Goal: Task Accomplishment & Management: Complete application form

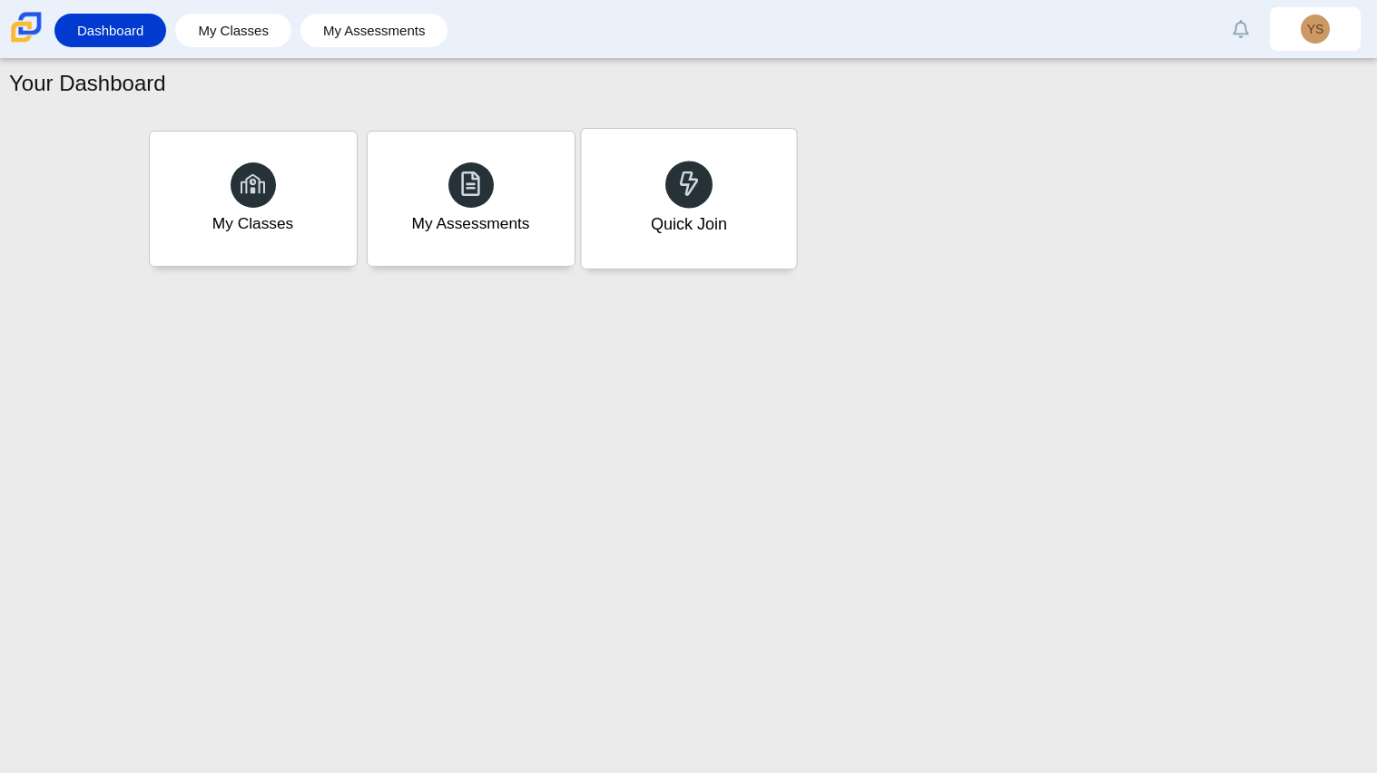
click at [719, 188] on div "Quick Join" at bounding box center [688, 199] width 215 height 140
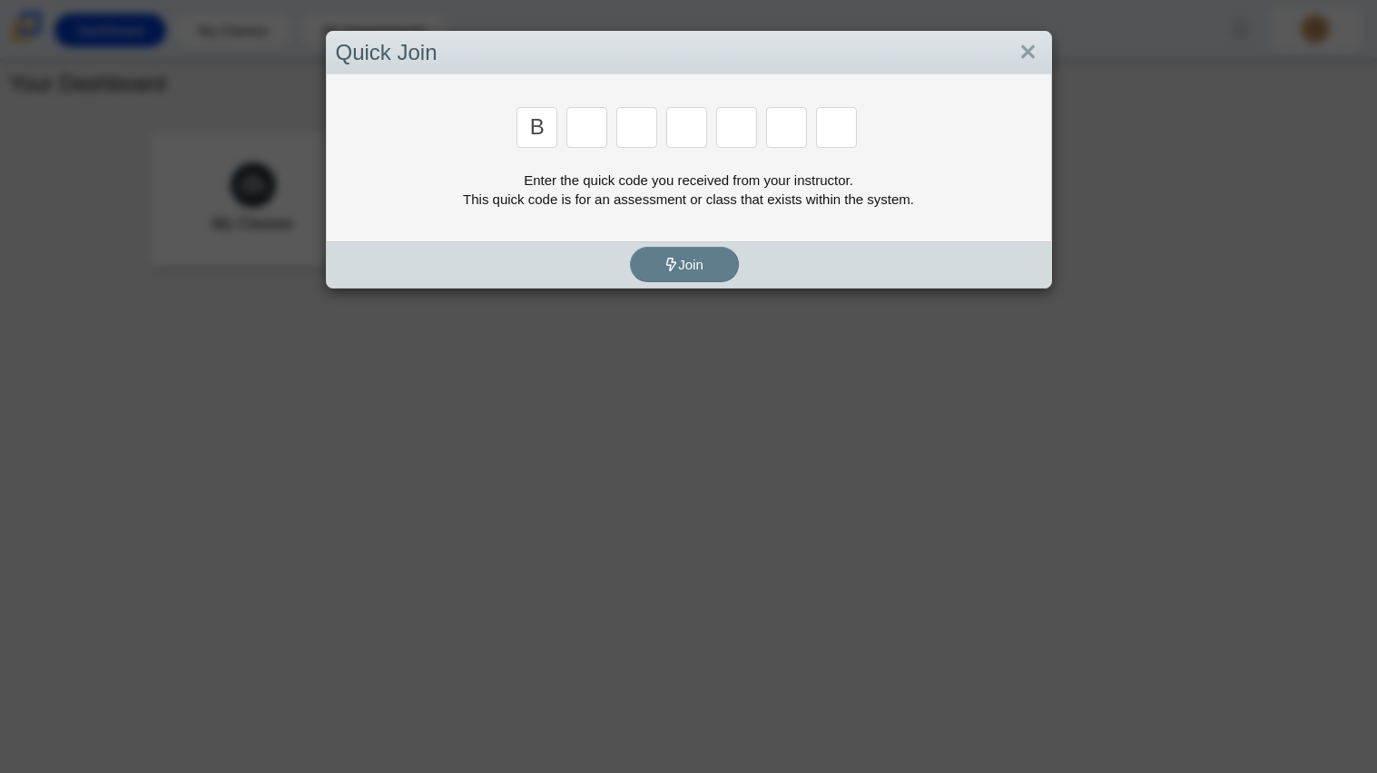
type input "B"
type input "M"
type input "3"
type input "5"
type input "3"
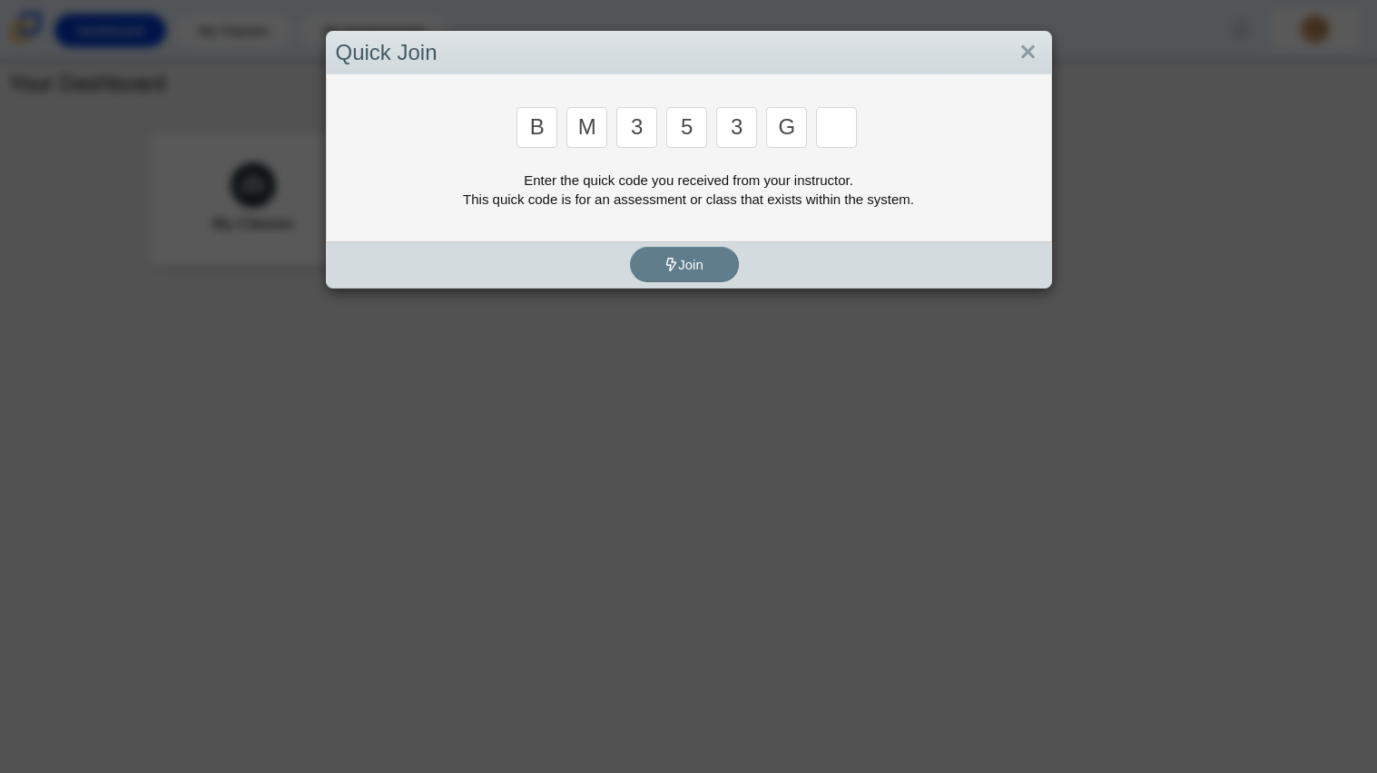
type input "G"
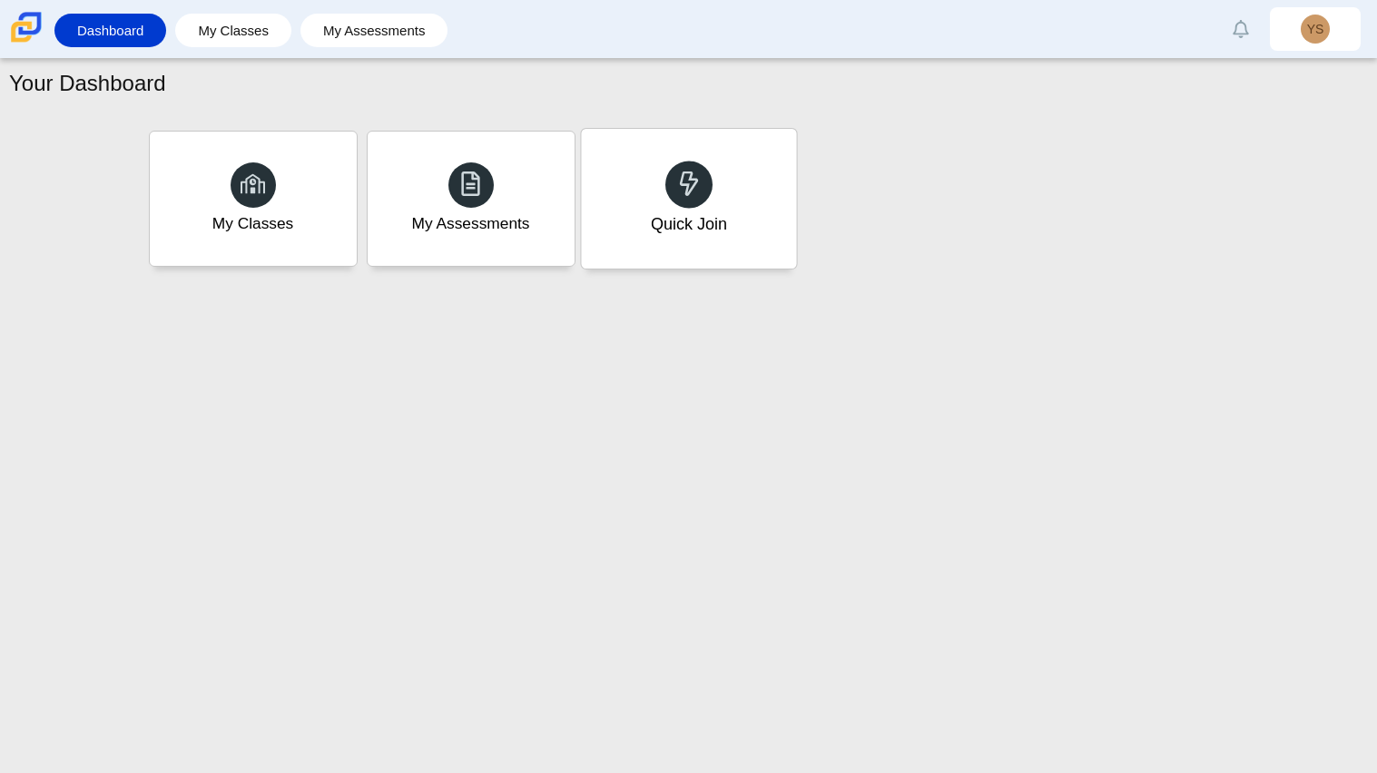
type input "B"
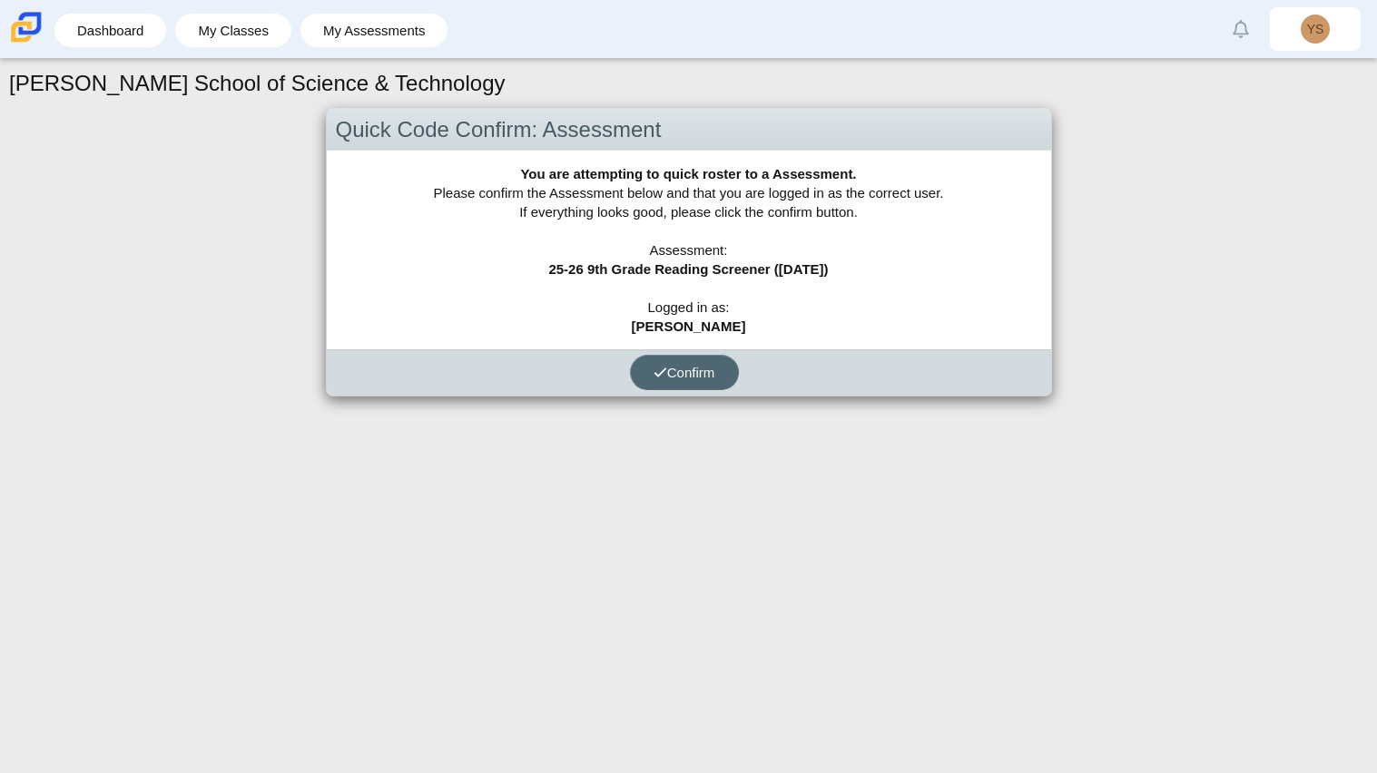
click at [674, 375] on span "Confirm" at bounding box center [685, 372] width 62 height 15
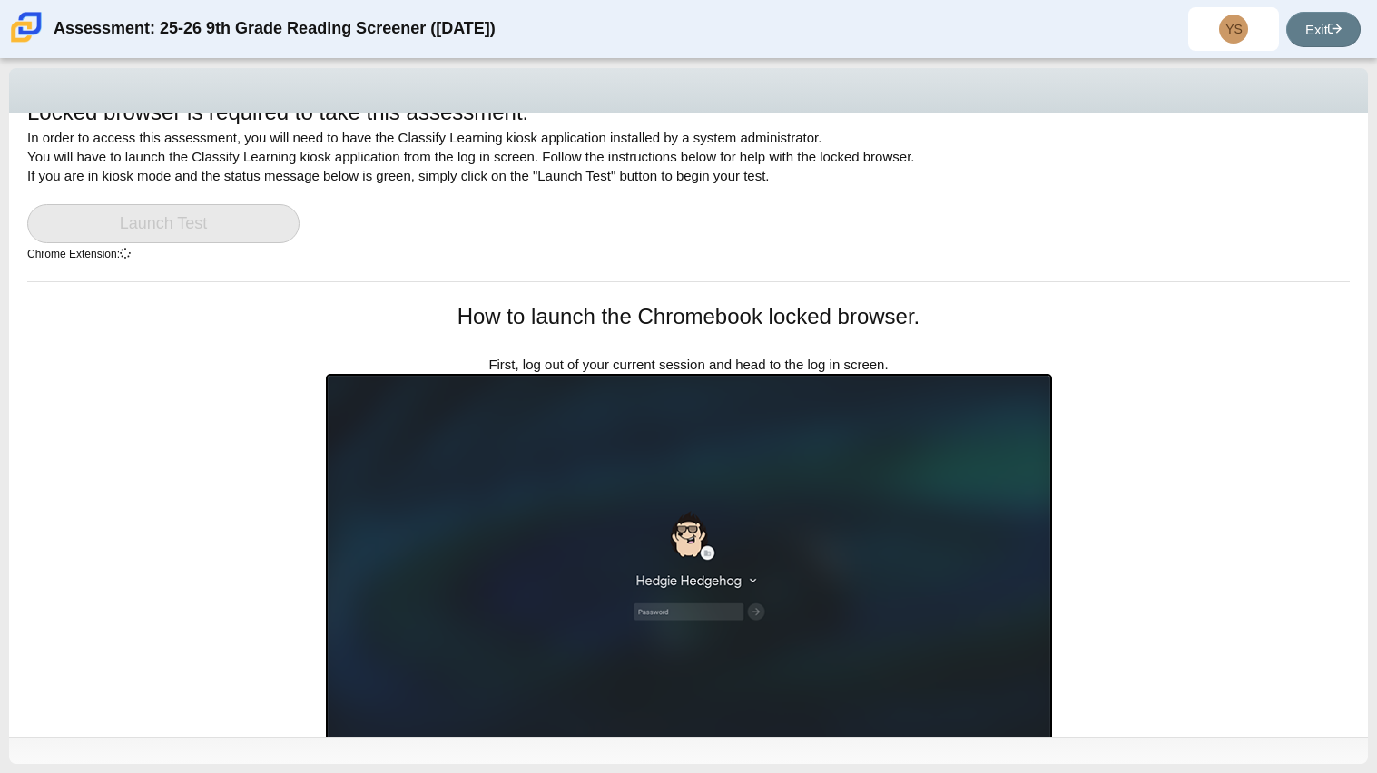
scroll to position [37, 0]
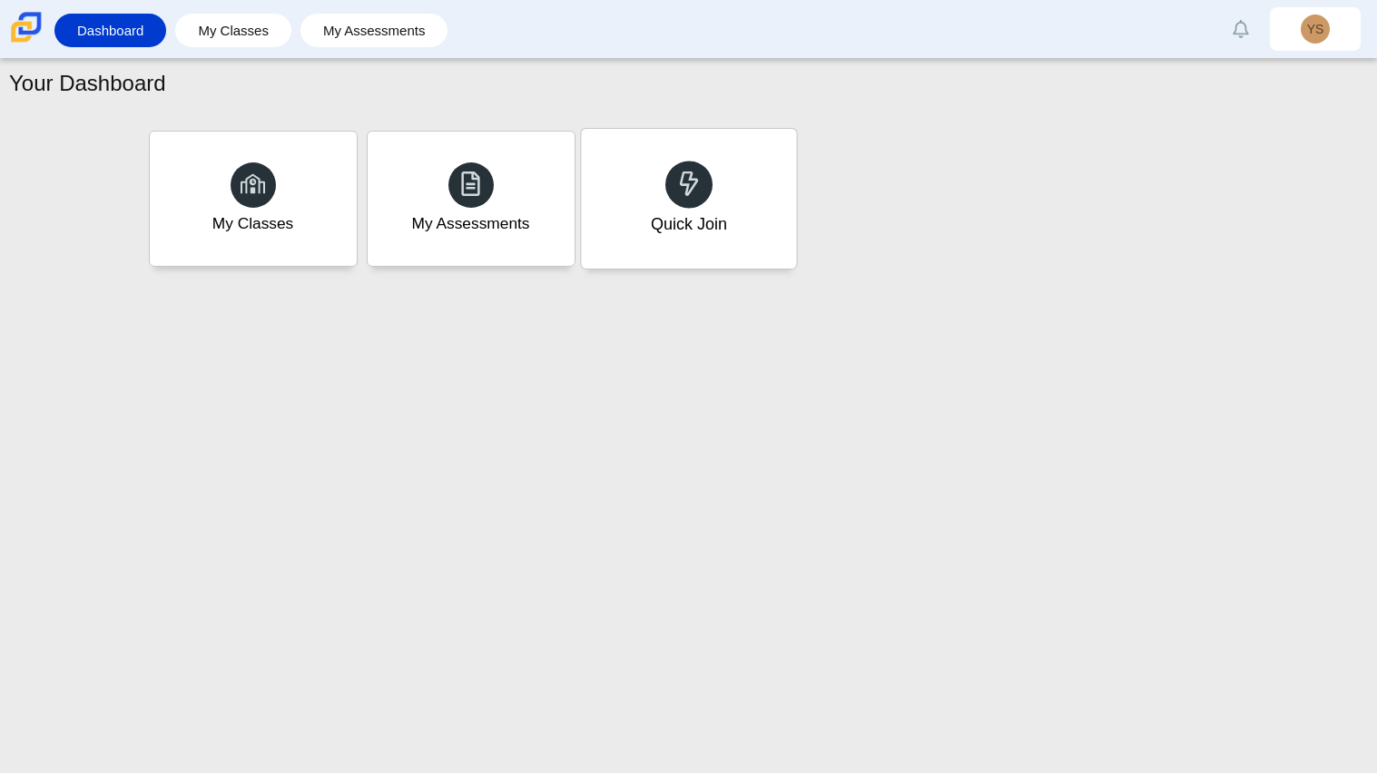
click at [686, 184] on use at bounding box center [688, 183] width 19 height 25
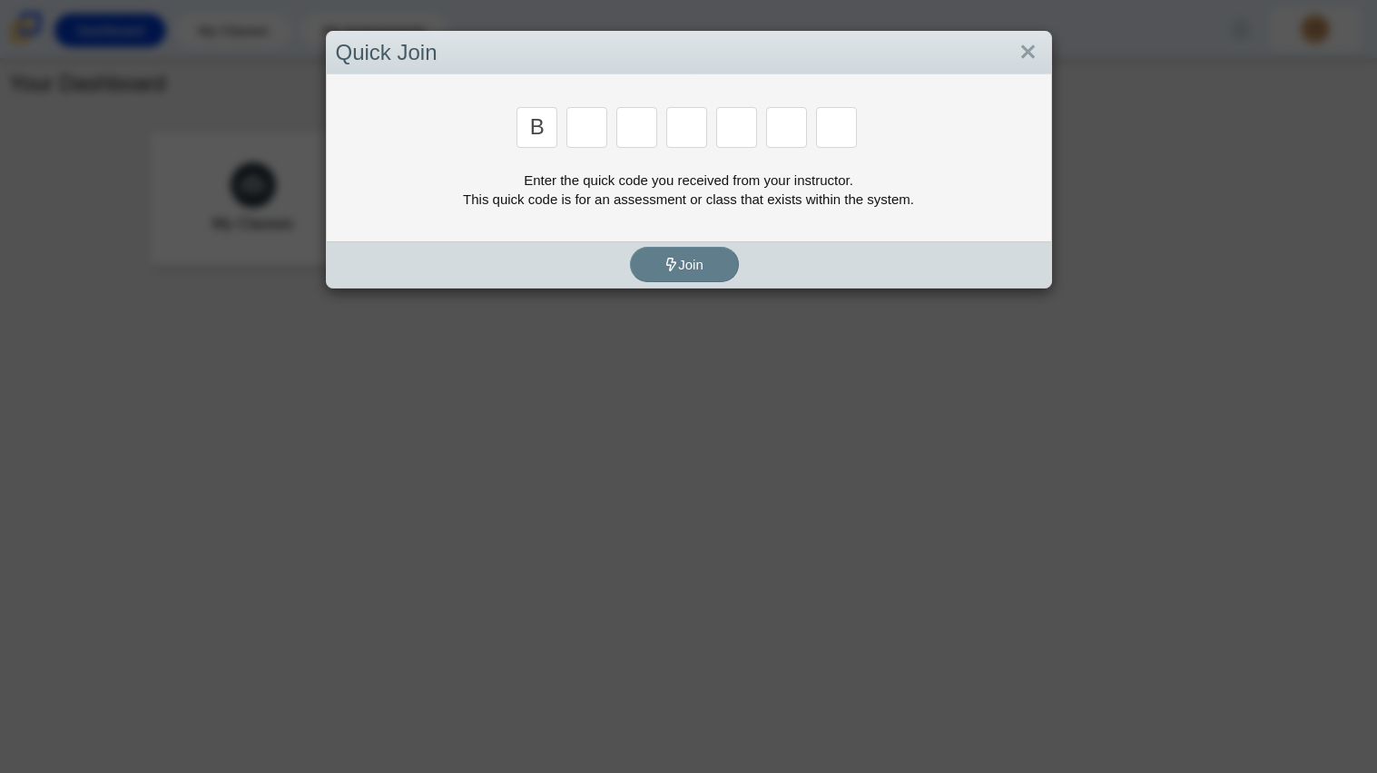
type input "B"
type input "M"
type input "3"
type input "5"
type input "3"
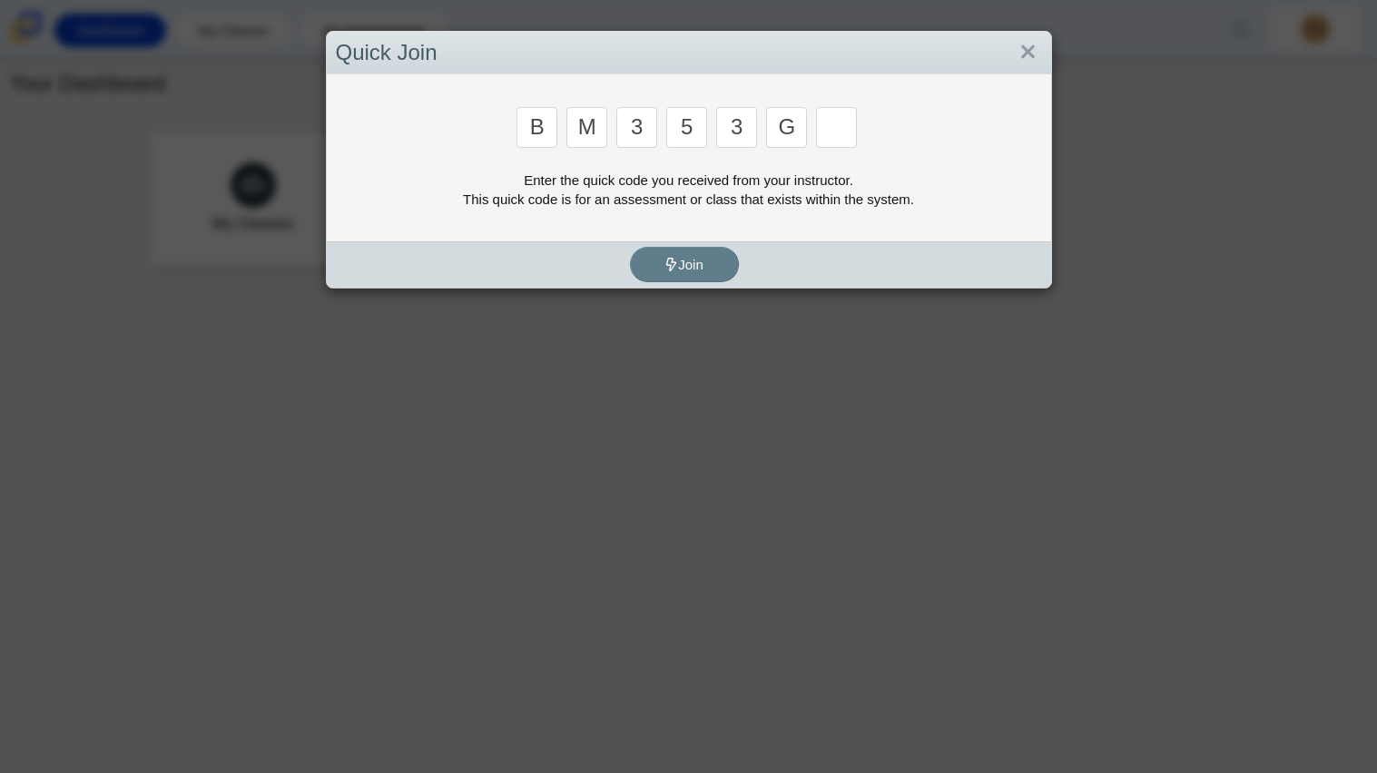
type input "G"
type input "B"
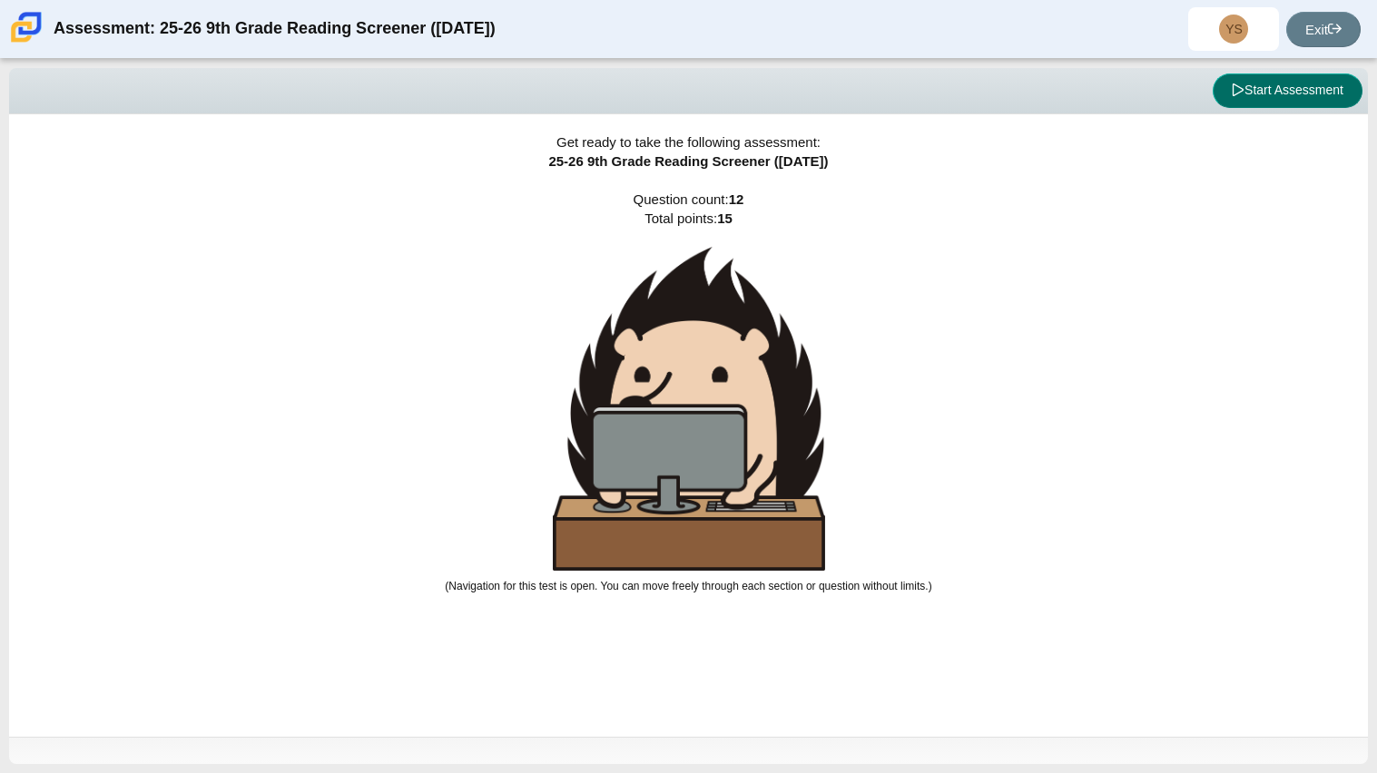
click at [1281, 92] on button "Start Assessment" at bounding box center [1288, 91] width 150 height 34
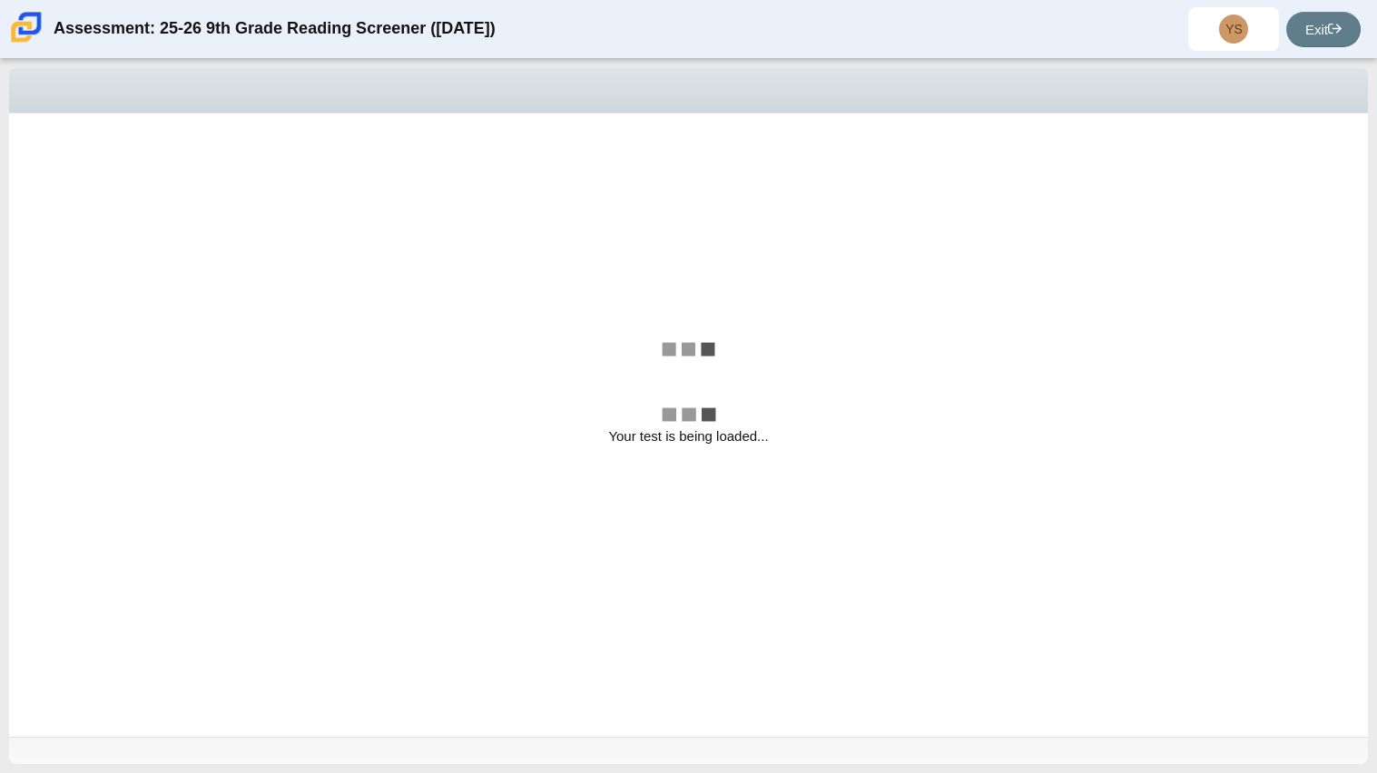
select select "ccc5b315-3c7c-471c-bf90-f22c8299c798"
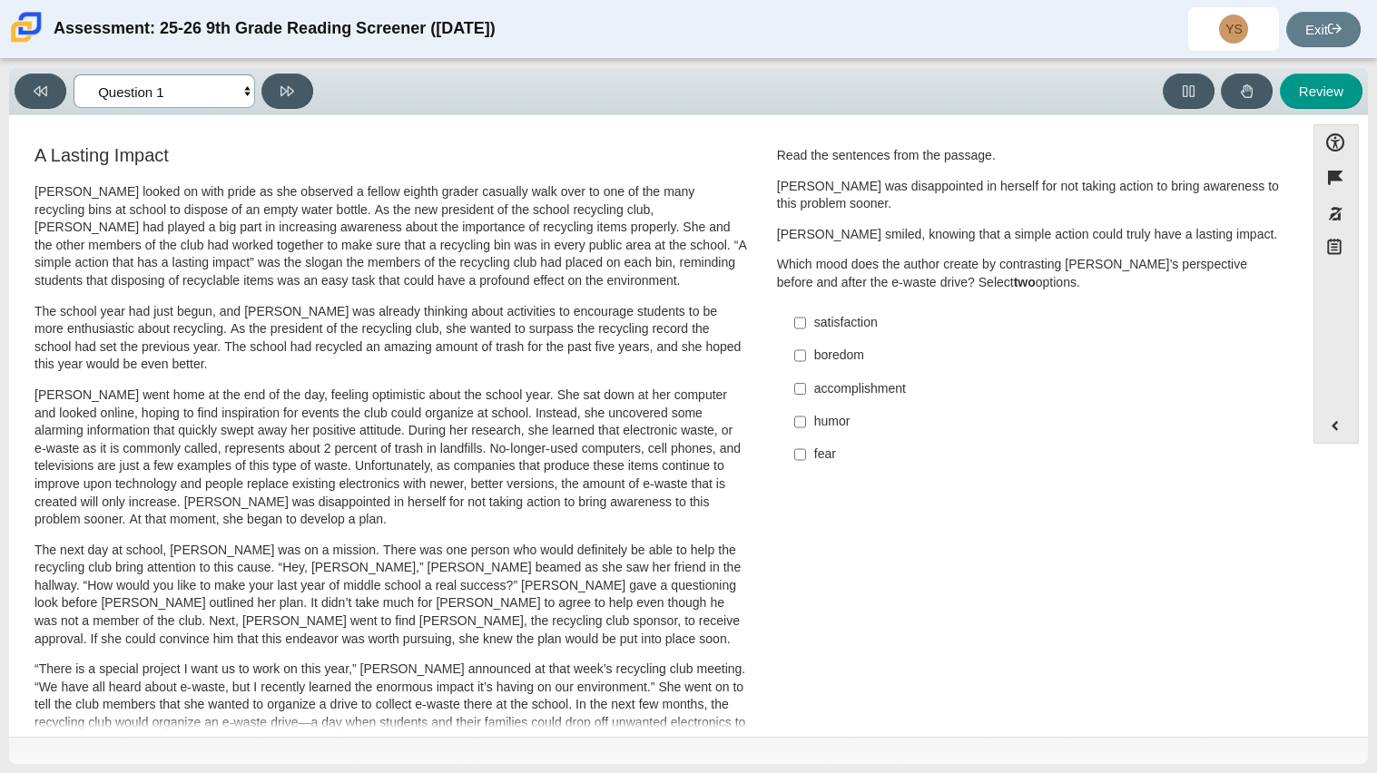
click at [202, 93] on select "Questions Question 1 Question 2 Question 3 Question 4 Question 5 Question 6 Que…" at bounding box center [165, 91] width 182 height 34
click at [223, 89] on select "Questions Question 1 Question 2 Question 3 Question 4 Question 5 Question 6 Que…" at bounding box center [165, 91] width 182 height 34
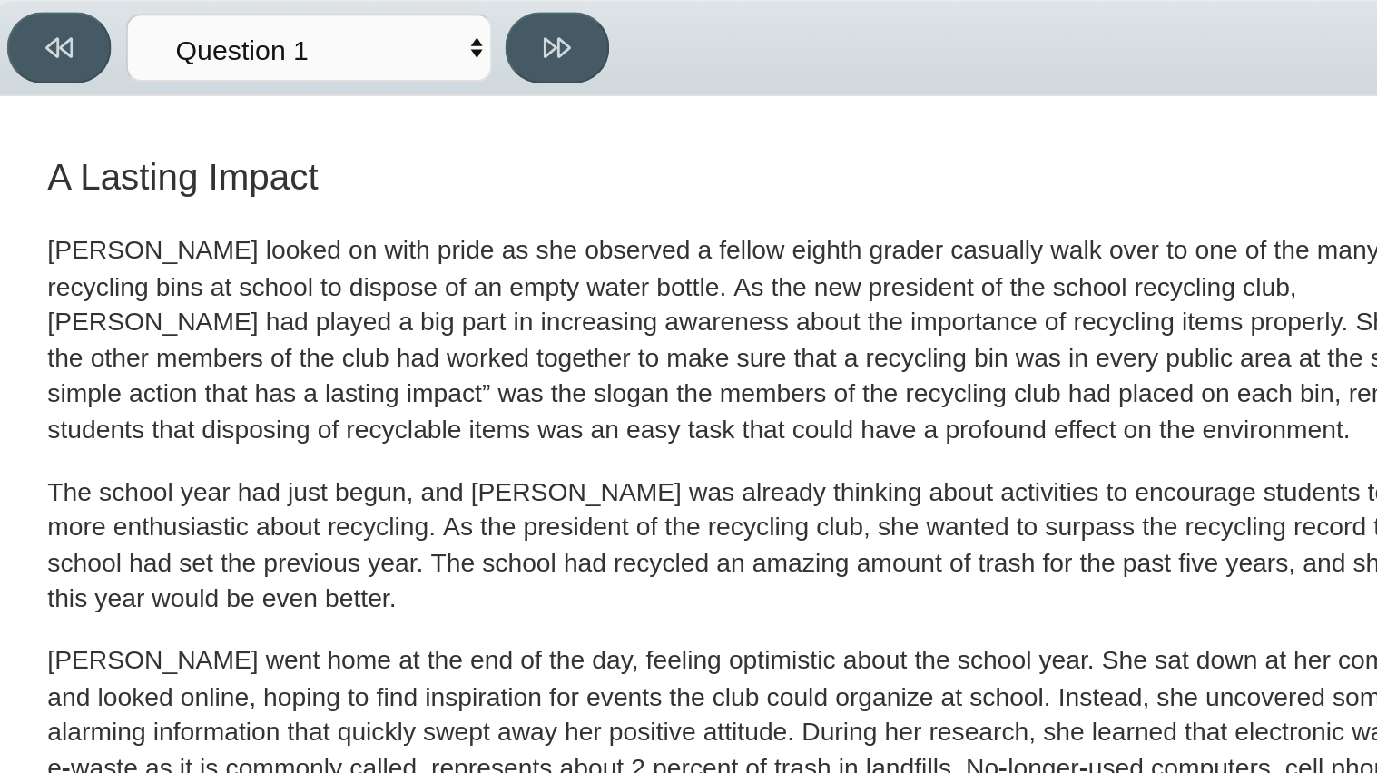
click at [516, 151] on h3 "A Lasting Impact" at bounding box center [390, 155] width 713 height 20
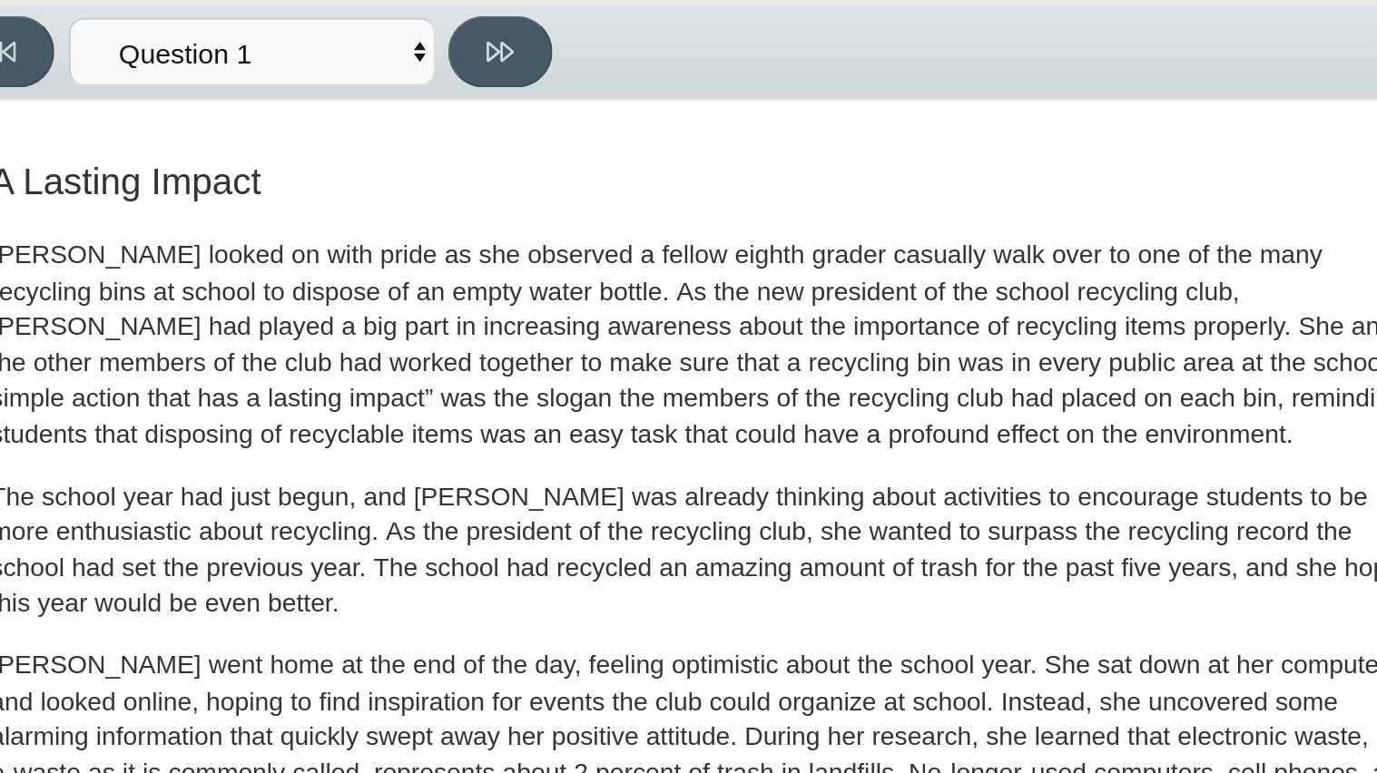
click at [555, 146] on h3 "A Lasting Impact" at bounding box center [390, 155] width 713 height 20
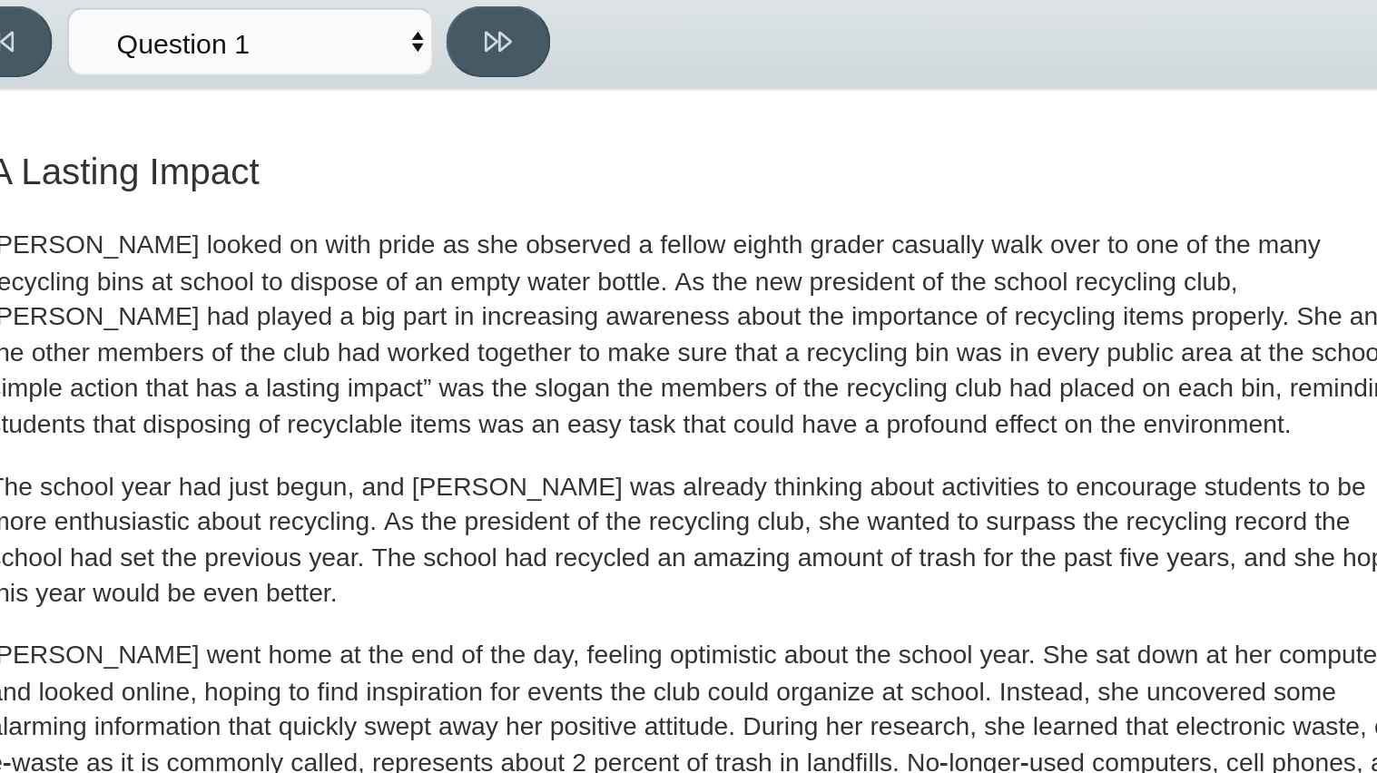
click at [556, 151] on h3 "A Lasting Impact" at bounding box center [390, 155] width 713 height 20
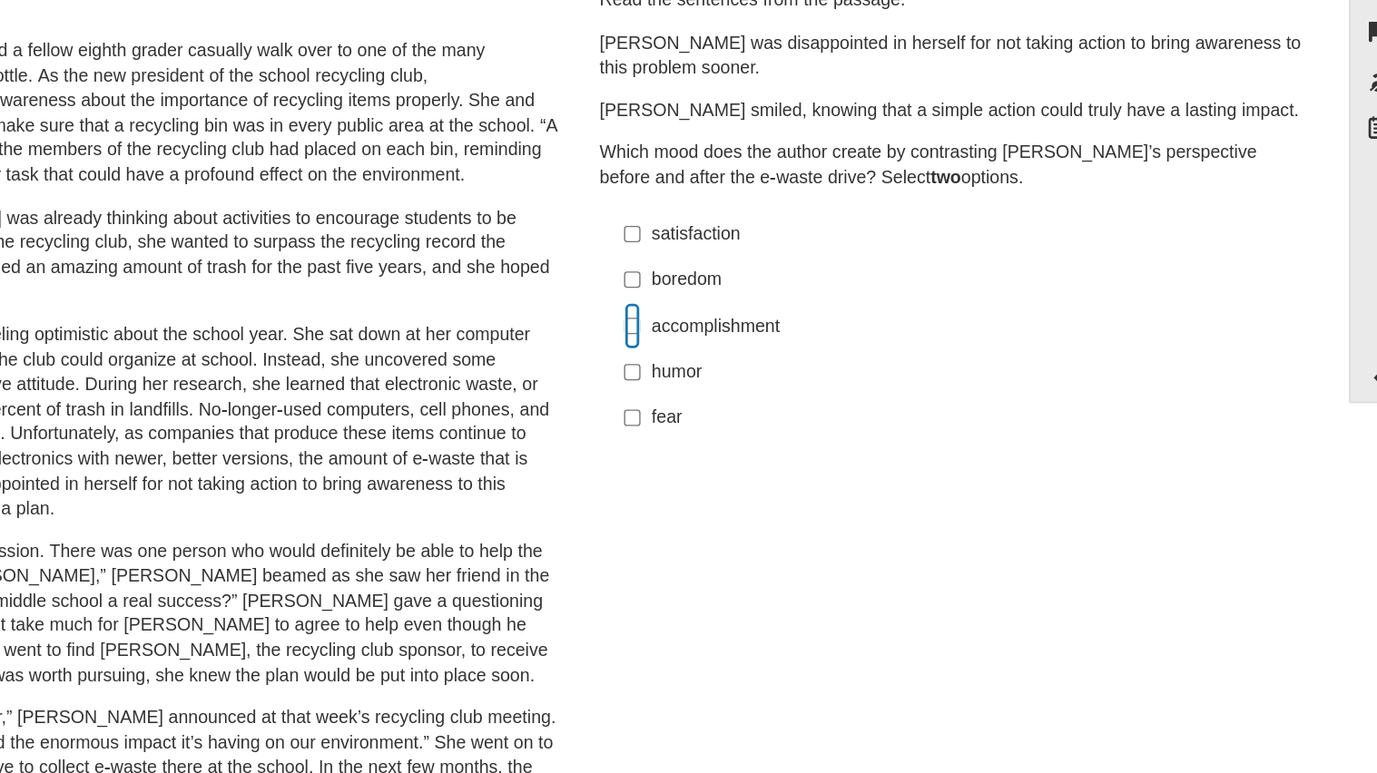
click at [797, 389] on input "accomplishment accomplishment" at bounding box center [800, 388] width 12 height 33
checkbox input "true"
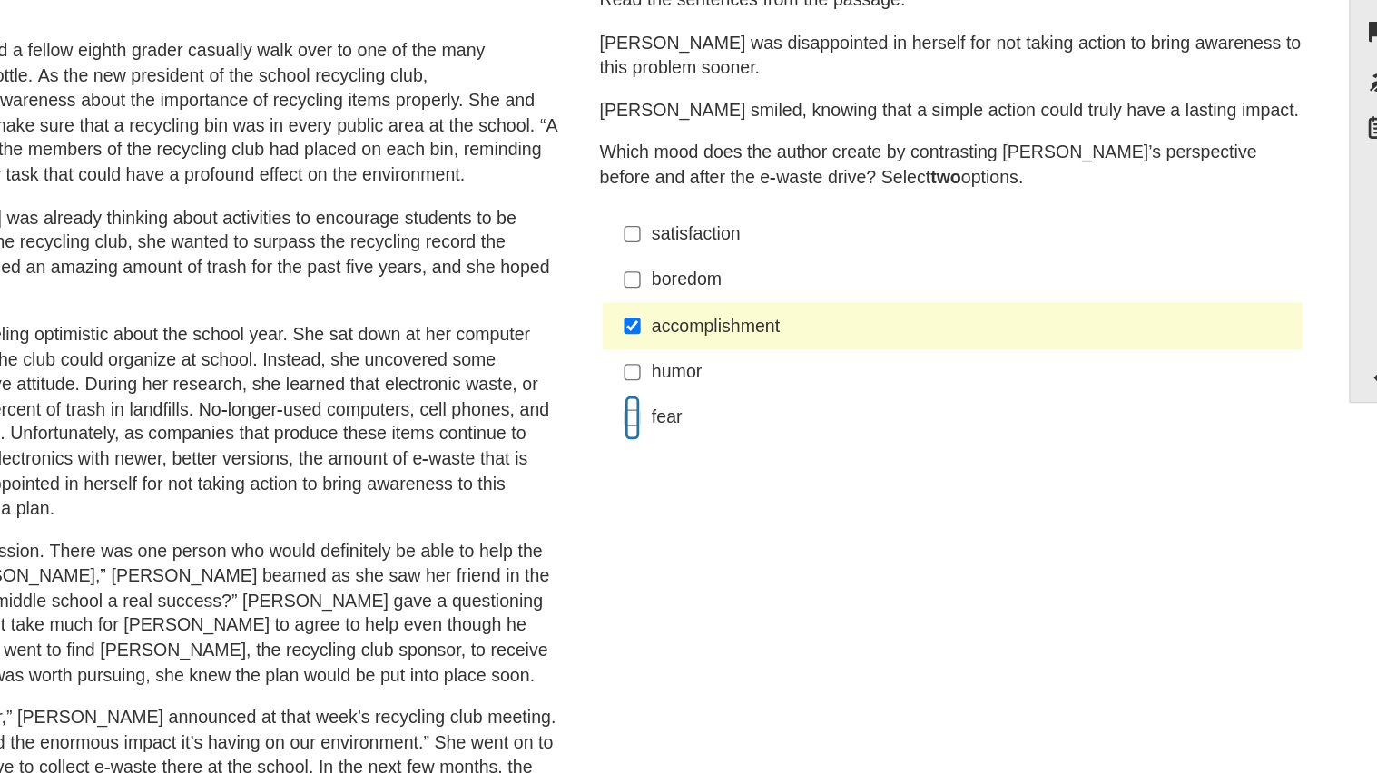
click at [798, 457] on input "fear fear" at bounding box center [800, 454] width 12 height 33
checkbox input "true"
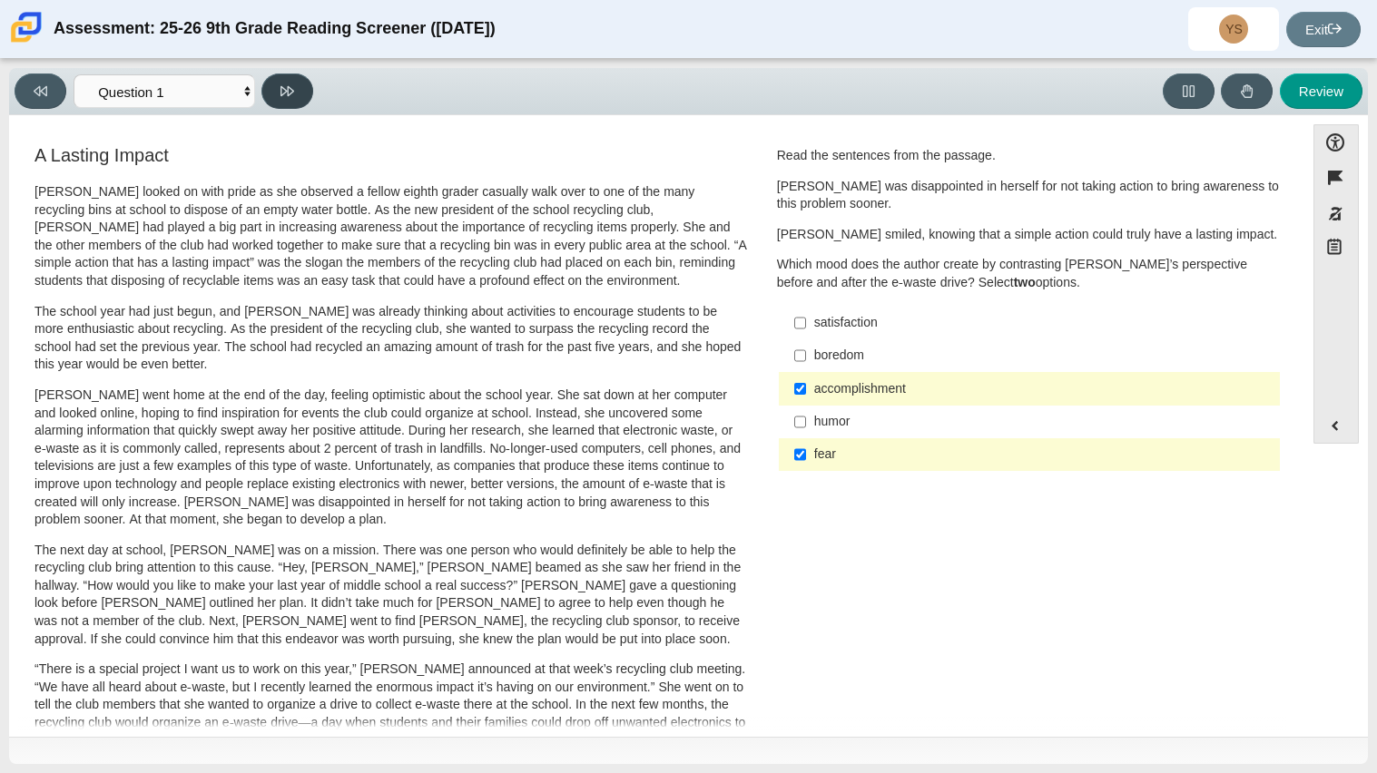
click at [280, 87] on icon at bounding box center [287, 91] width 14 height 14
select select "0ff64528-ffd7-428d-b192-babfaadd44e8"
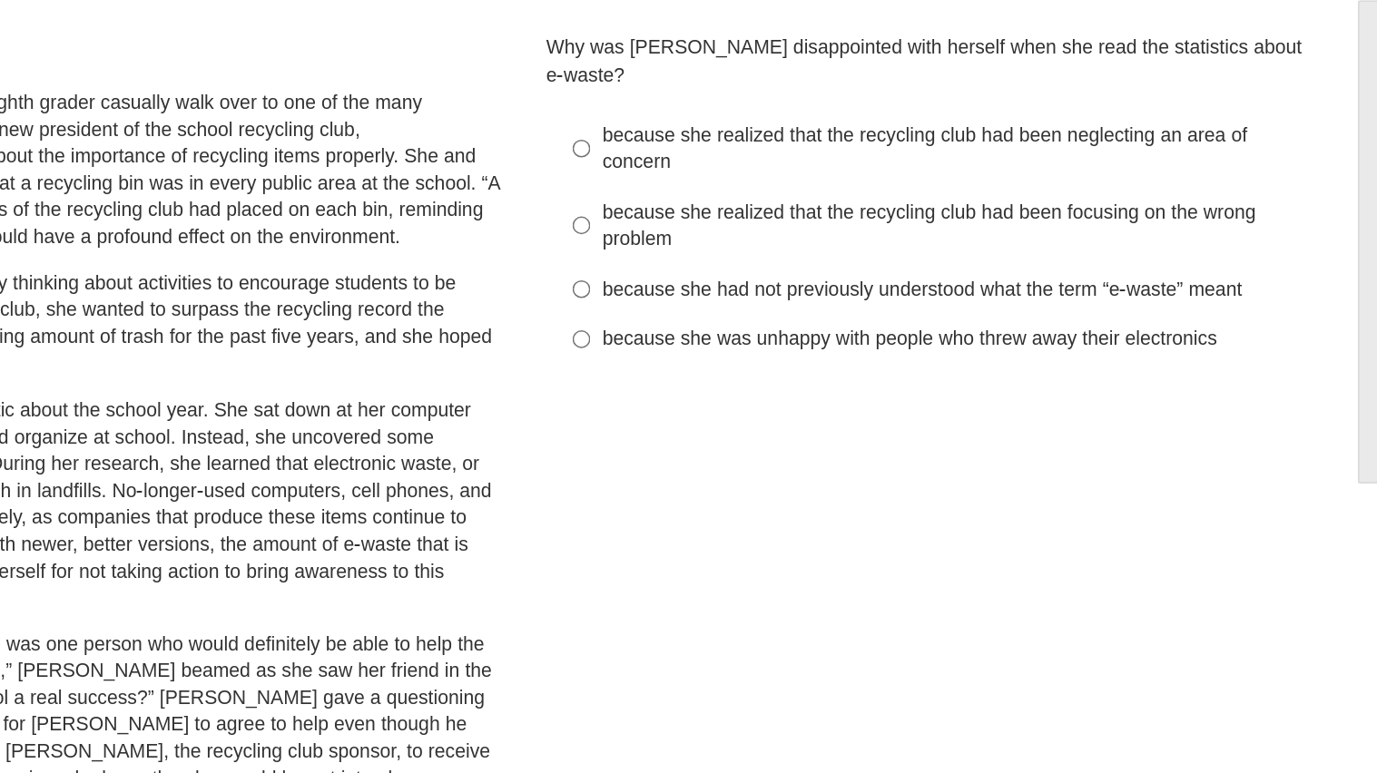
click at [845, 261] on div "because she realized that the recycling club had been focusing on the wrong pro…" at bounding box center [1043, 273] width 458 height 35
click at [806, 261] on input "because she realized that the recycling club had been focusing on the wrong pro…" at bounding box center [800, 273] width 12 height 51
radio input "true"
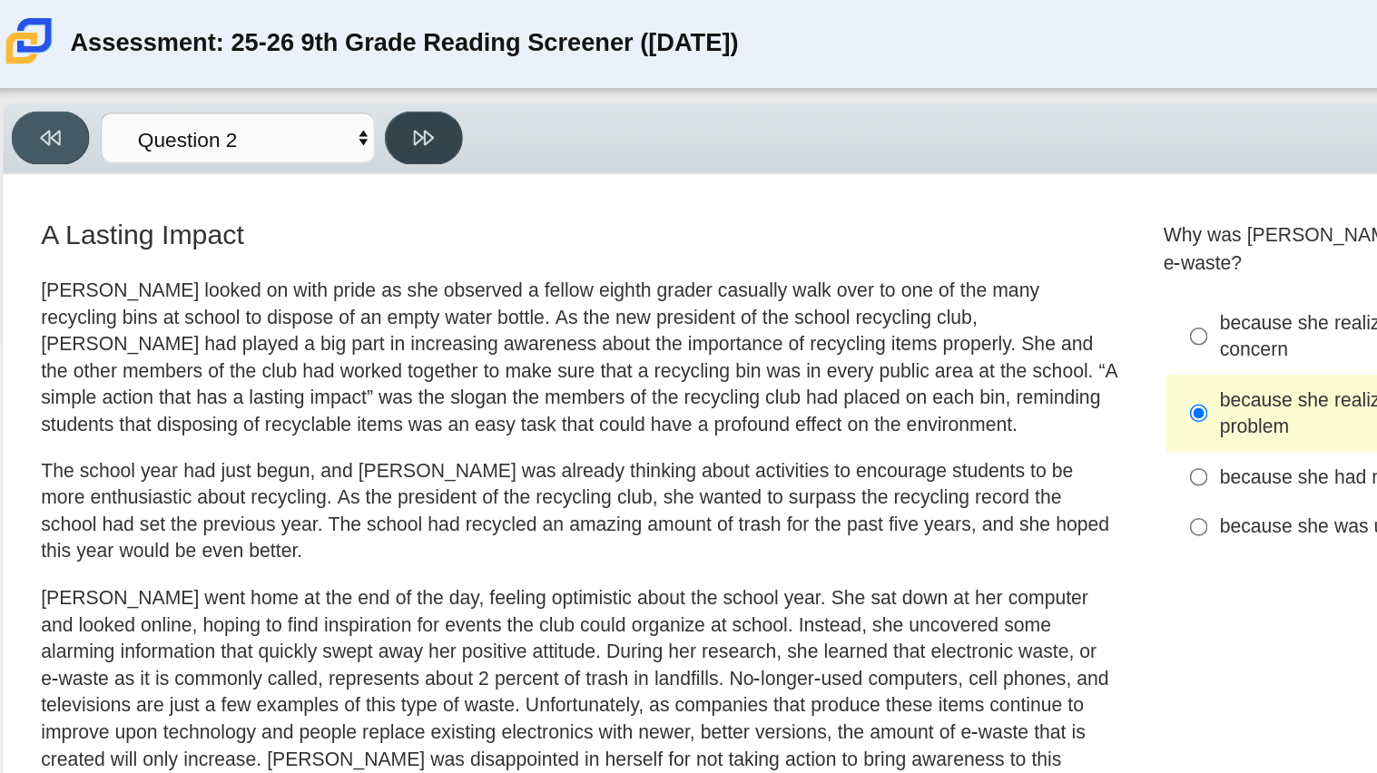
click at [300, 93] on button at bounding box center [287, 91] width 52 height 35
select select "7ce3d843-6974-4858-901c-1ff39630e843"
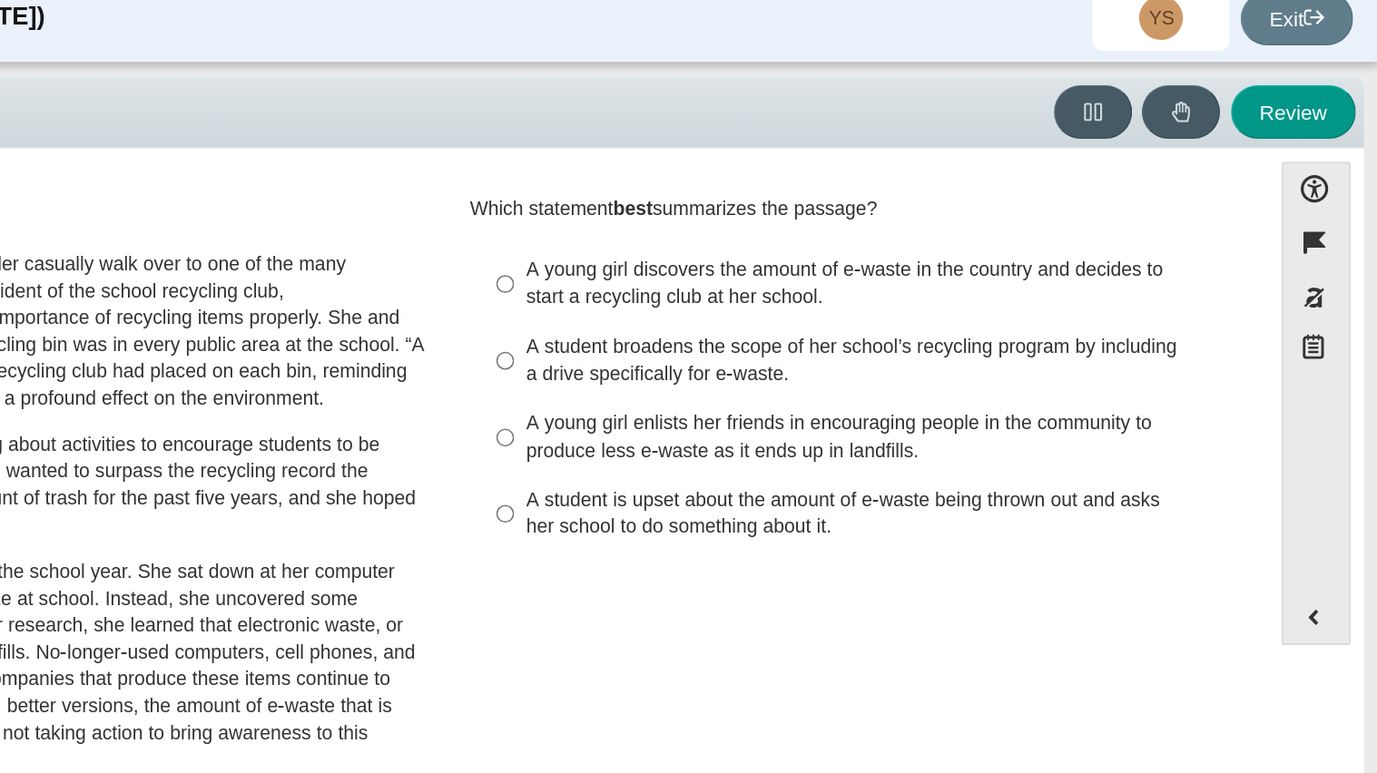
click at [920, 259] on div "A student broadens the scope of her school’s recycling program by including a d…" at bounding box center [1043, 255] width 458 height 35
click at [806, 259] on input "A student broadens the scope of her school’s recycling program by including a d…" at bounding box center [800, 256] width 12 height 51
radio input "true"
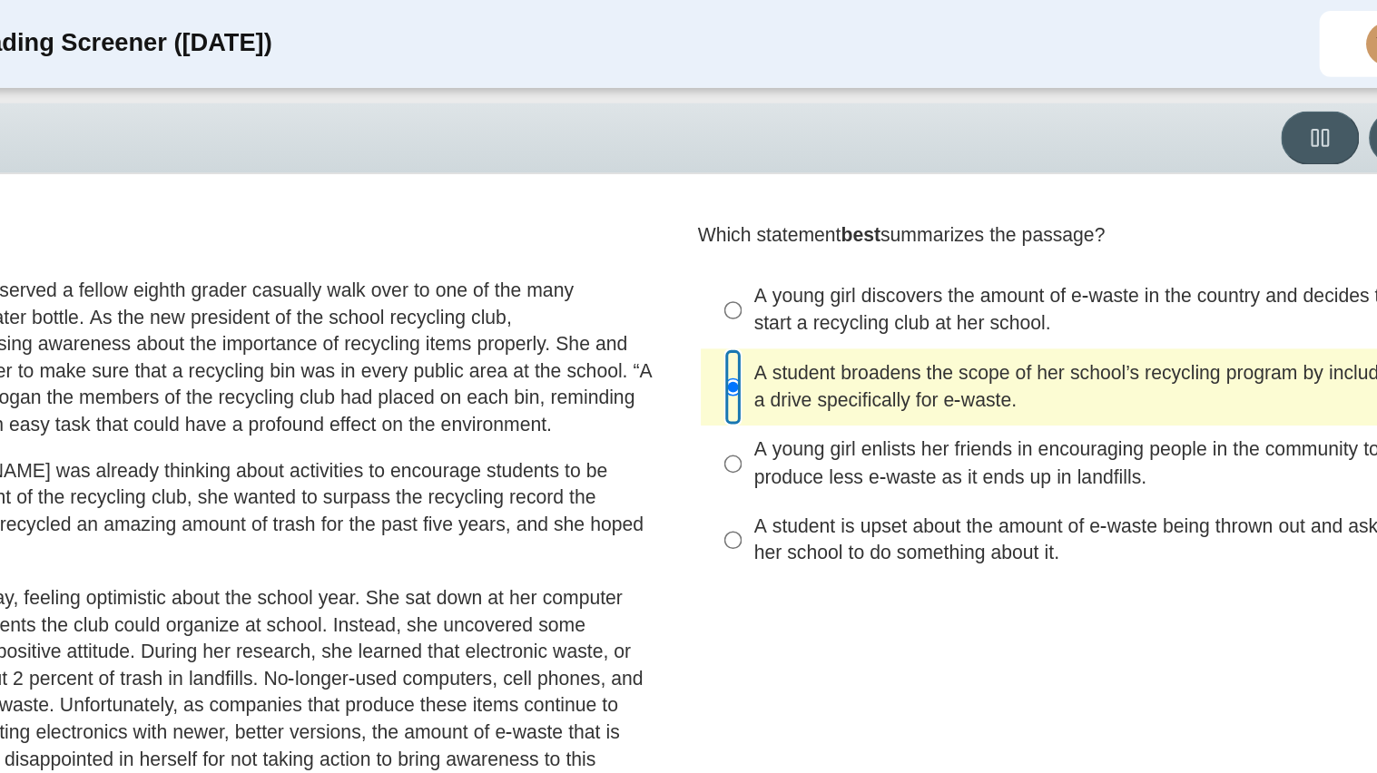
scroll to position [15, 0]
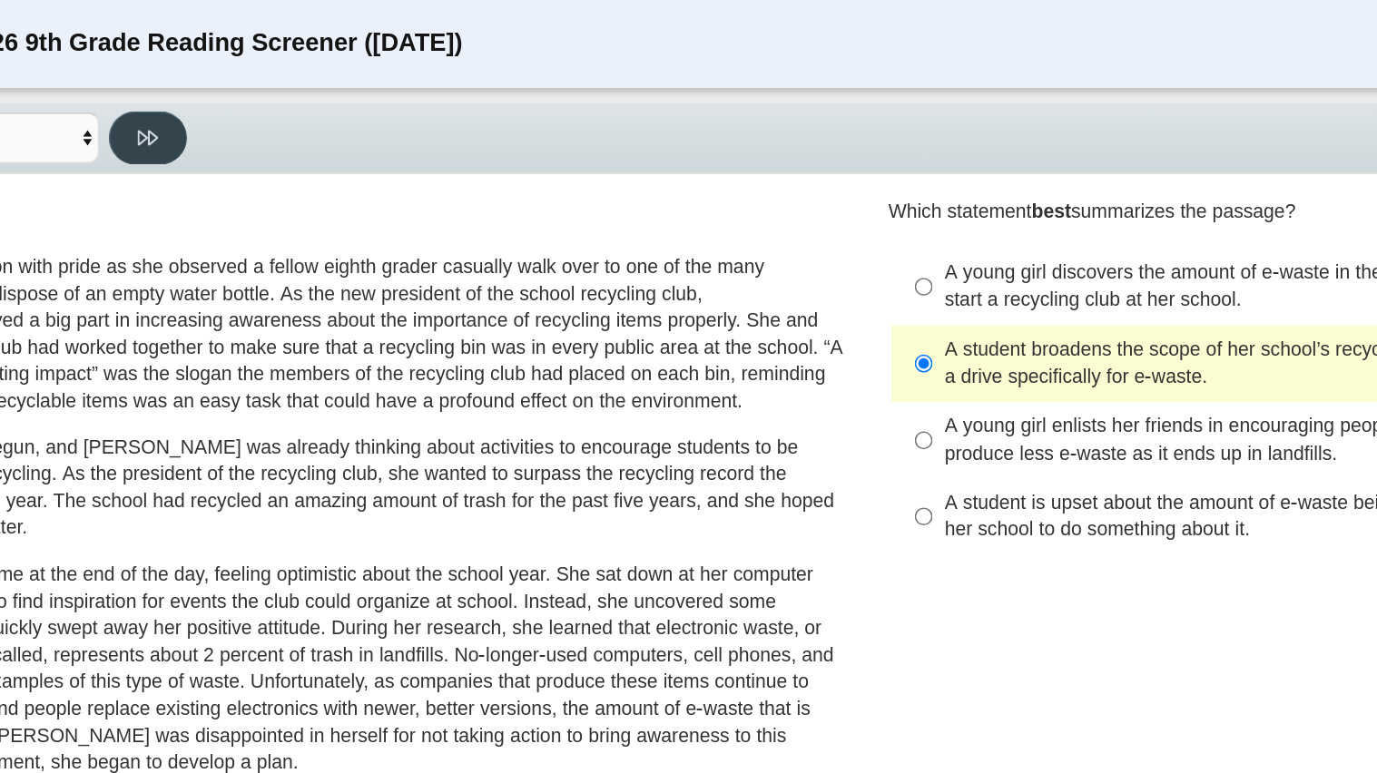
click at [278, 96] on button at bounding box center [287, 91] width 52 height 35
select select "ca9ea0f1-49c5-4bd1-83b0-472c18652b42"
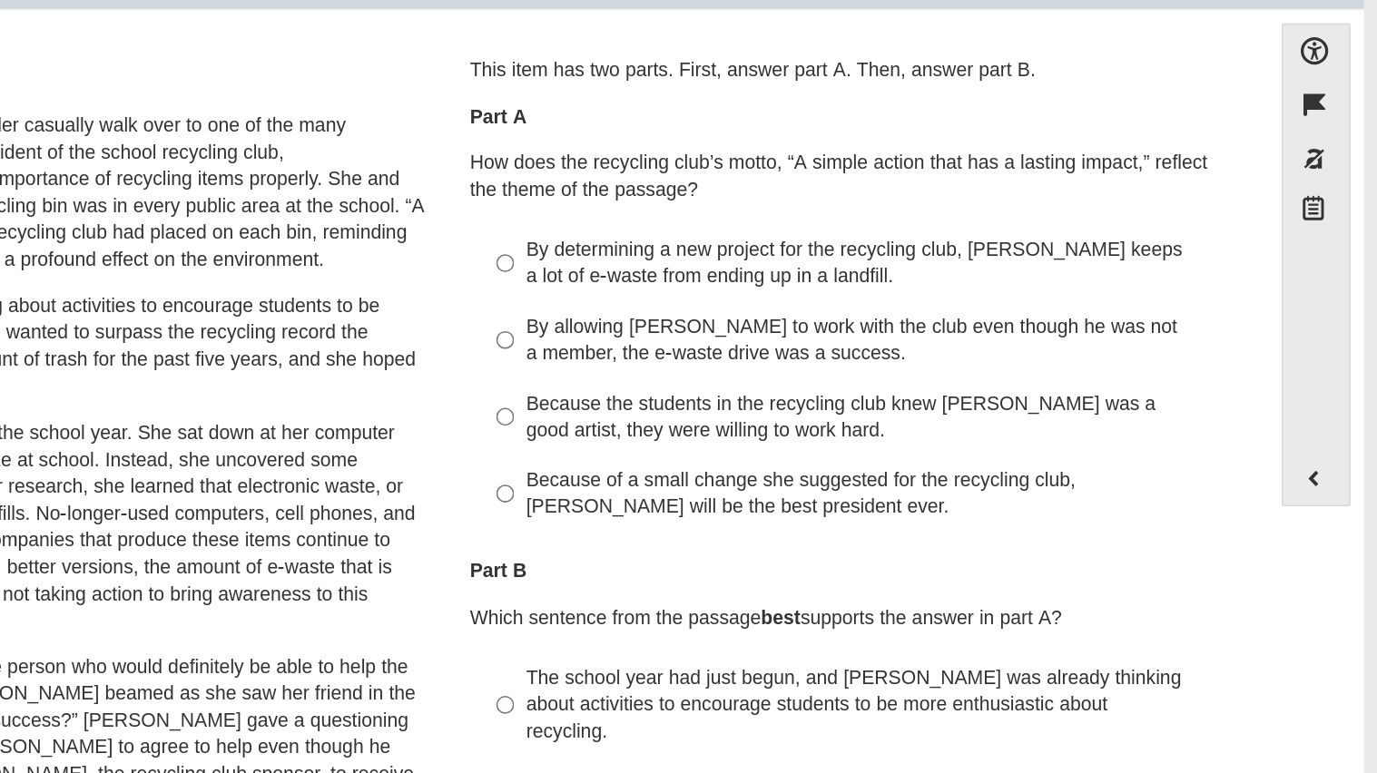
click at [839, 294] on div "By determining a new project for the recycling club, Scarlett keeps a lot of e-…" at bounding box center [1043, 283] width 458 height 35
click at [806, 294] on input "By determining a new project for the recycling club, Scarlett keeps a lot of e-…" at bounding box center [800, 283] width 12 height 51
radio input "true"
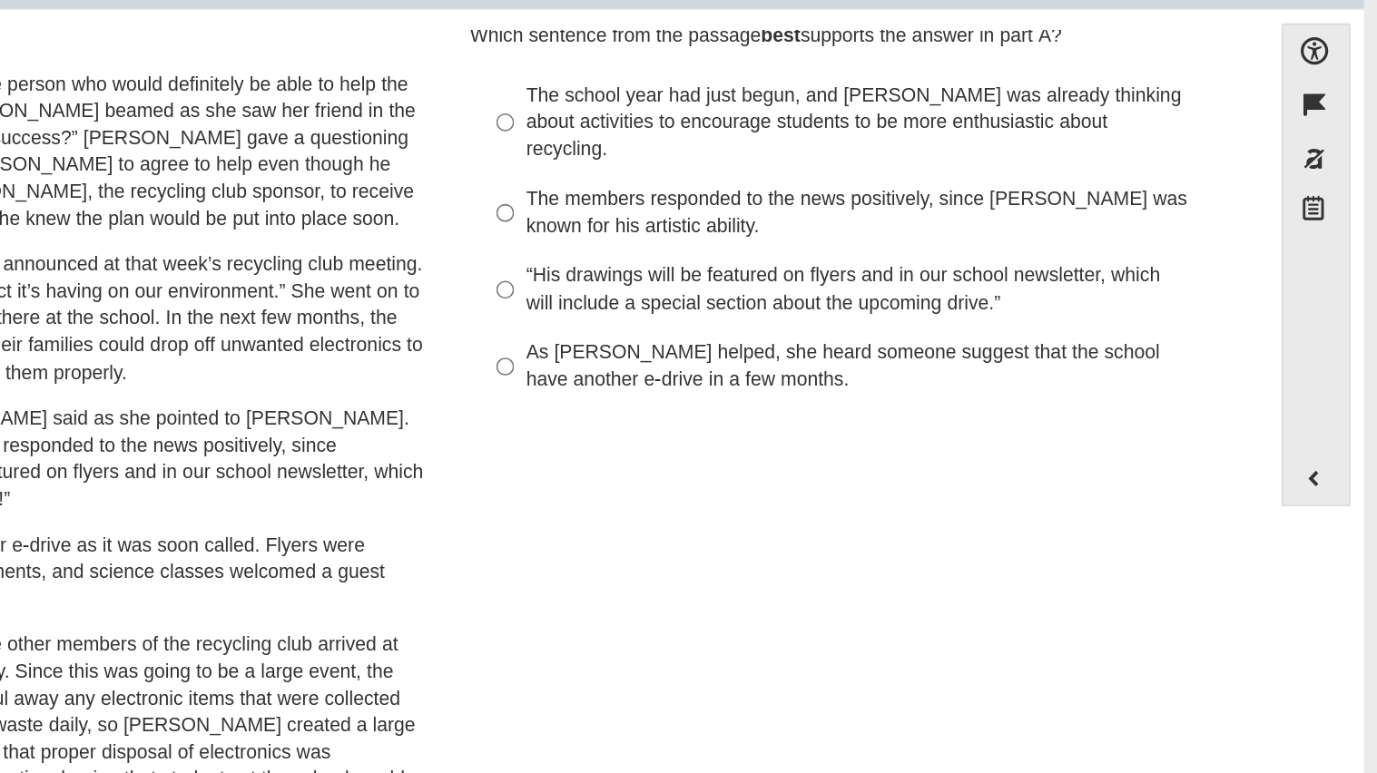
scroll to position [430, 0]
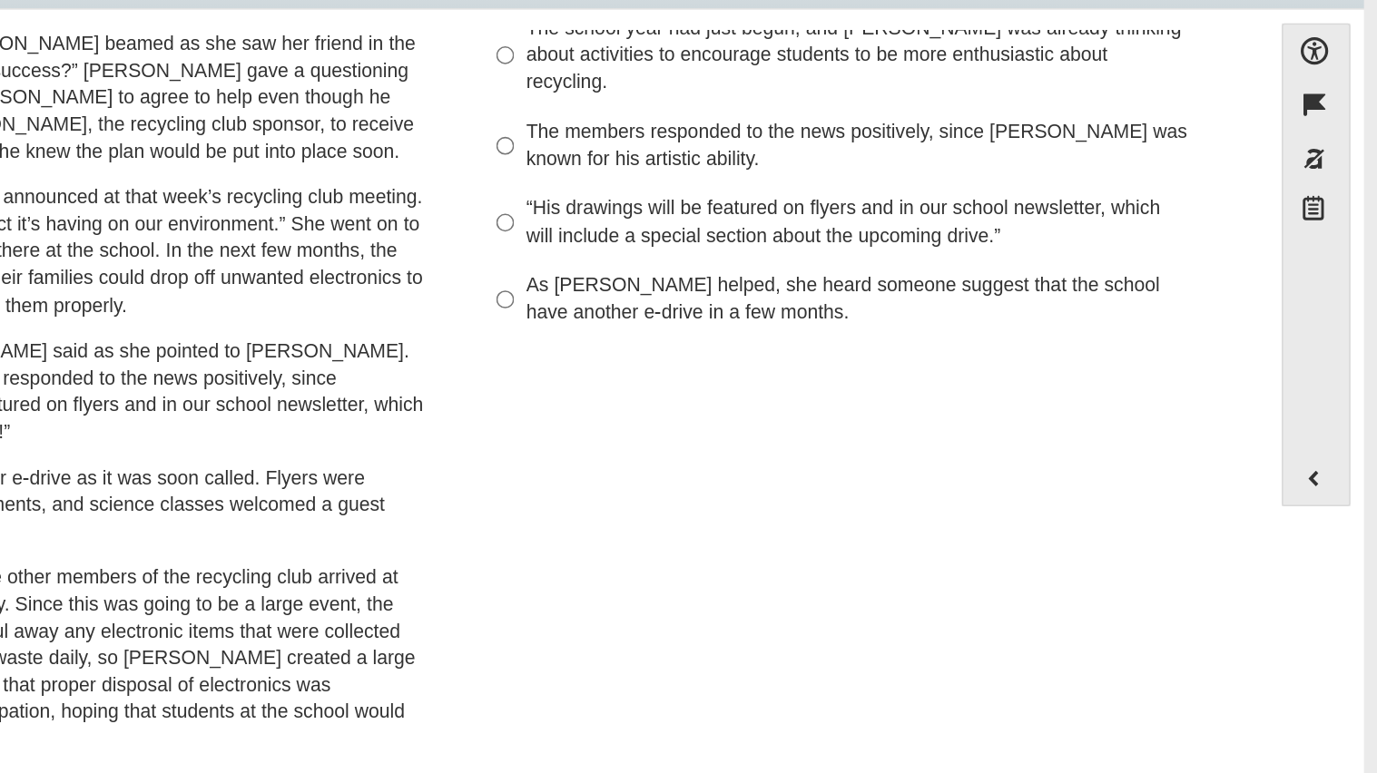
click at [839, 294] on div "As Scarlett helped, she heard someone suggest that the school have another e-dr…" at bounding box center [1043, 306] width 458 height 35
click at [806, 294] on input "As Scarlett helped, she heard someone suggest that the school have another e-dr…" at bounding box center [800, 306] width 12 height 51
radio input "true"
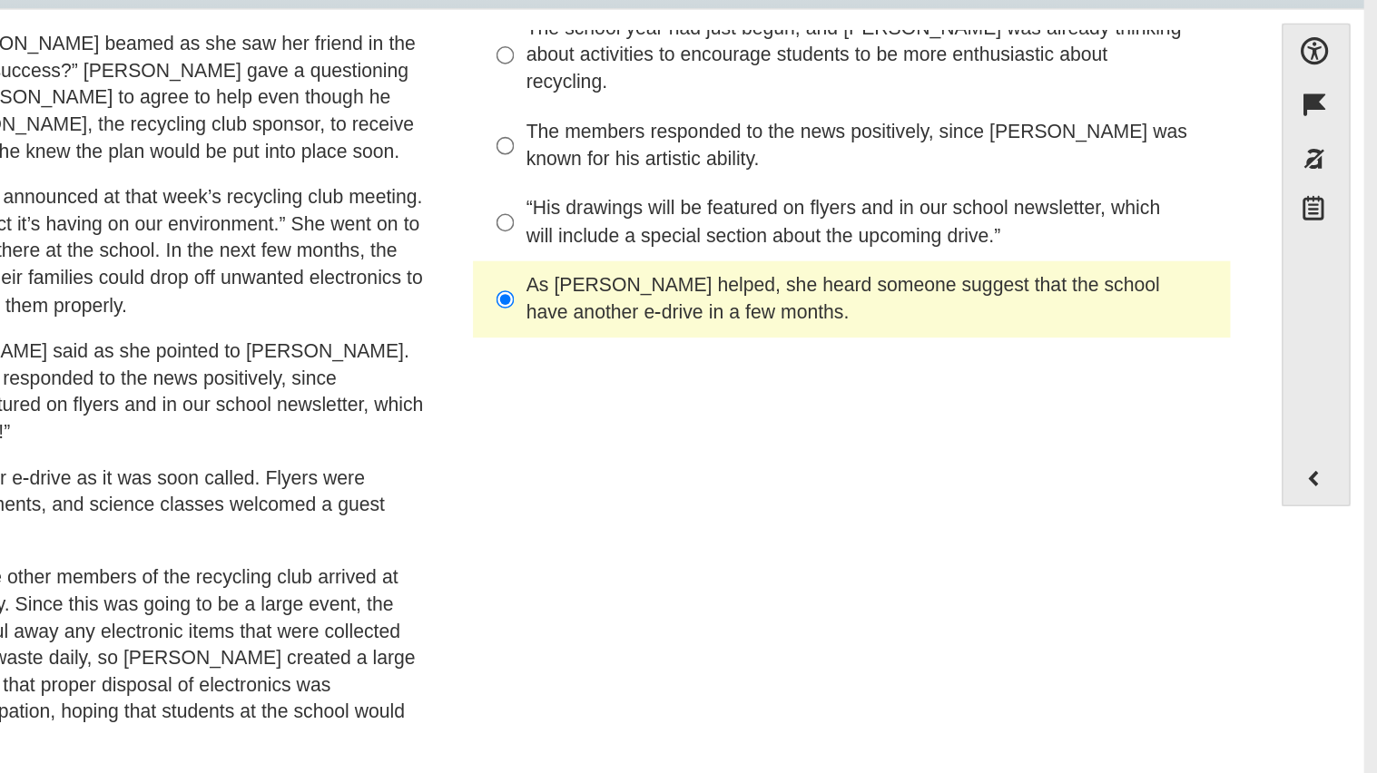
click at [787, 294] on label "As Scarlett helped, she heard someone suggest that the school have another e-dr…" at bounding box center [1031, 306] width 498 height 51
click at [794, 294] on input "As Scarlett helped, she heard someone suggest that the school have another e-dr…" at bounding box center [800, 306] width 12 height 51
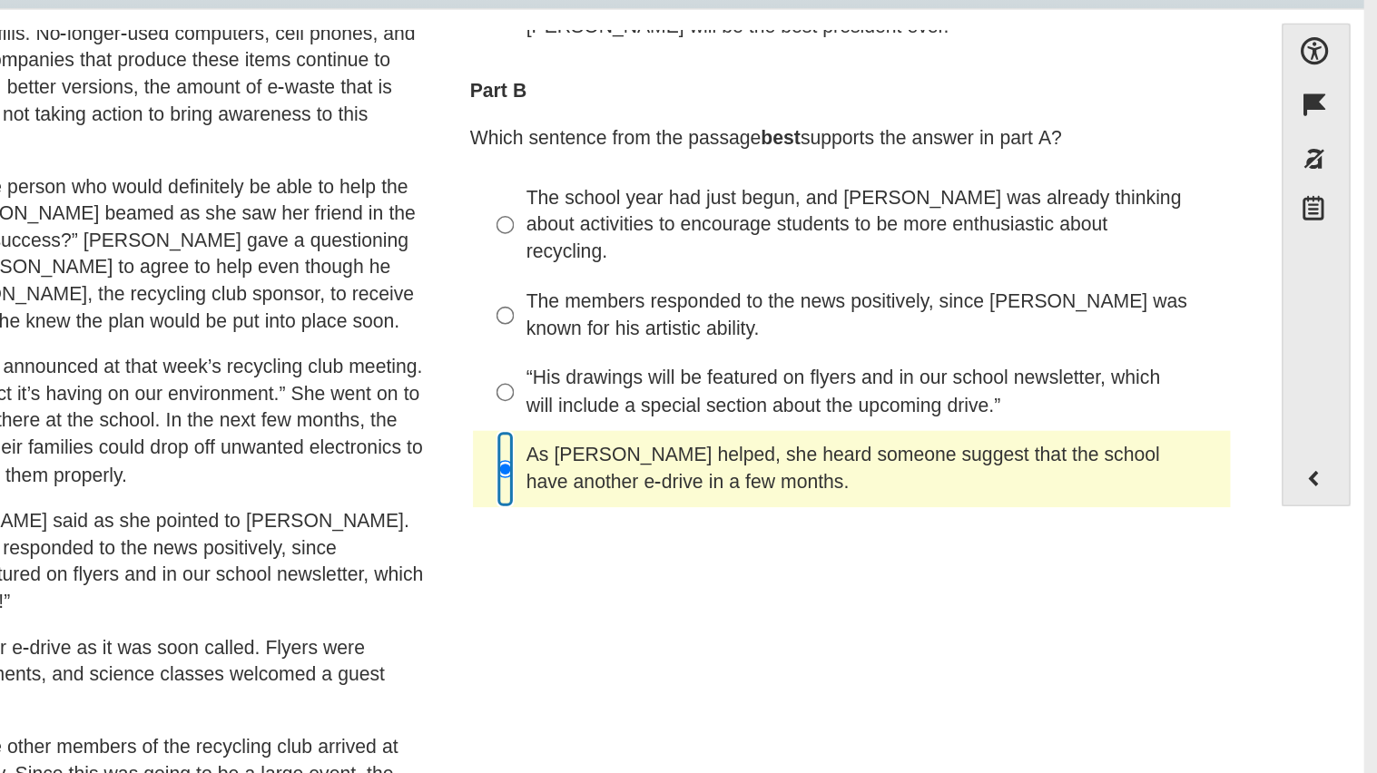
scroll to position [0, 0]
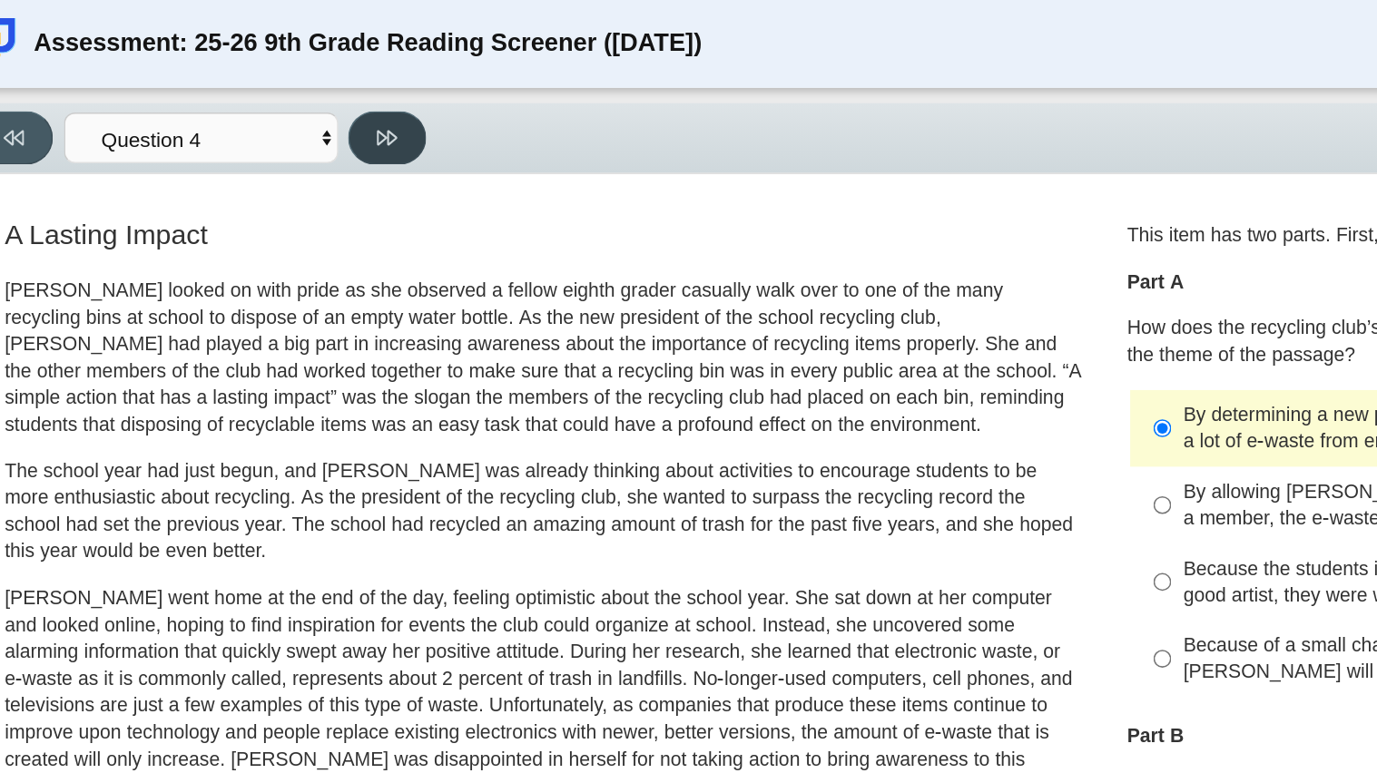
click at [292, 94] on icon at bounding box center [287, 91] width 14 height 14
select select "e41f1a79-e29f-4095-8030-a53364015bed"
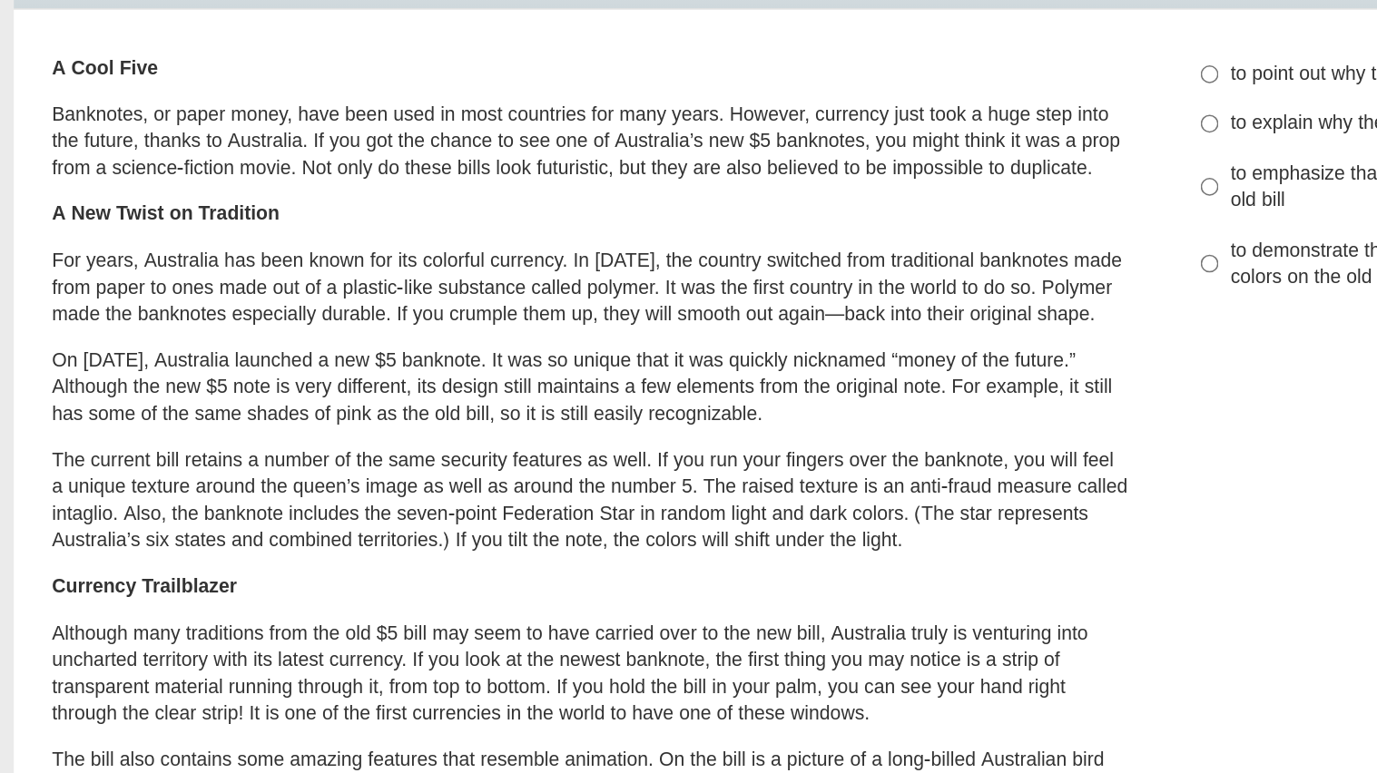
scroll to position [42, 0]
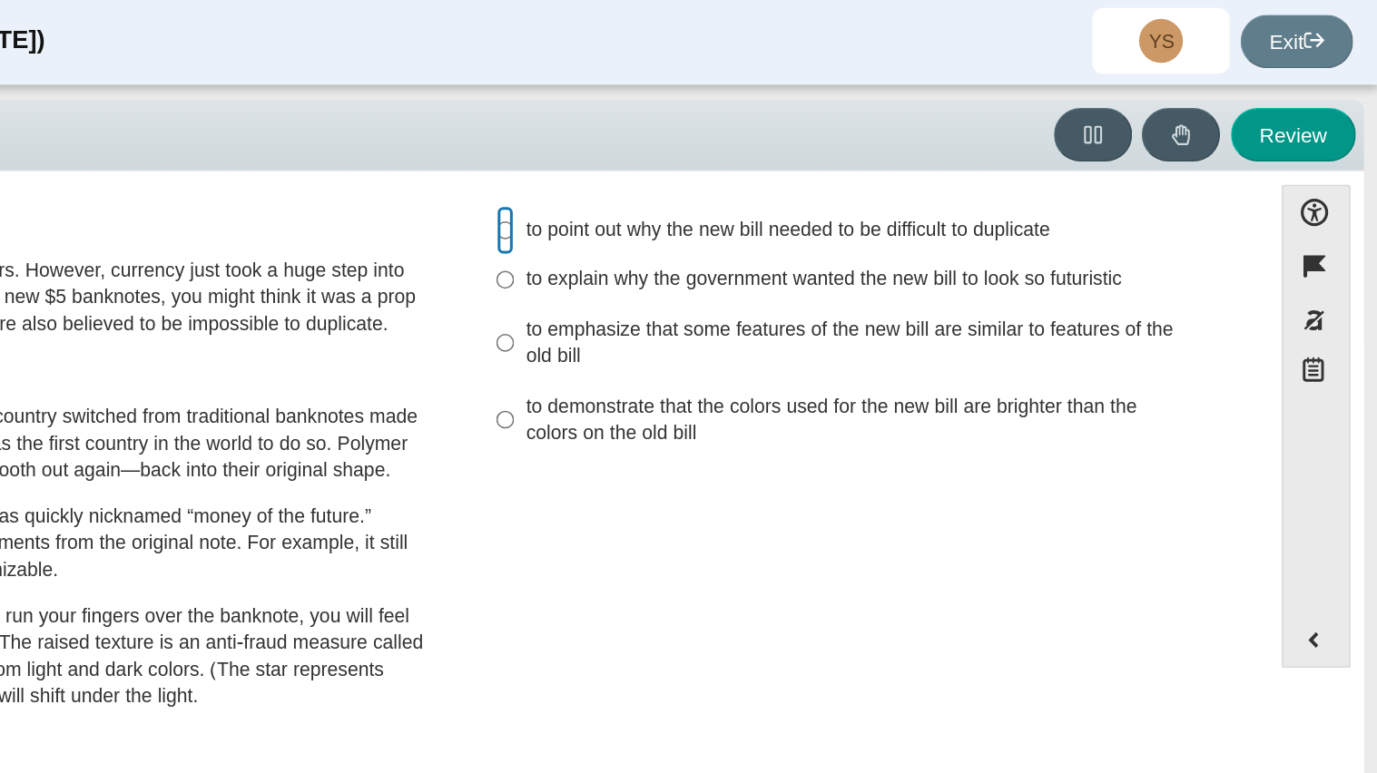
click at [794, 153] on input "to point out why the new bill needed to be difficult to duplicate to point out …" at bounding box center [800, 154] width 12 height 33
radio input "true"
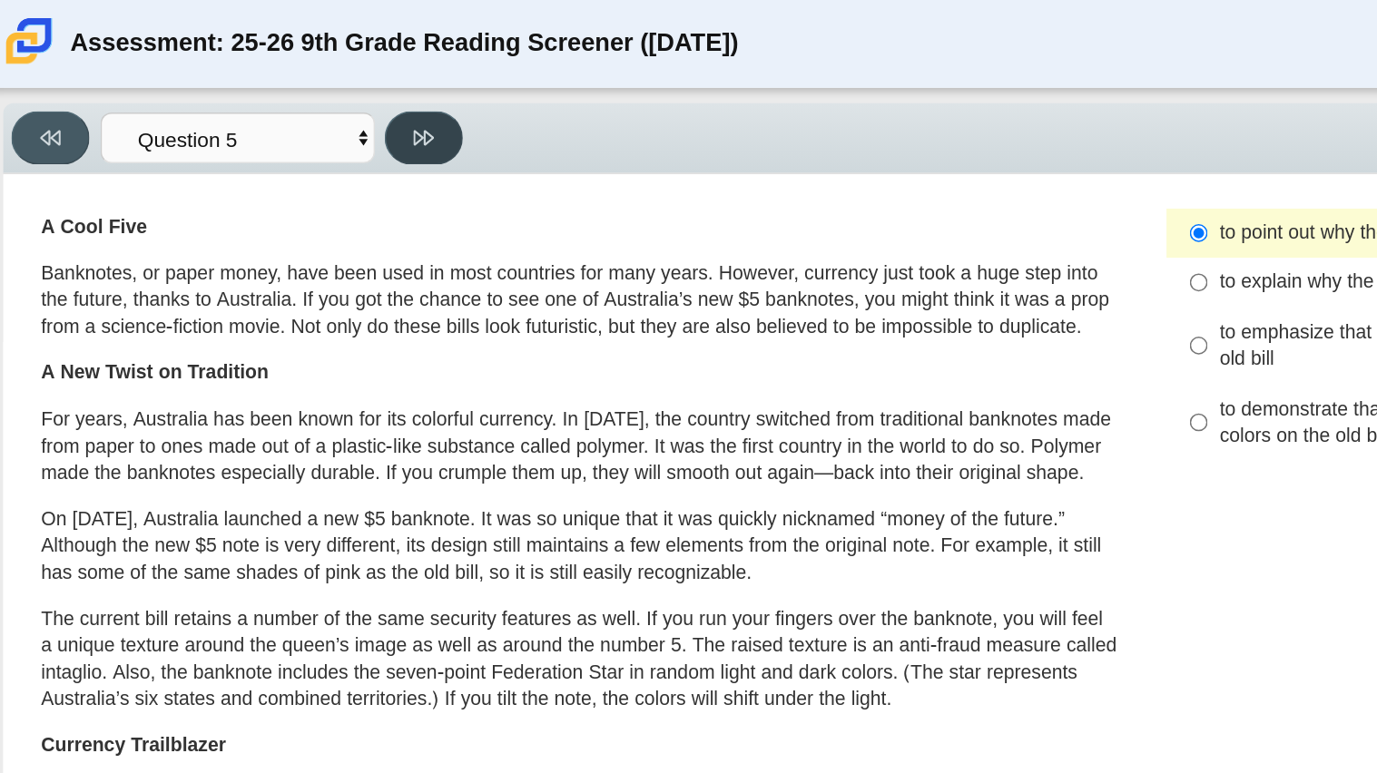
click at [286, 85] on icon at bounding box center [287, 91] width 14 height 14
select select "69146e31-7b3d-4a3e-9ce6-f30c24342ae0"
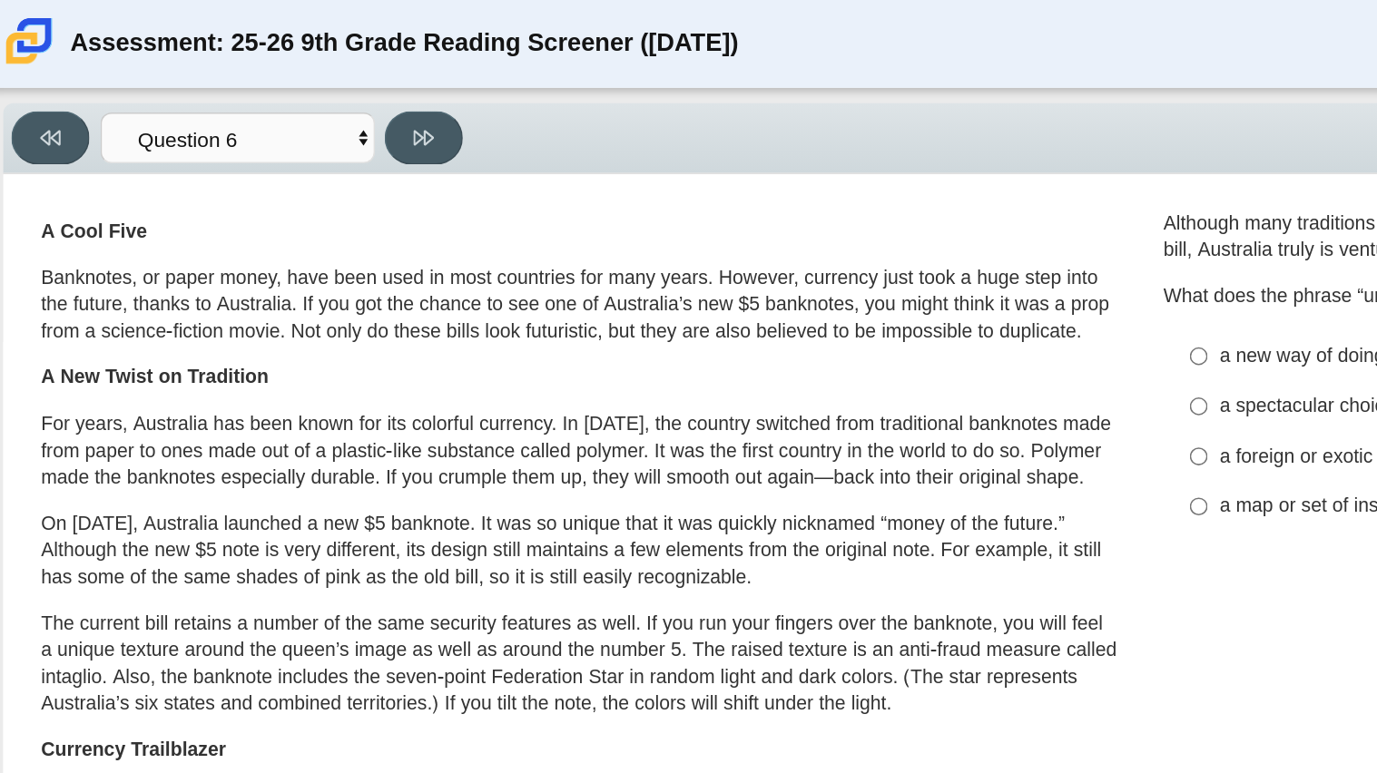
scroll to position [44, 0]
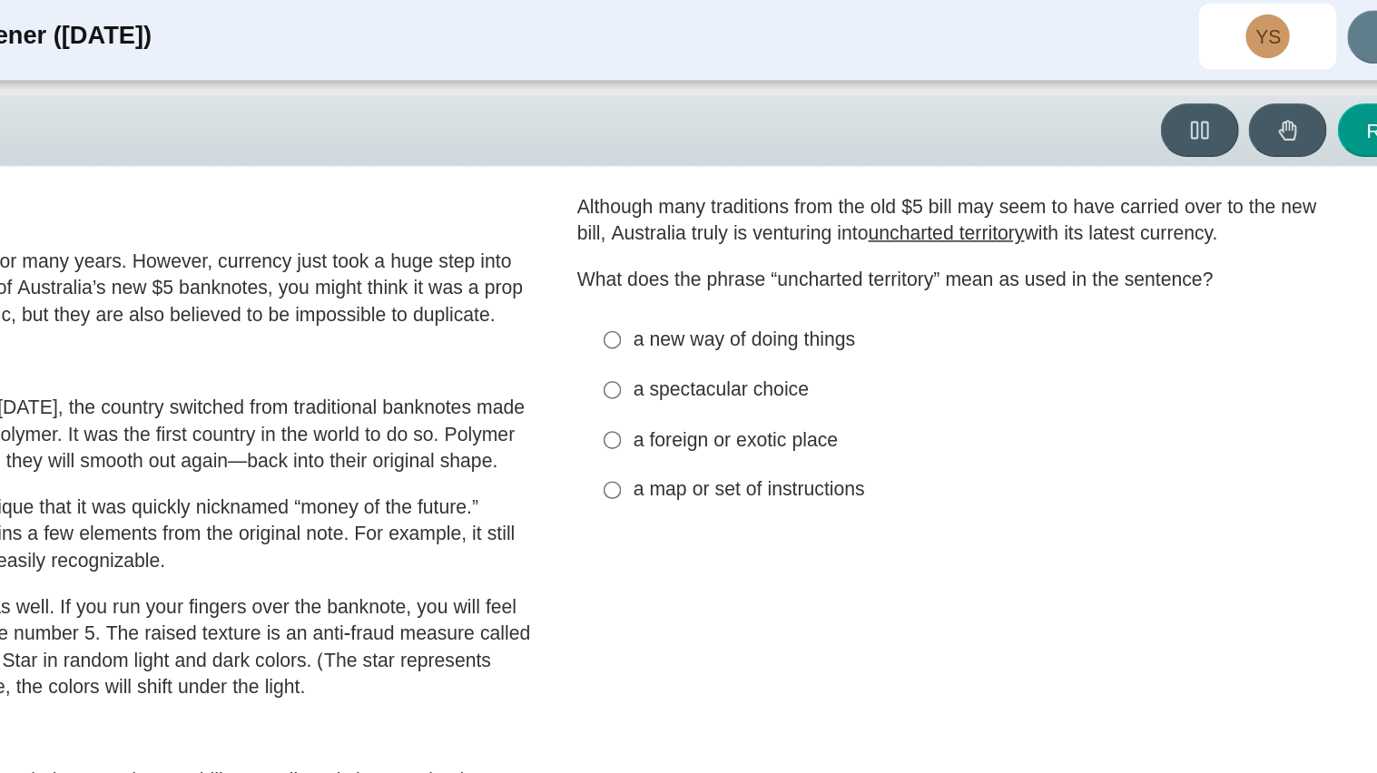
click at [827, 228] on div "a new way of doing things" at bounding box center [1043, 230] width 458 height 18
click at [806, 228] on input "a new way of doing things a new way of doing things" at bounding box center [800, 229] width 12 height 33
radio input "true"
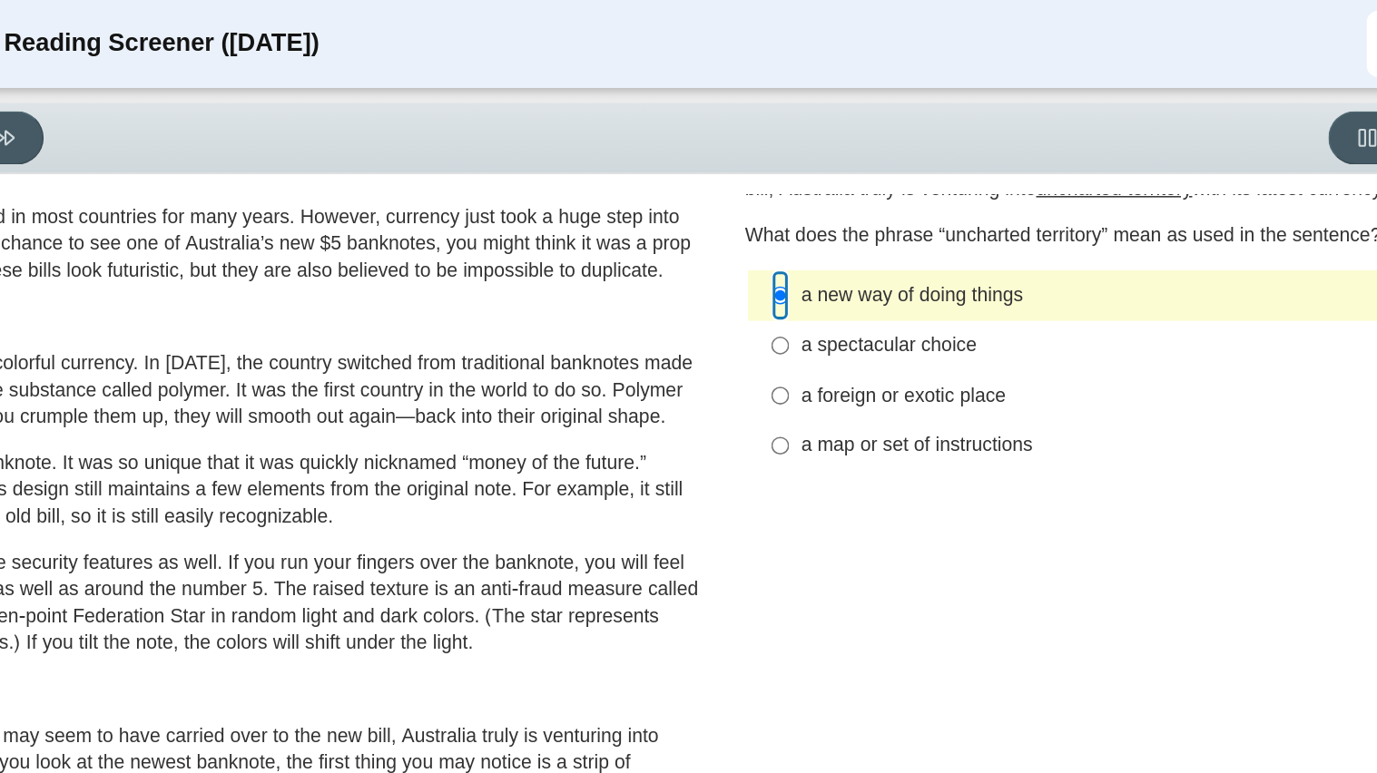
scroll to position [80, 0]
click at [310, 86] on button at bounding box center [287, 91] width 52 height 35
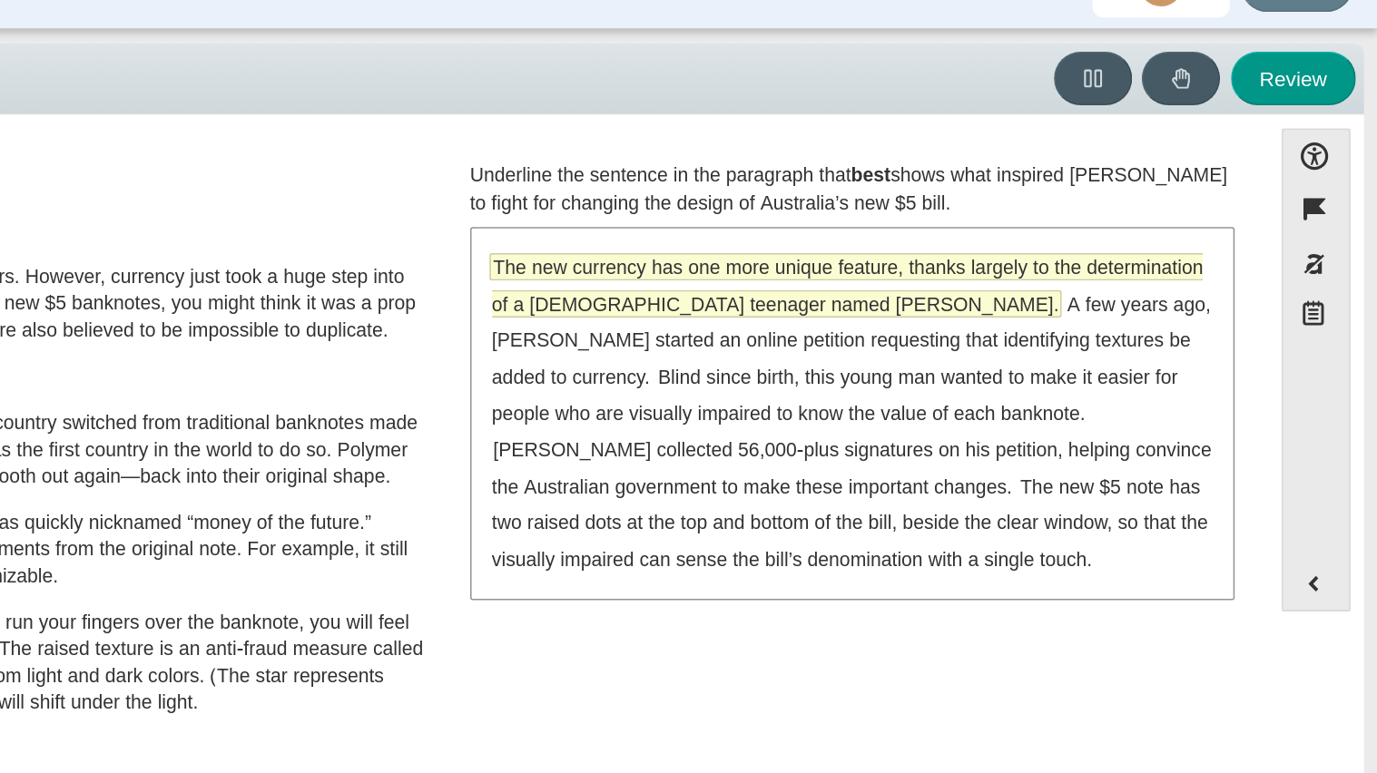
click at [911, 213] on span "The new currency has one more unique feature, thanks largely to the determinati…" at bounding box center [1027, 228] width 470 height 41
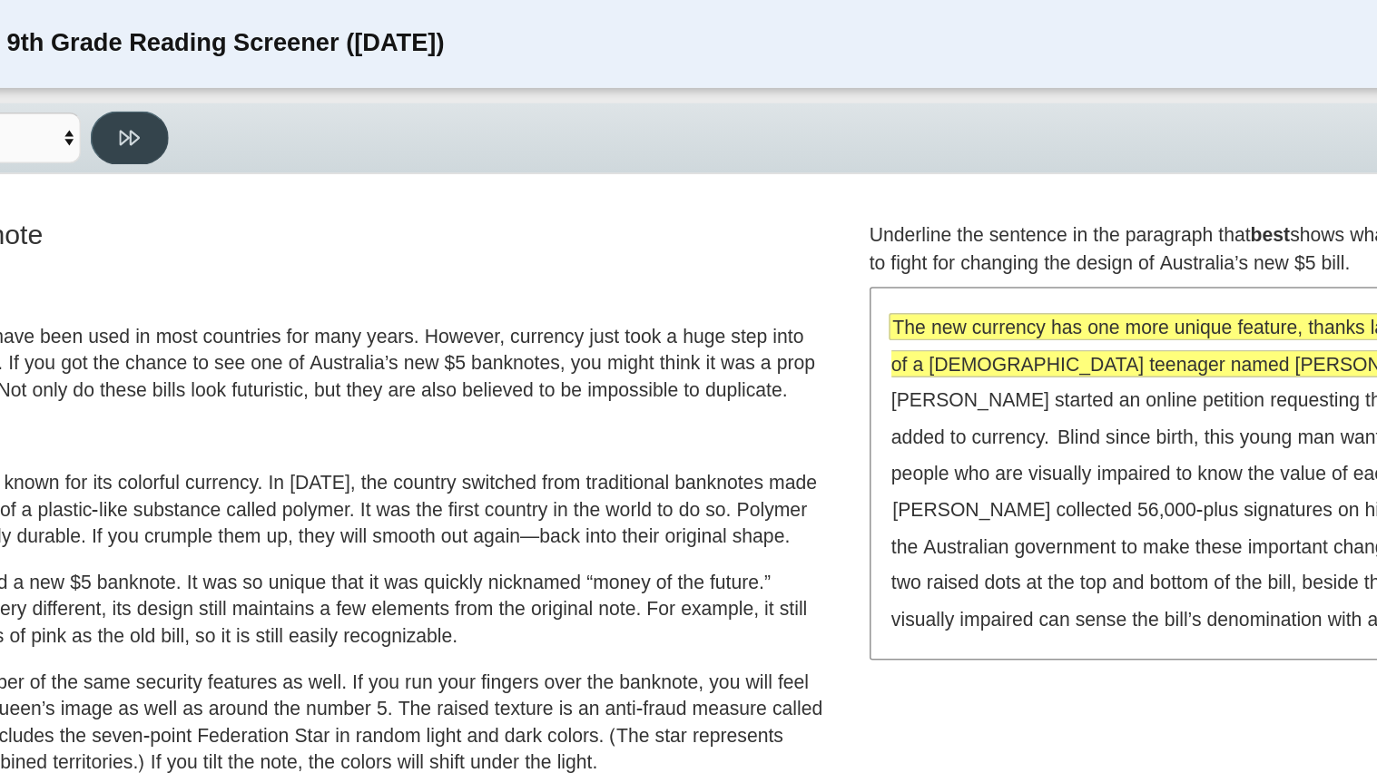
click at [269, 93] on button at bounding box center [287, 91] width 52 height 35
select select "ea8338c2-a6a3-418e-a305-2b963b54a290"
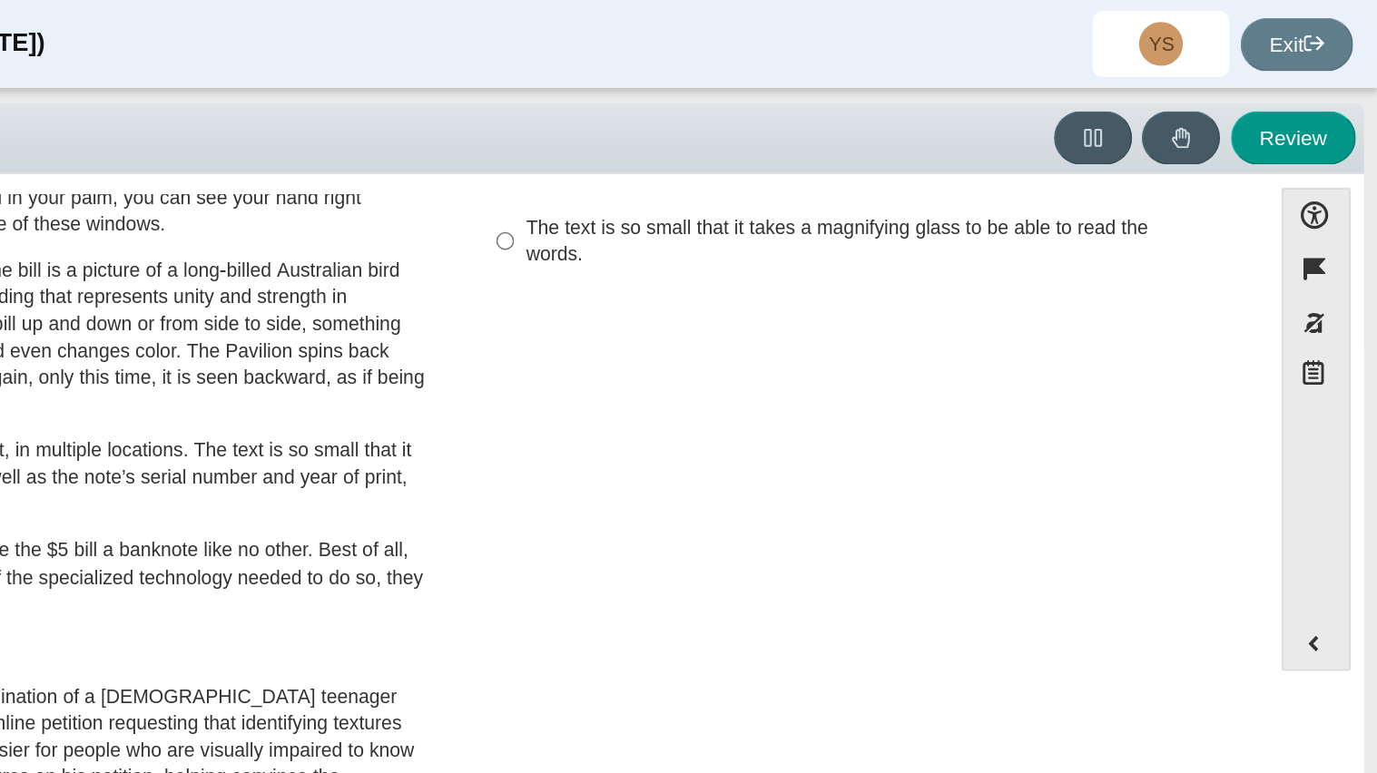
scroll to position [0, 0]
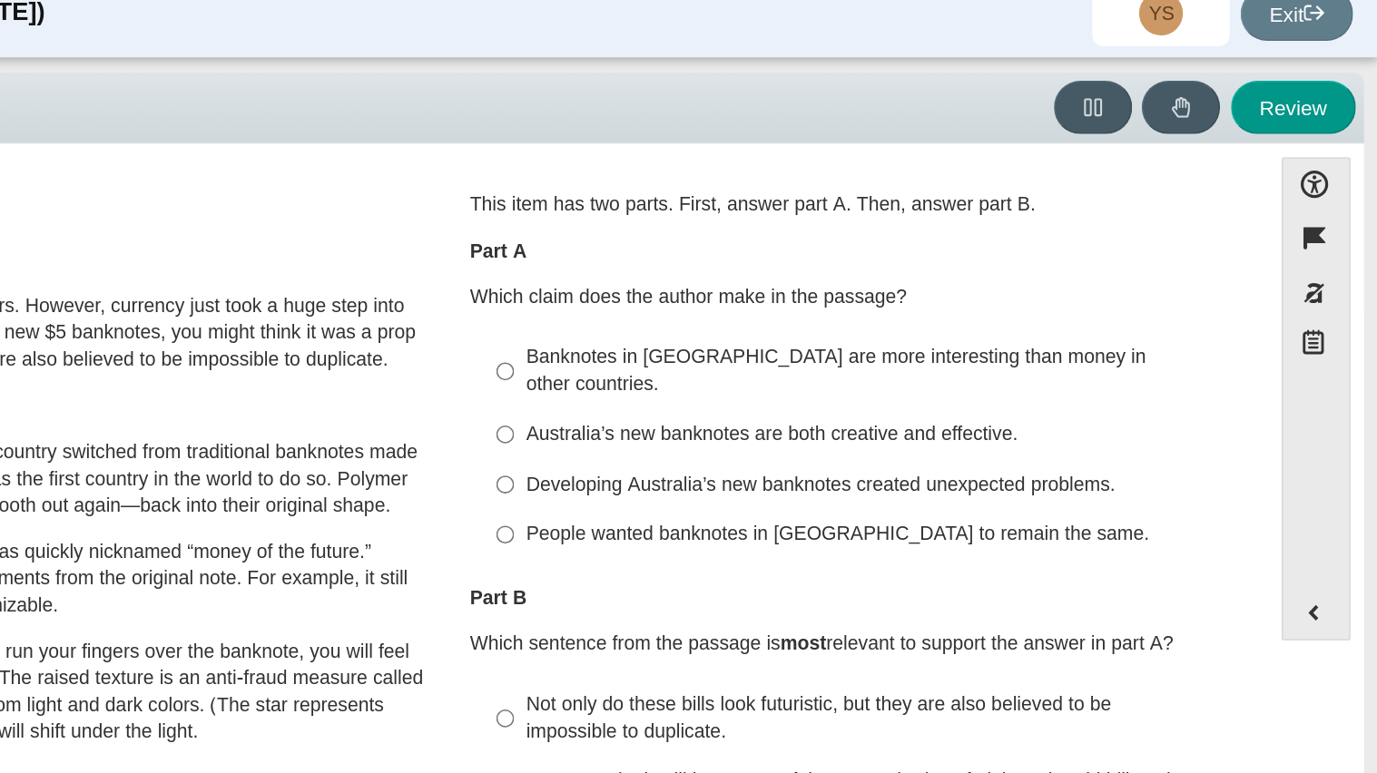
click at [938, 262] on div "Banknotes in Australia are more interesting than money in other countries." at bounding box center [1043, 265] width 458 height 35
click at [806, 262] on input "Banknotes in Australia are more interesting than money in other countries. Bank…" at bounding box center [800, 266] width 12 height 51
radio input "true"
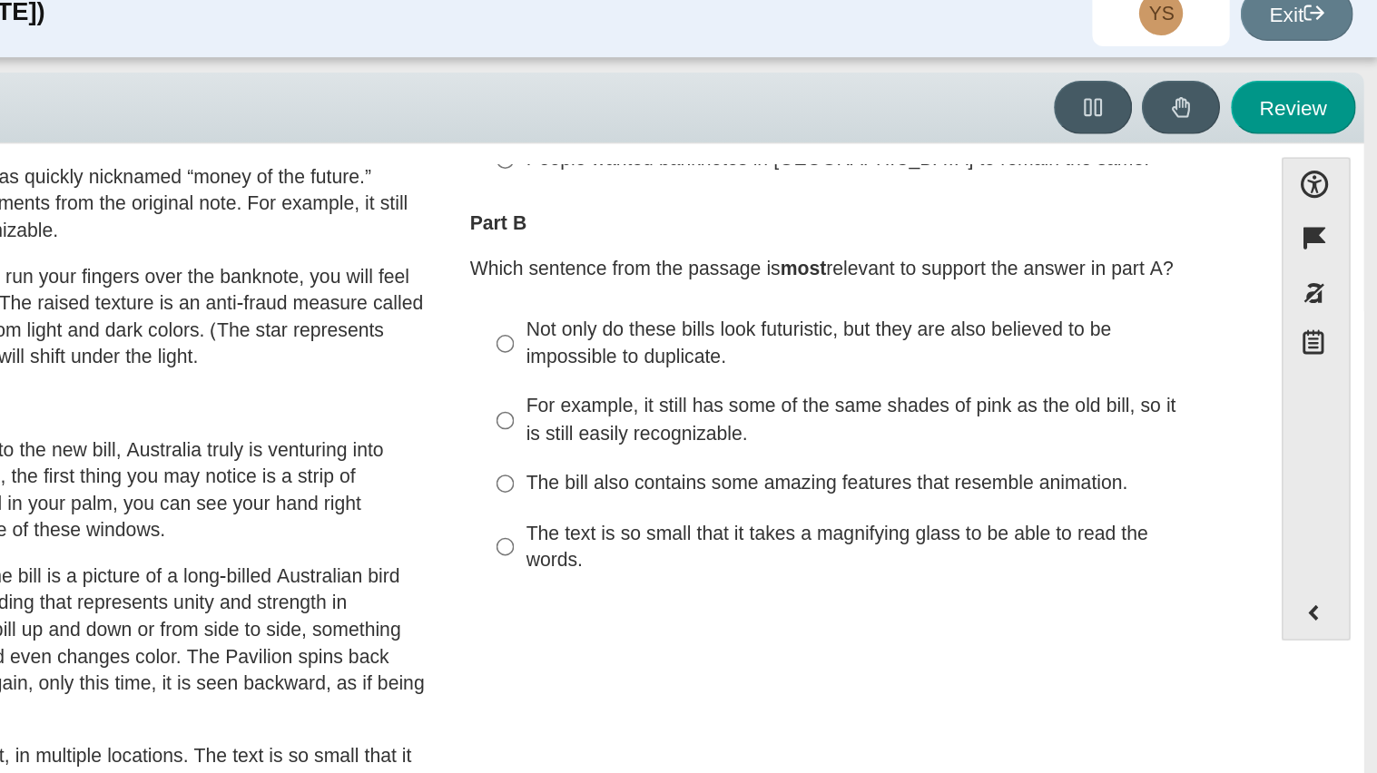
scroll to position [251, 0]
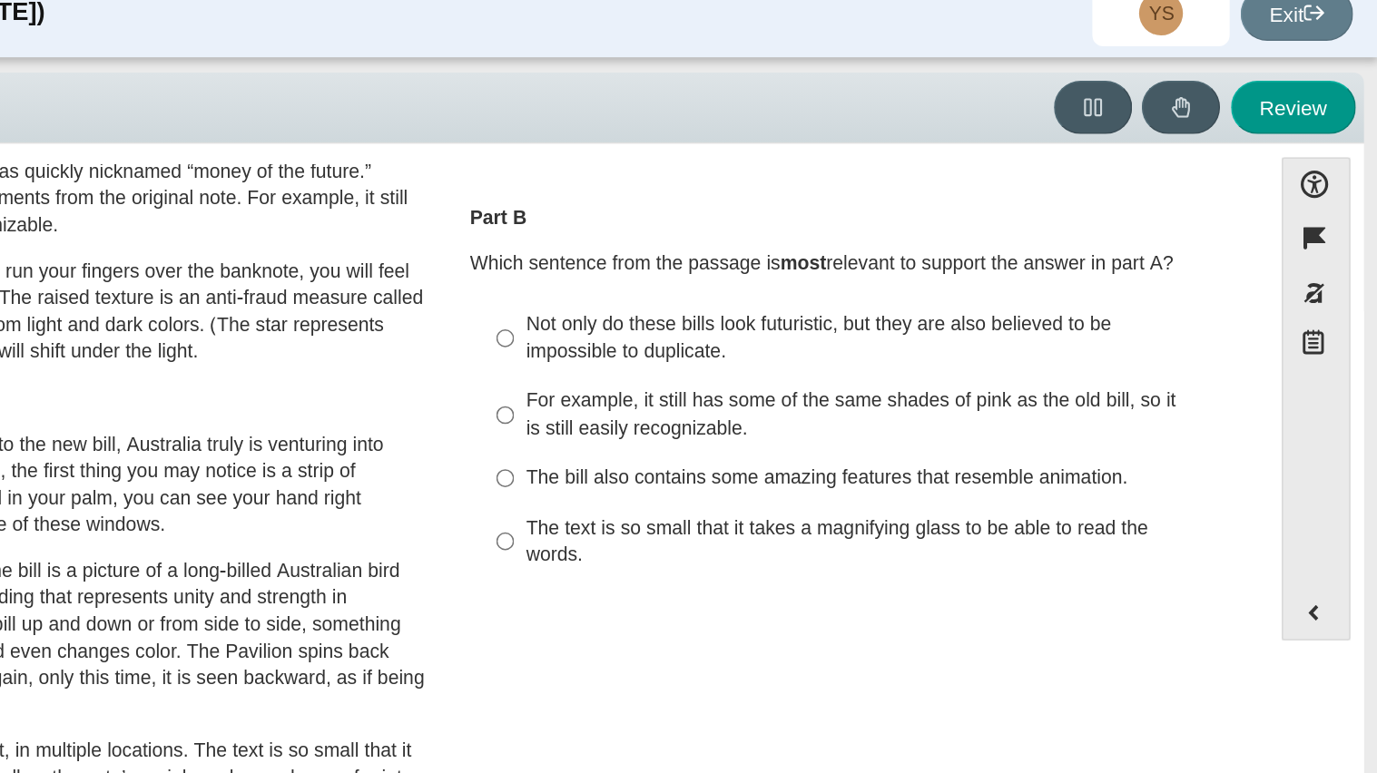
click at [881, 328] on div "The bill also contains some amazing features that resemble animation." at bounding box center [1043, 337] width 458 height 18
click at [806, 320] on input "The bill also contains some amazing features that resemble animation. The bill …" at bounding box center [800, 336] width 12 height 33
radio input "true"
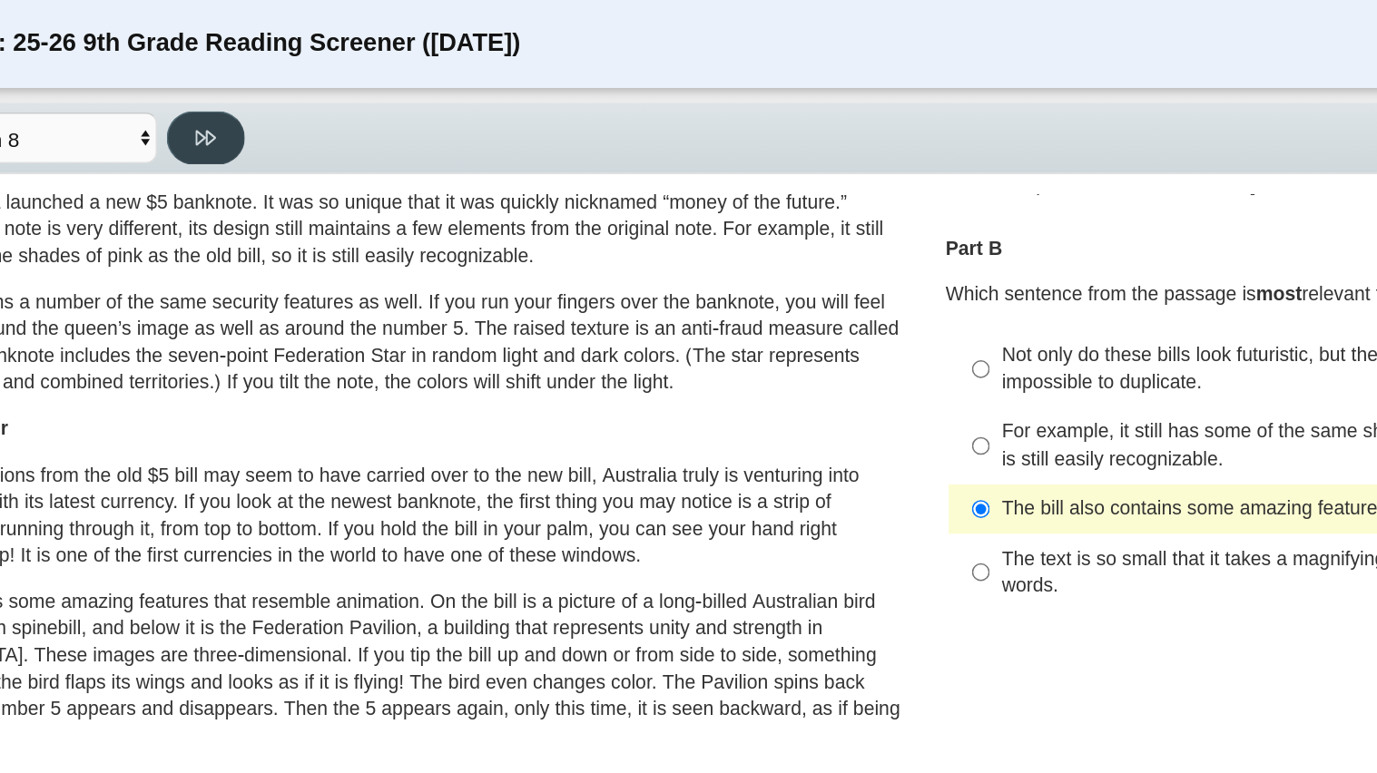
click at [284, 91] on icon at bounding box center [287, 91] width 14 height 10
select select "89f058d6-b15c-4ef5-a4b3-fdaffb8868b6"
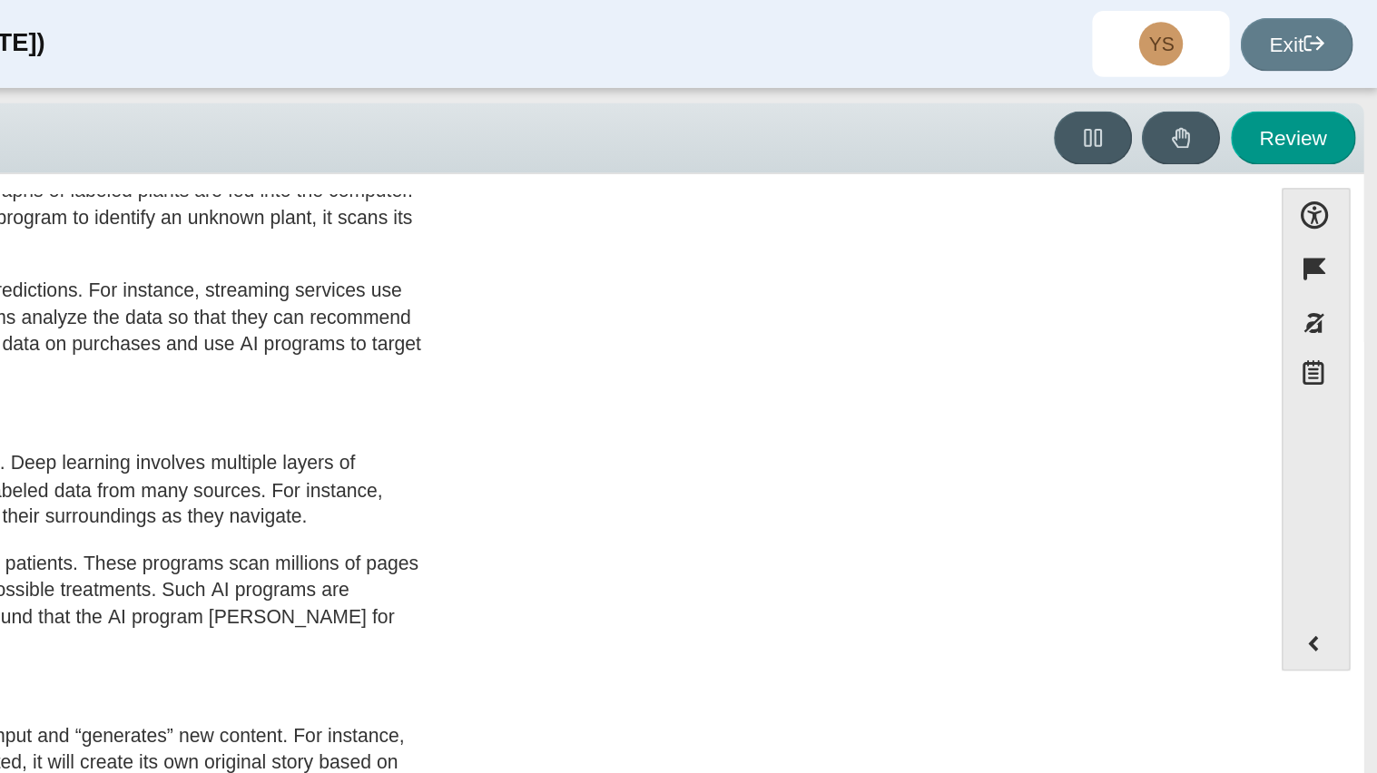
scroll to position [0, 0]
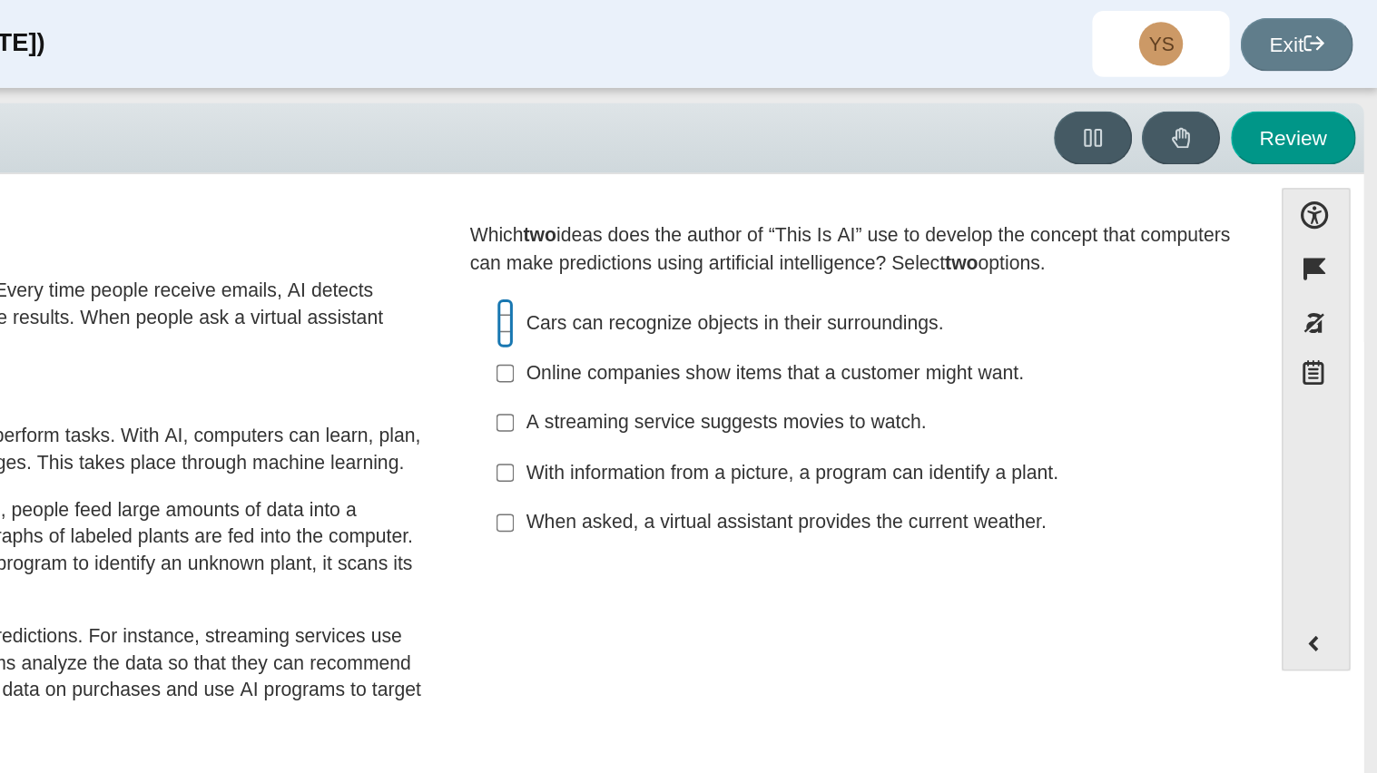
click at [797, 218] on input "Cars can recognize objects in their surroundings. Cars can recognize objects in…" at bounding box center [800, 213] width 12 height 33
checkbox input "true"
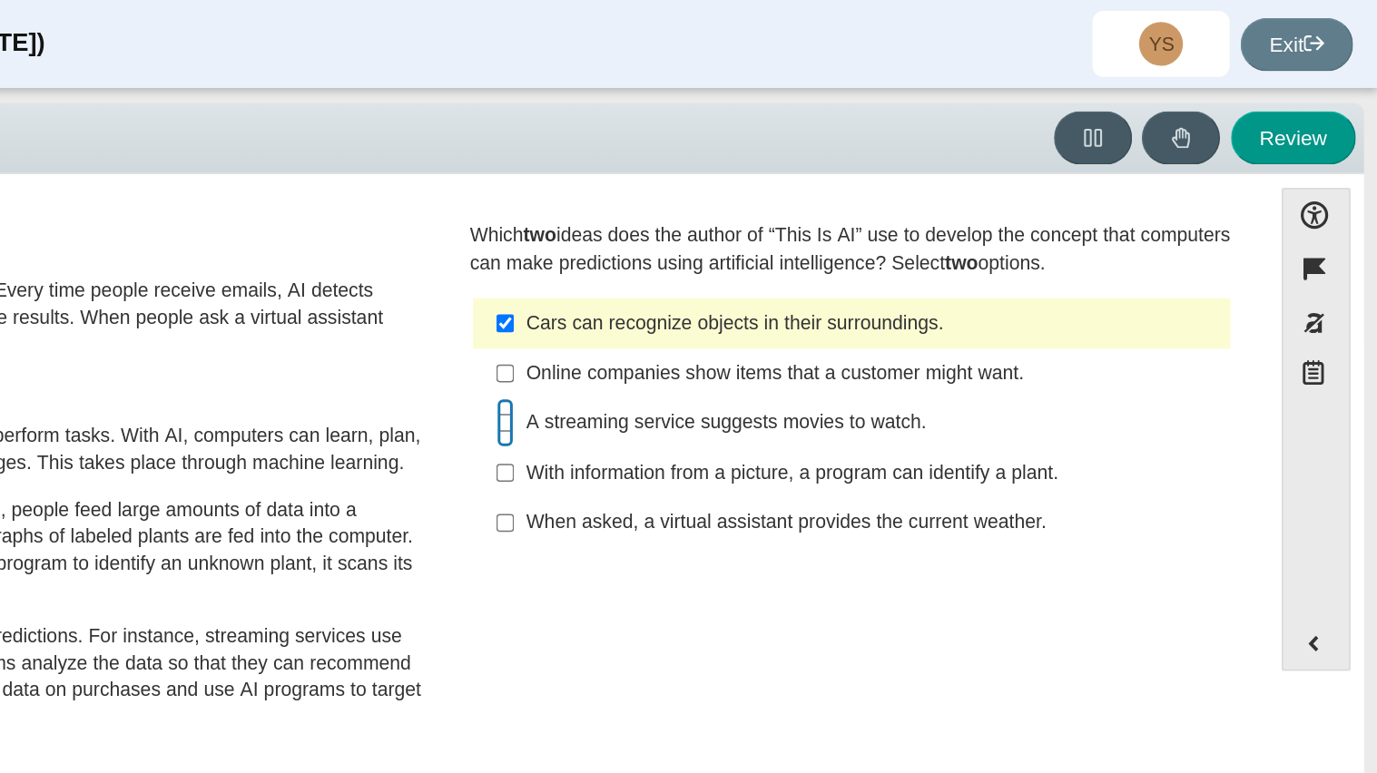
click at [794, 280] on input "A streaming service suggests movies to watch. A streaming service suggests movi…" at bounding box center [800, 279] width 12 height 33
checkbox input "true"
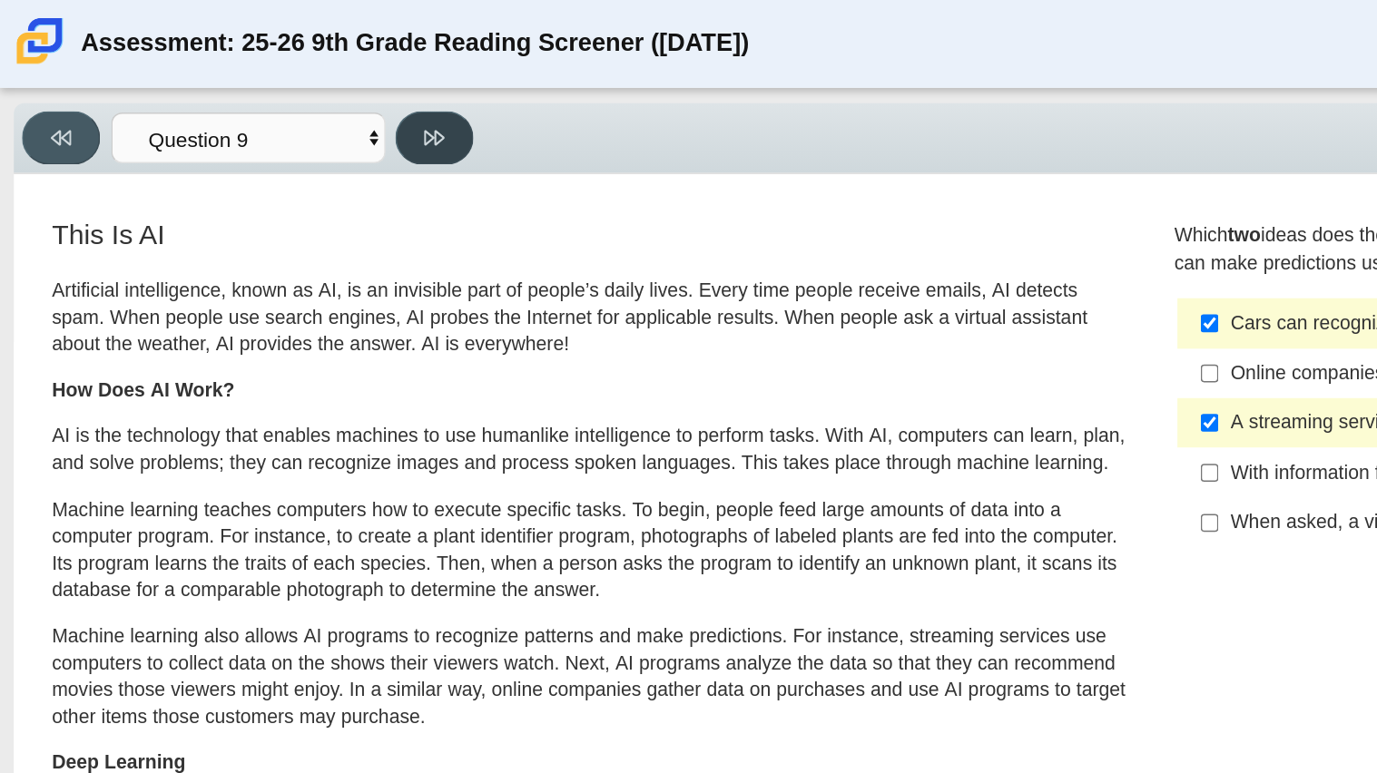
click at [278, 92] on button at bounding box center [287, 91] width 52 height 35
select select "cdf3c14e-a918-44d1-9b63-3db0fa81641e"
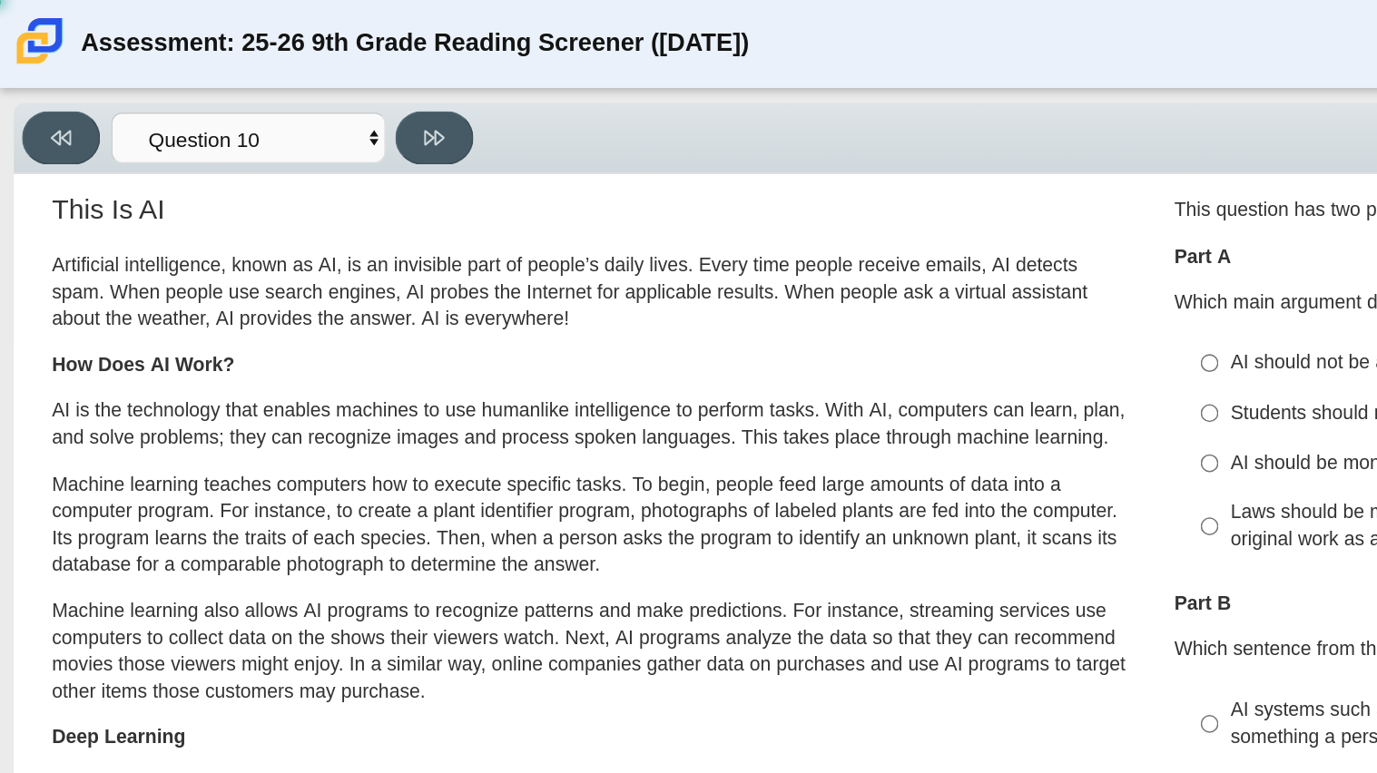
scroll to position [20, 0]
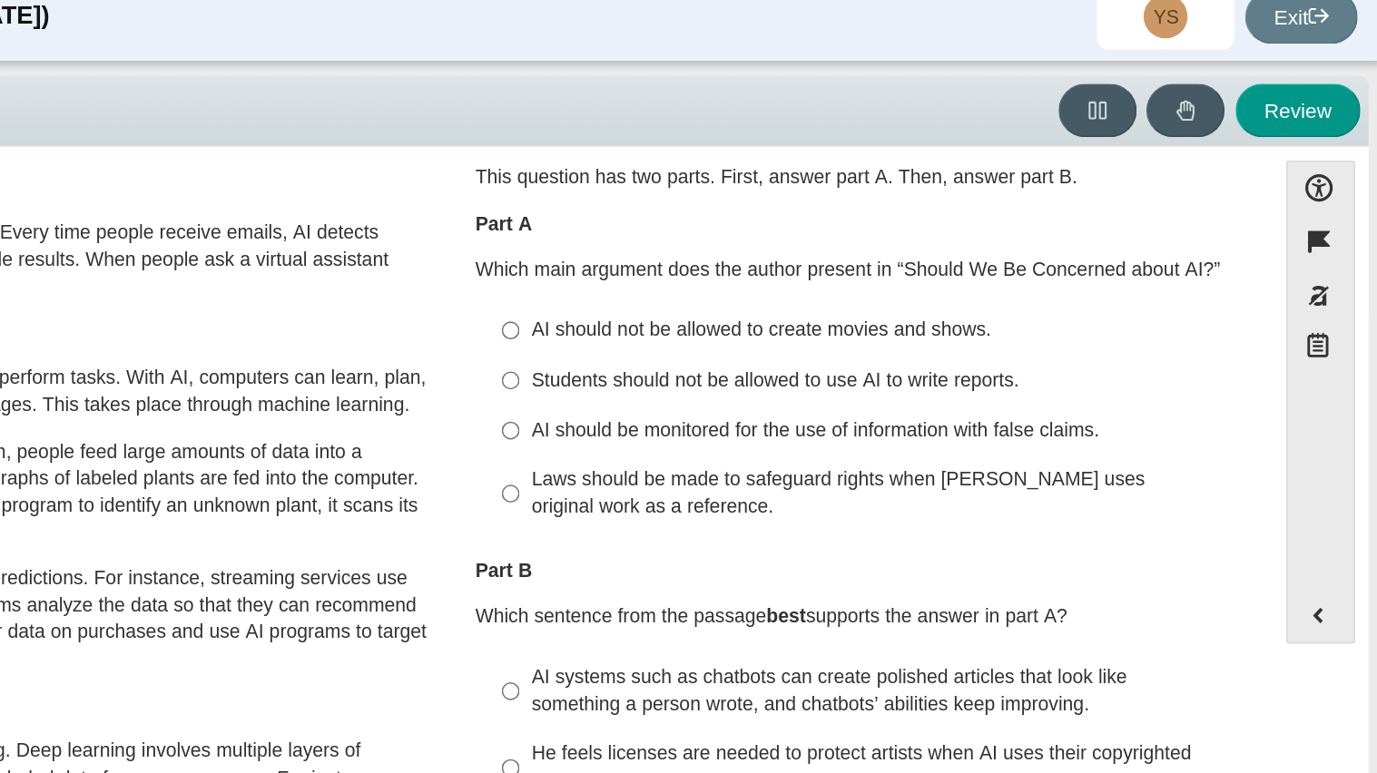
click at [895, 307] on div "AI should be monitored for the use of information with false claims." at bounding box center [1043, 303] width 458 height 18
click at [806, 307] on input "AI should be monitored for the use of information with false claims. AI should …" at bounding box center [800, 303] width 12 height 33
radio input "true"
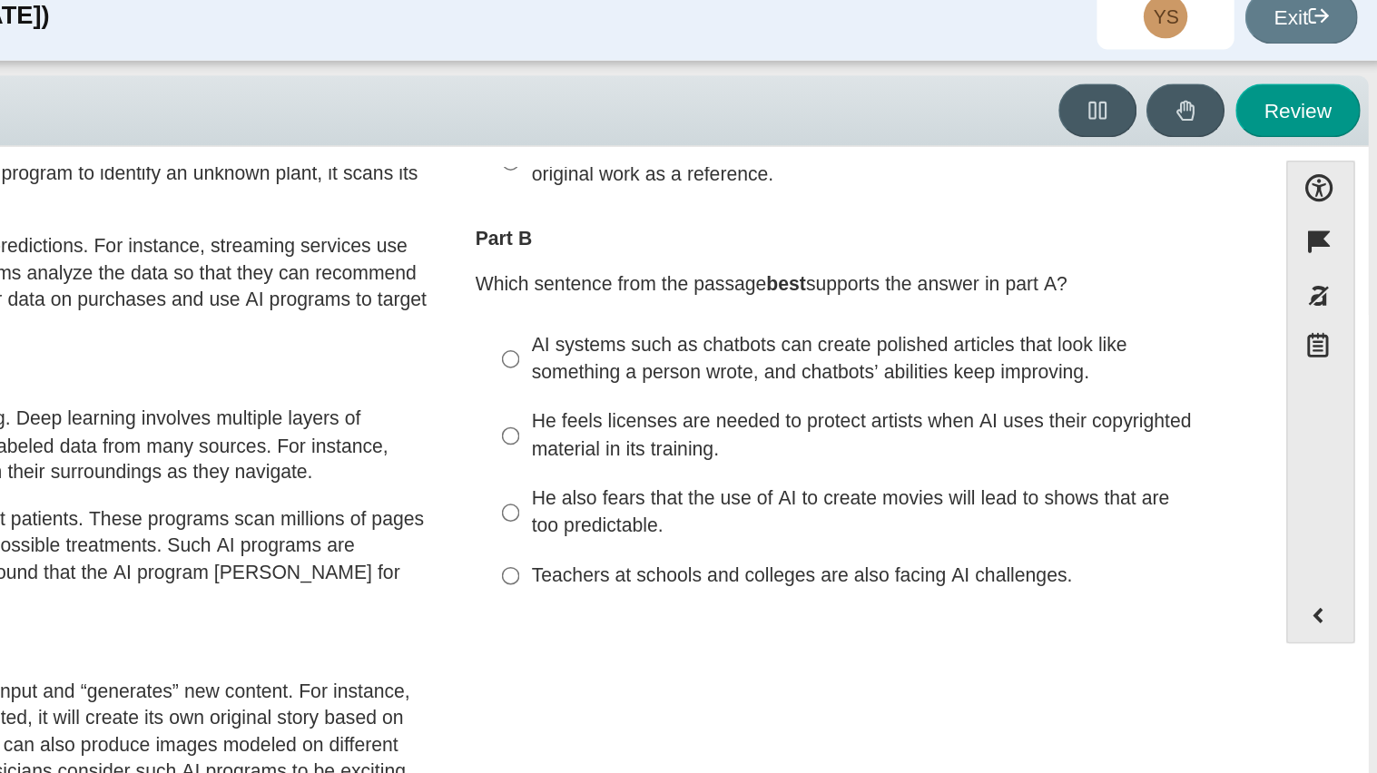
scroll to position [241, 0]
click at [859, 268] on div "AI systems such as chatbots can create polished articles that look like somethi…" at bounding box center [1043, 254] width 458 height 35
click at [806, 268] on input "AI systems such as chatbots can create polished articles that look like somethi…" at bounding box center [800, 255] width 12 height 51
radio input "true"
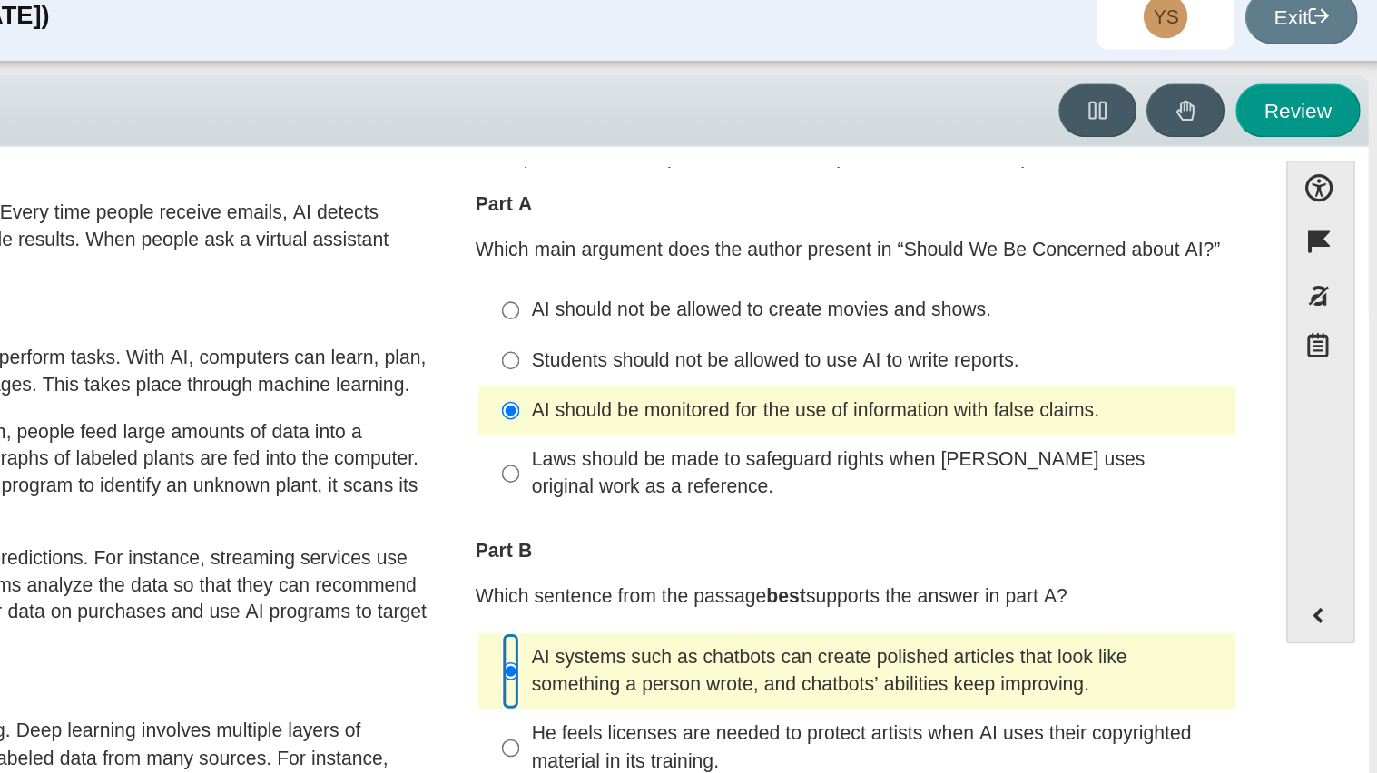
scroll to position [29, 0]
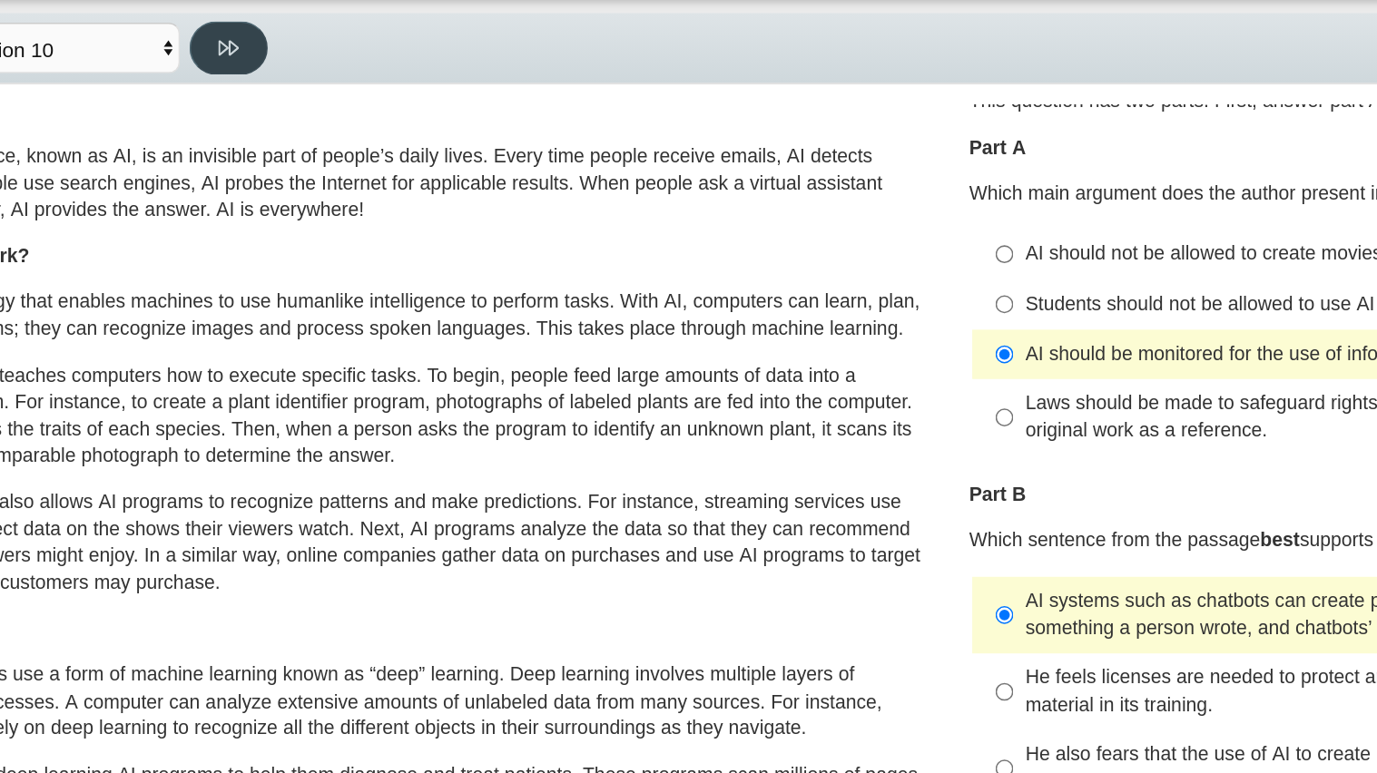
click at [279, 93] on button at bounding box center [287, 91] width 52 height 35
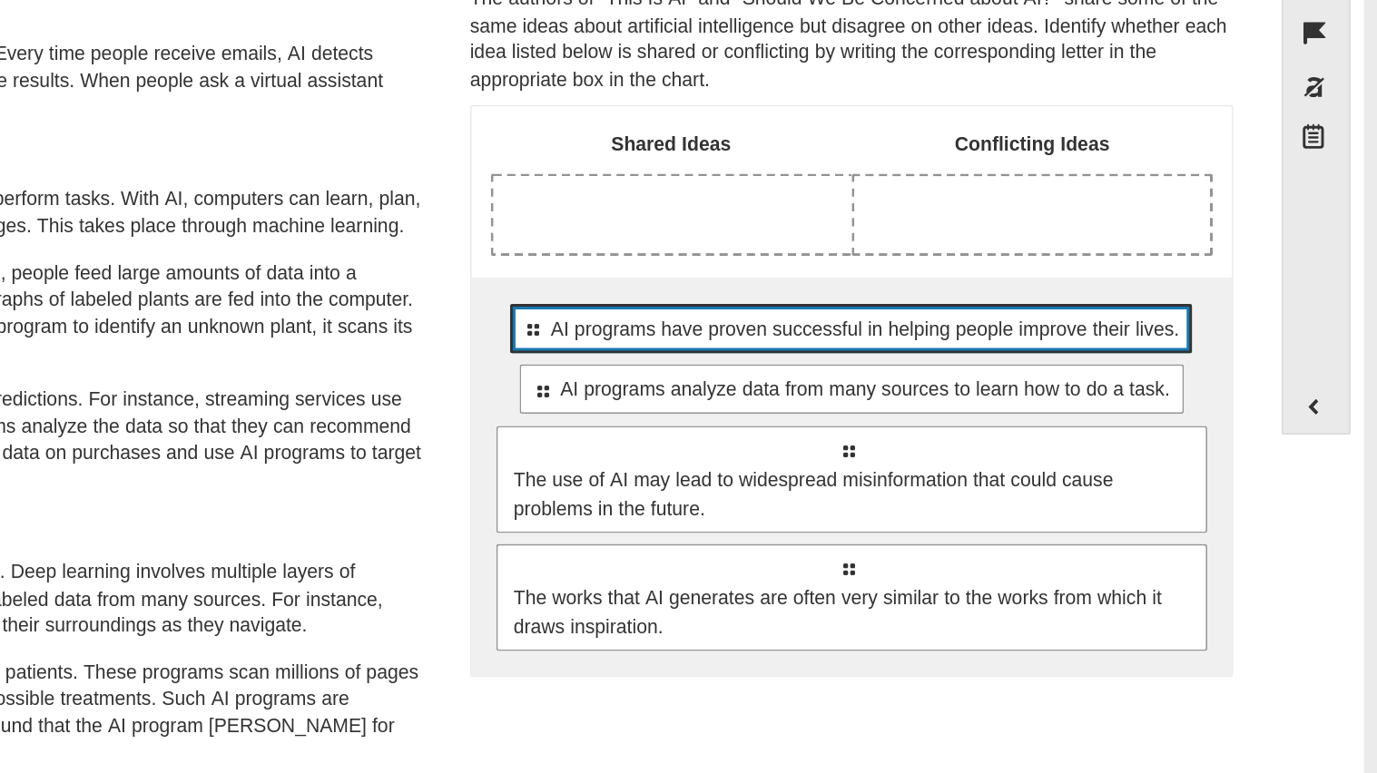
click at [854, 380] on span "AI programs have proven successful in helping people improve their lives." at bounding box center [1039, 374] width 416 height 19
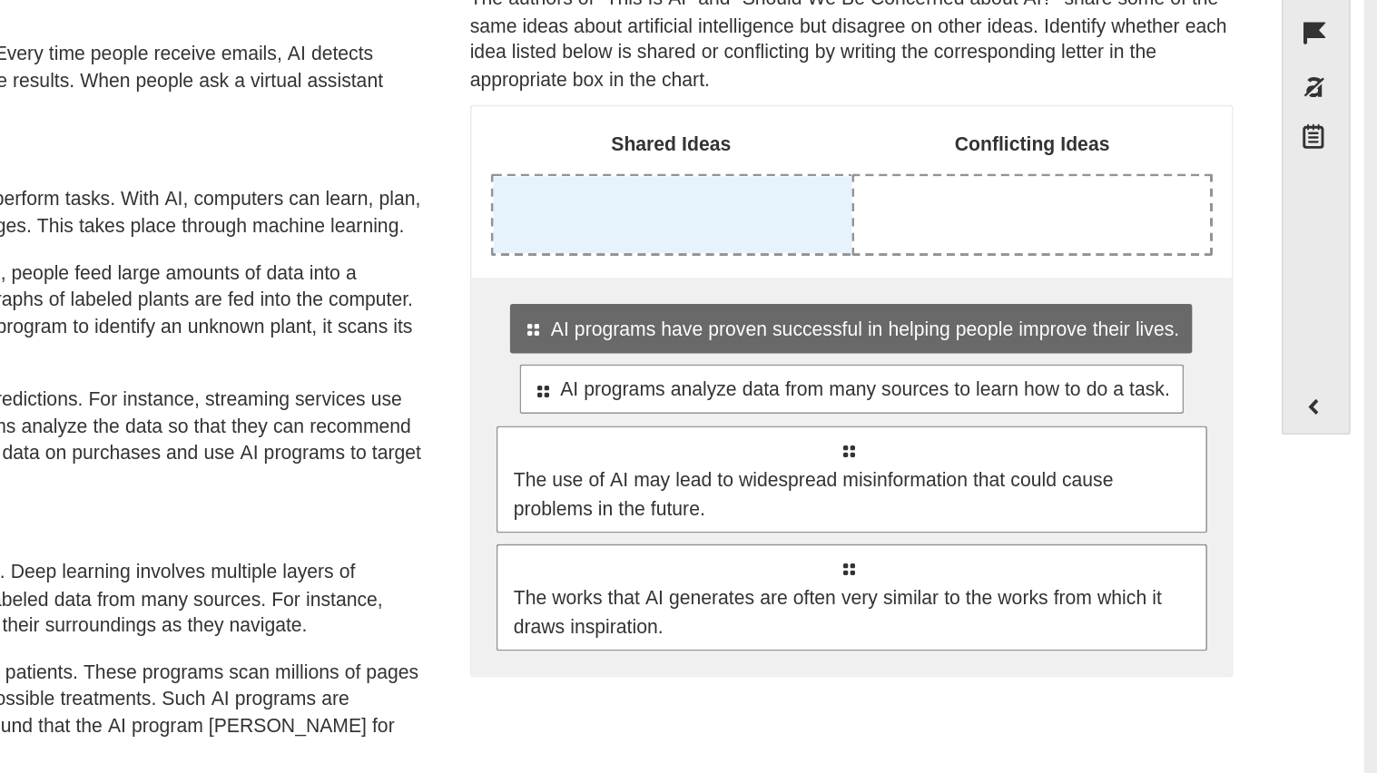
click at [899, 314] on div "Drop response in row 1 of column 1 (Shared Ideas)" at bounding box center [910, 298] width 237 height 51
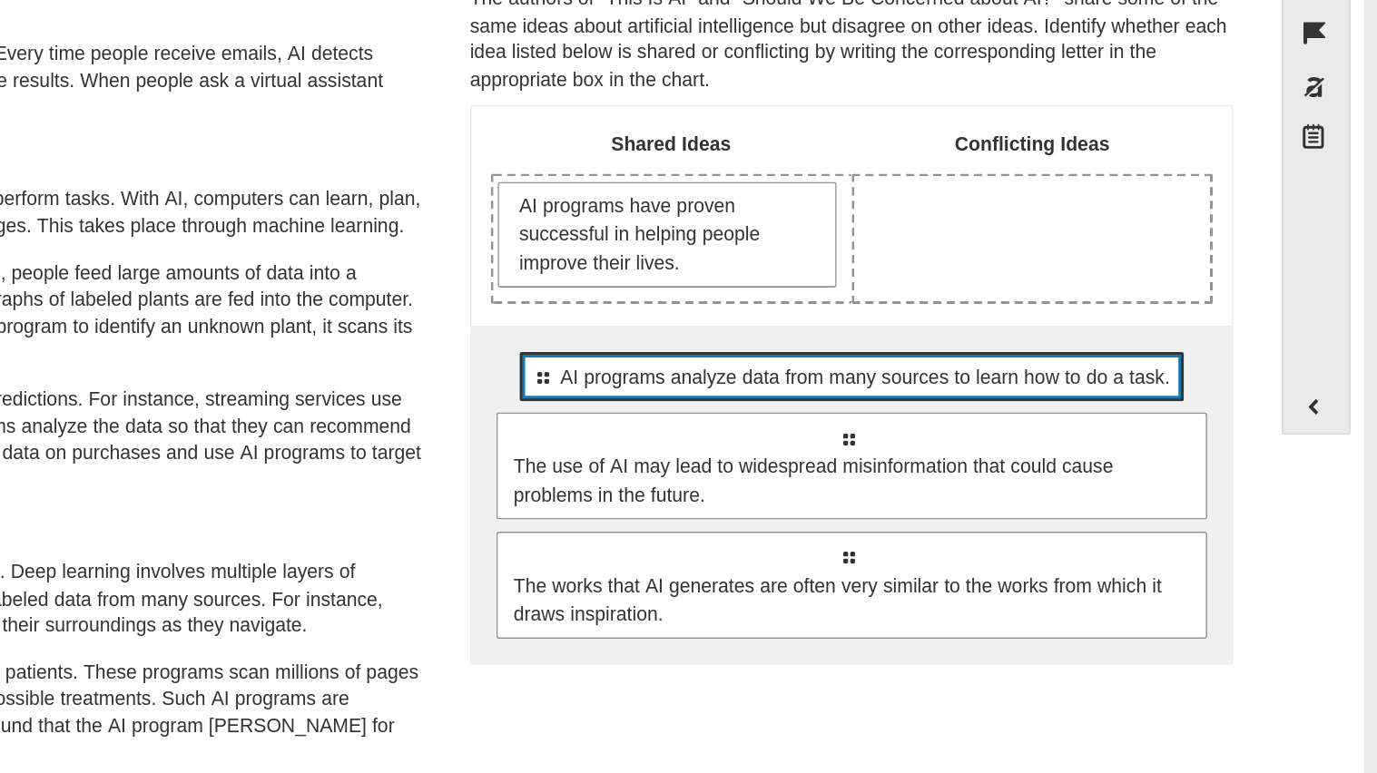
click at [857, 414] on div "Select to move response to a response input area. AI programs analyze data from…" at bounding box center [1029, 405] width 438 height 33
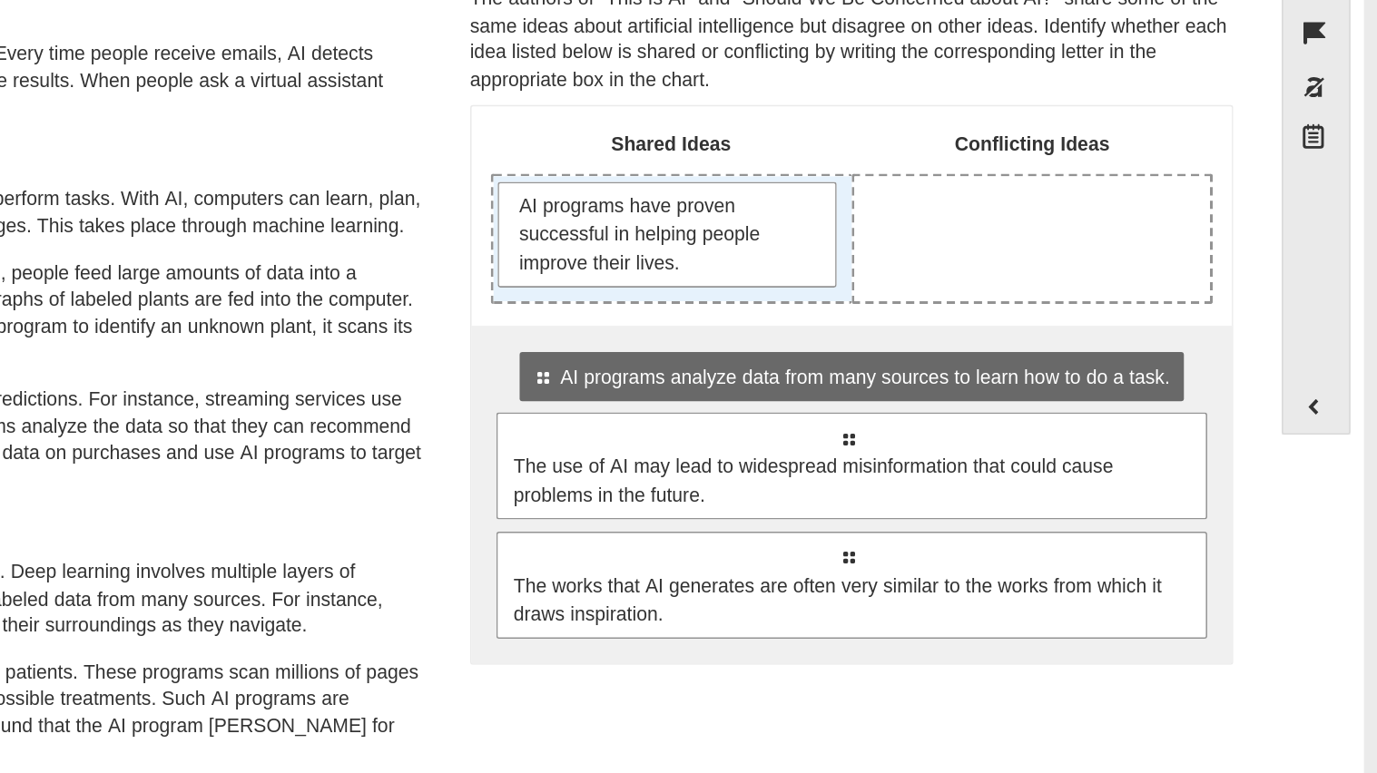
click at [1012, 333] on div "AI programs have proven successful in helping people improve their lives." at bounding box center [910, 314] width 237 height 83
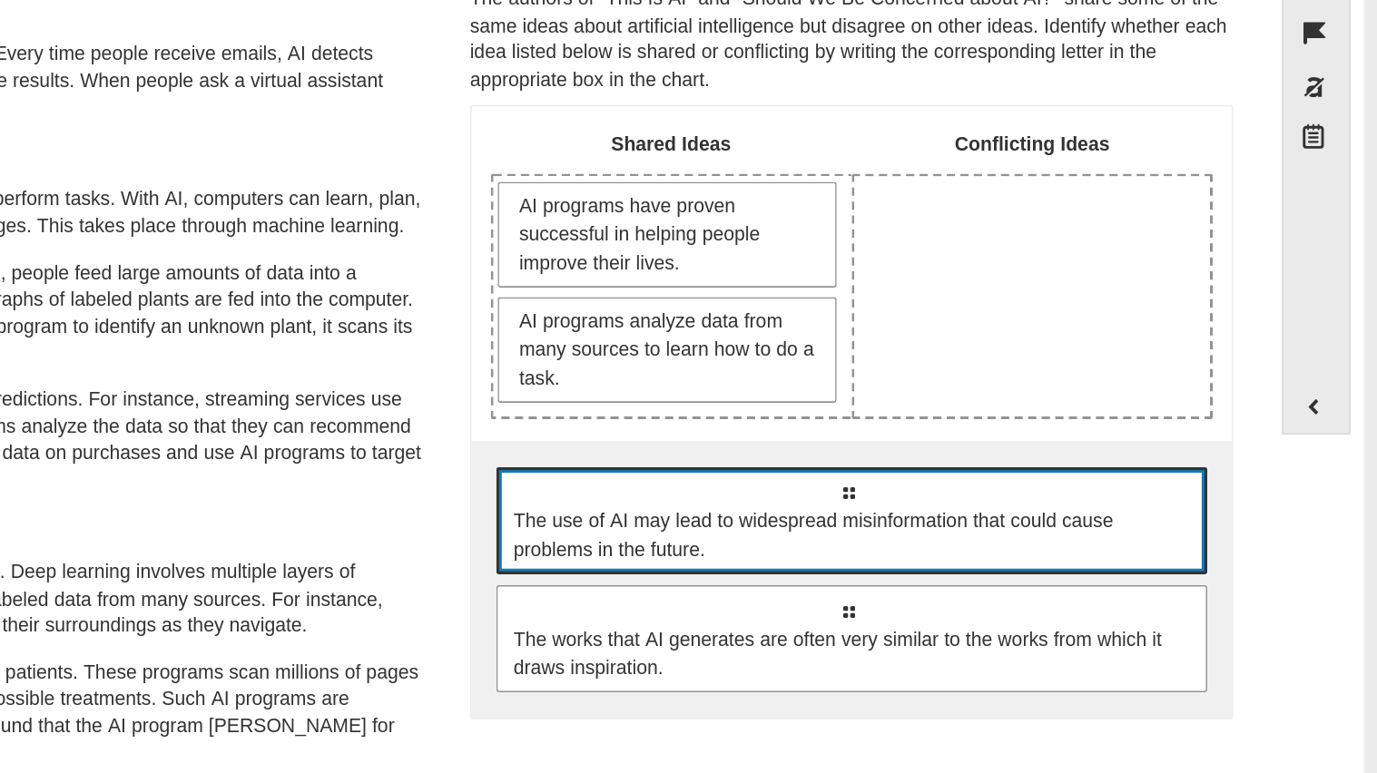
click at [1008, 482] on div "Select to move response to a response input area. The use of AI may lead to wid…" at bounding box center [1029, 501] width 470 height 71
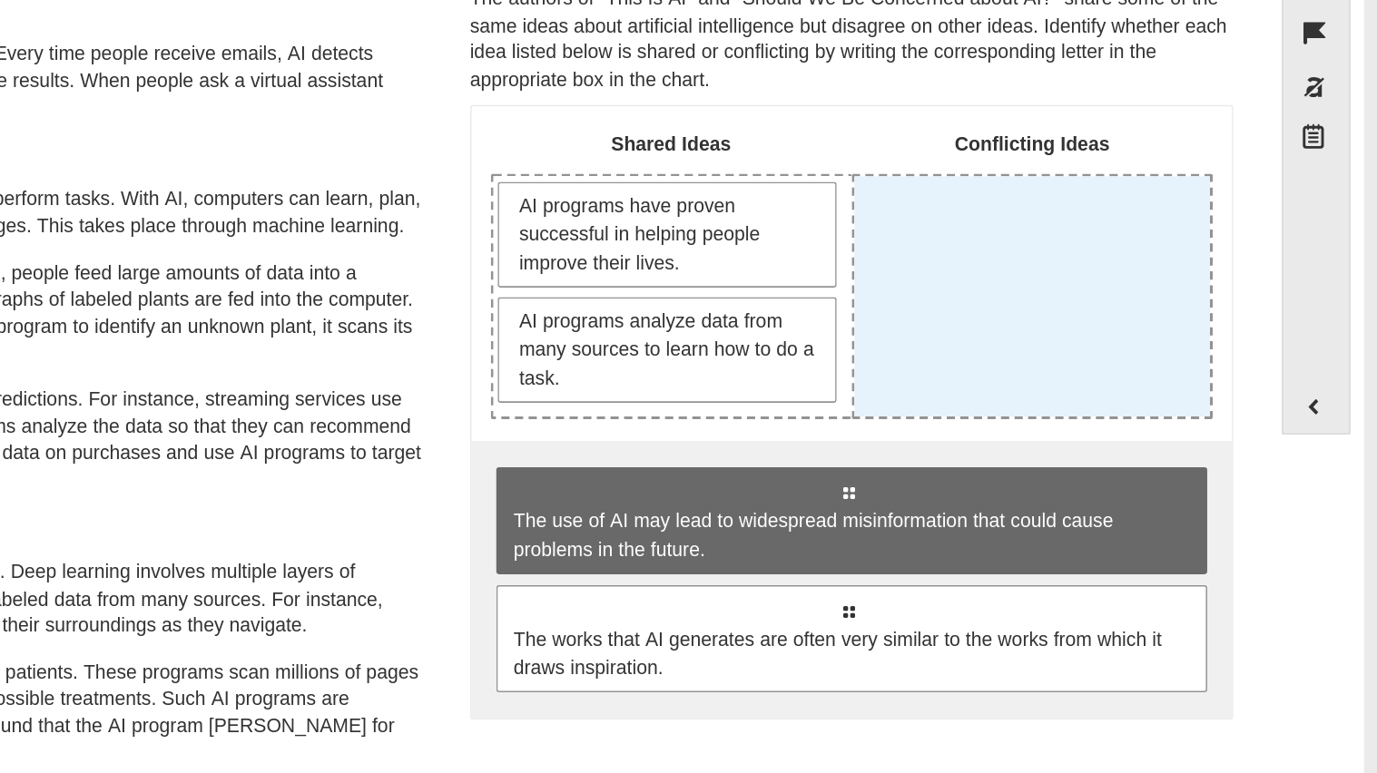
click at [1068, 365] on div "Drop response in row 1 of column 2 (Conflicting Ideas)" at bounding box center [1148, 352] width 235 height 159
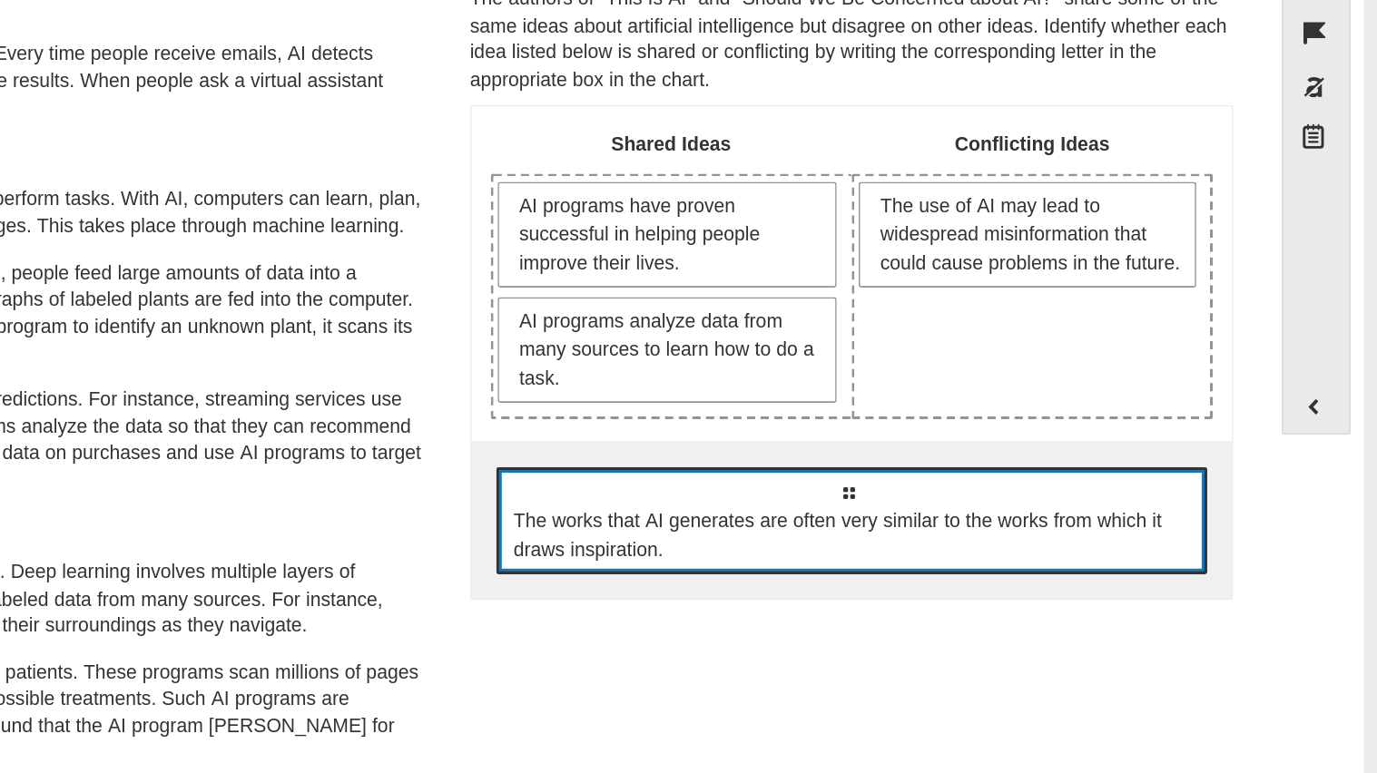
click at [977, 527] on span "The works that AI generates are often very similar to the works from which it d…" at bounding box center [1030, 511] width 449 height 38
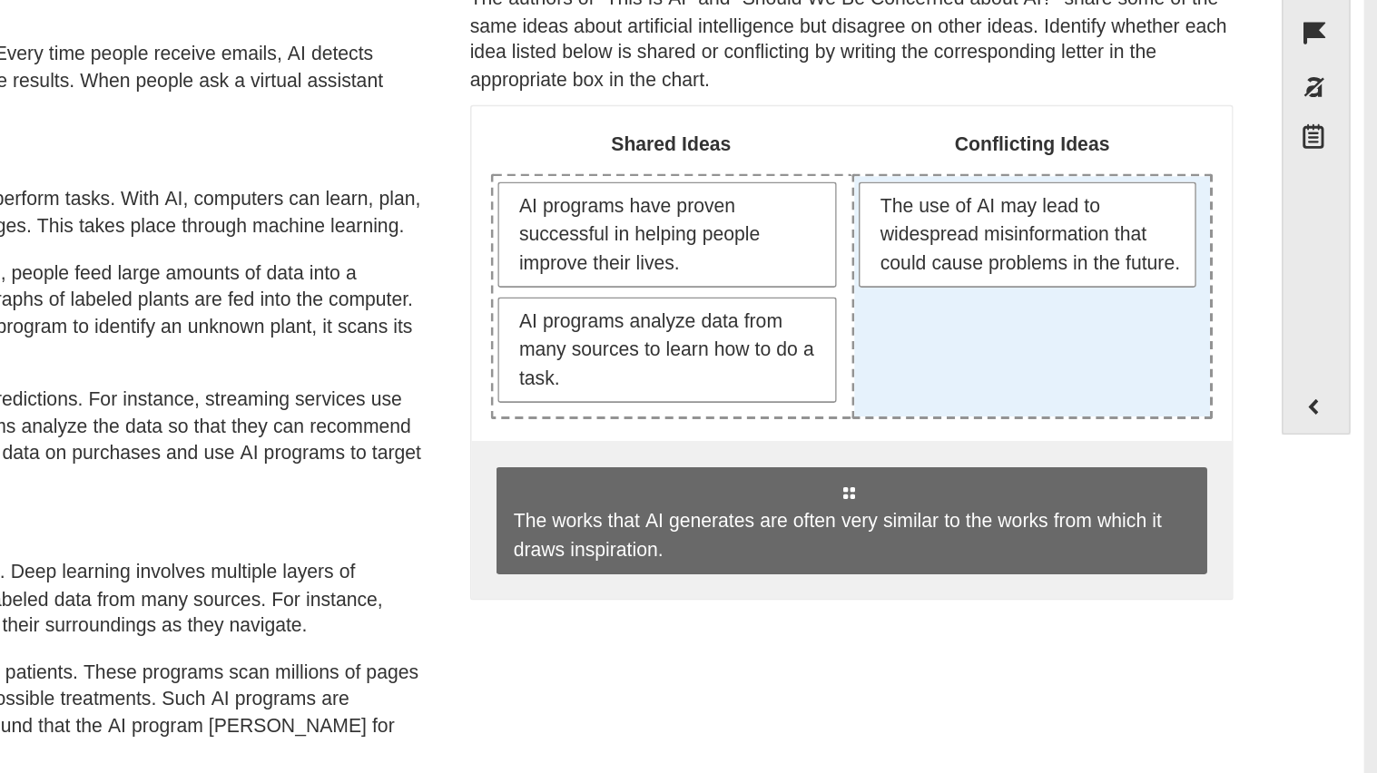
click at [1061, 398] on div "The use of AI may lead to widespread misinformation that could cause problems i…" at bounding box center [1148, 352] width 235 height 159
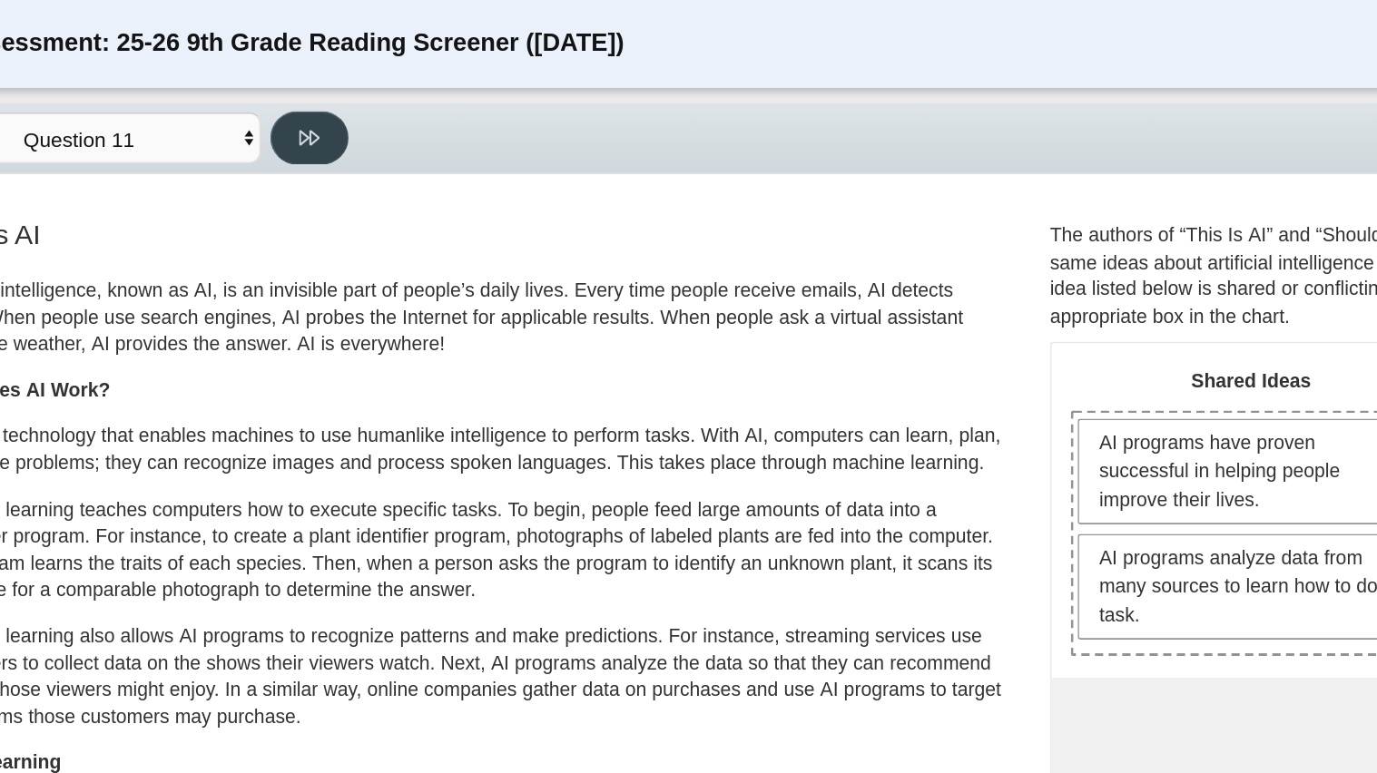
click at [281, 87] on icon at bounding box center [287, 91] width 14 height 10
select select "c3effed4-44ce-4a19-bd96-1787f34e9b4c"
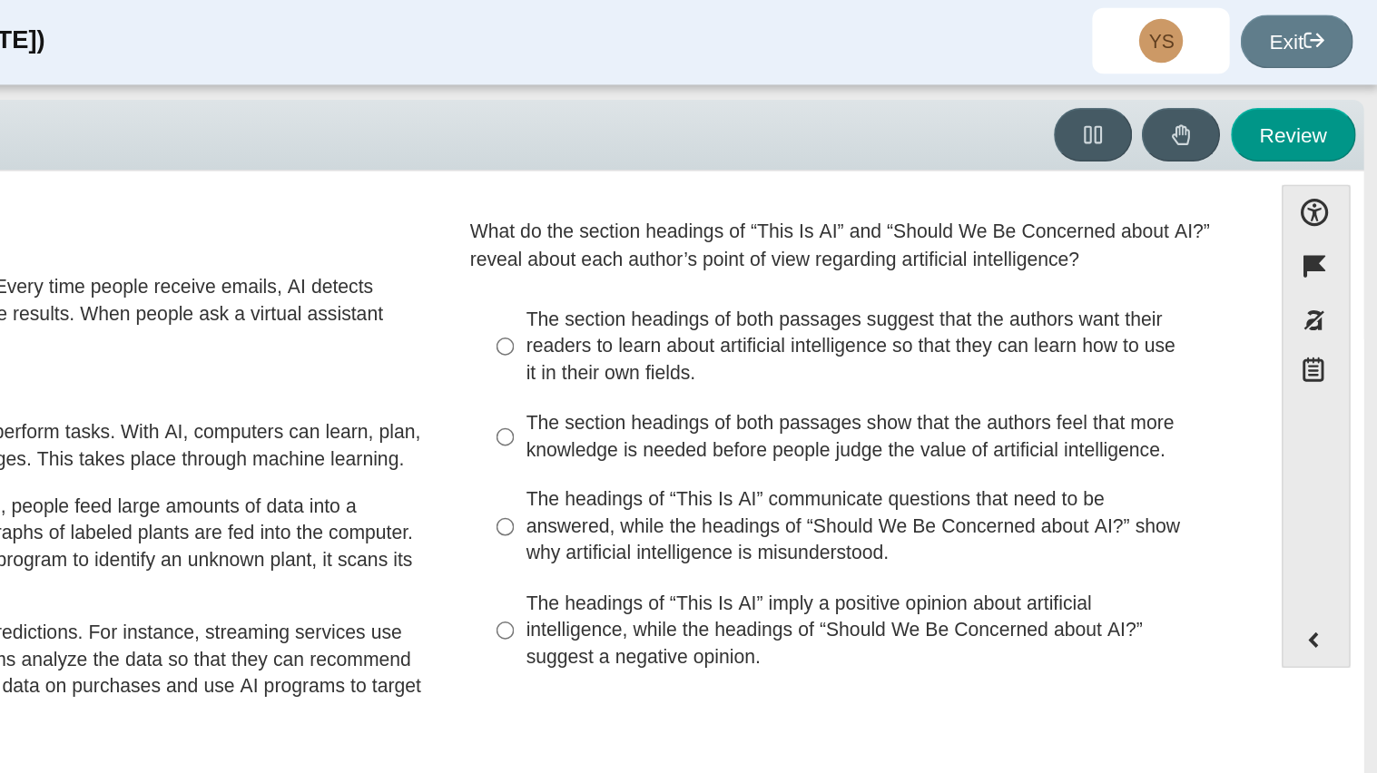
click at [800, 290] on label "The section headings of both passages show that the authors feel that more know…" at bounding box center [1031, 291] width 498 height 51
click at [800, 290] on input "The section headings of both passages show that the authors feel that more know…" at bounding box center [800, 291] width 12 height 51
radio input "true"
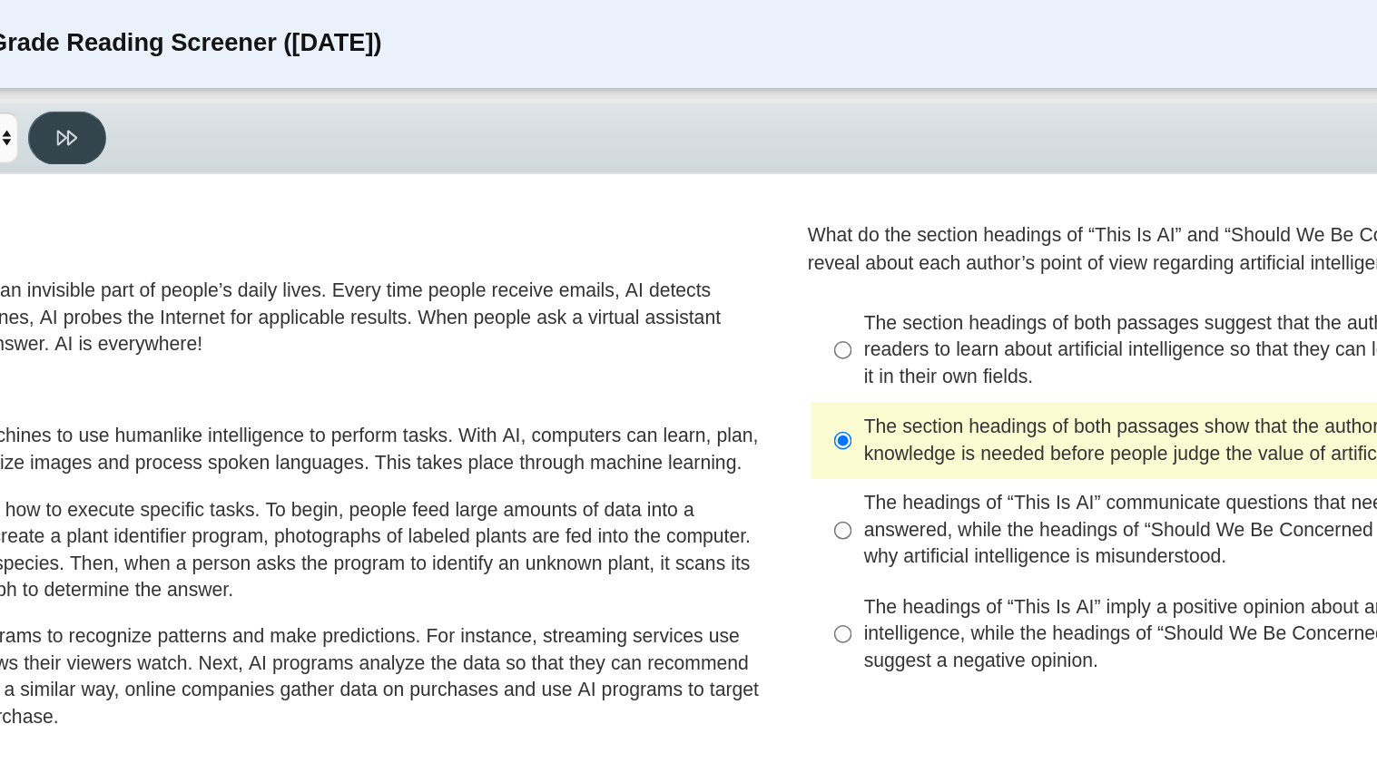
click at [284, 99] on button at bounding box center [287, 91] width 52 height 35
select select "review"
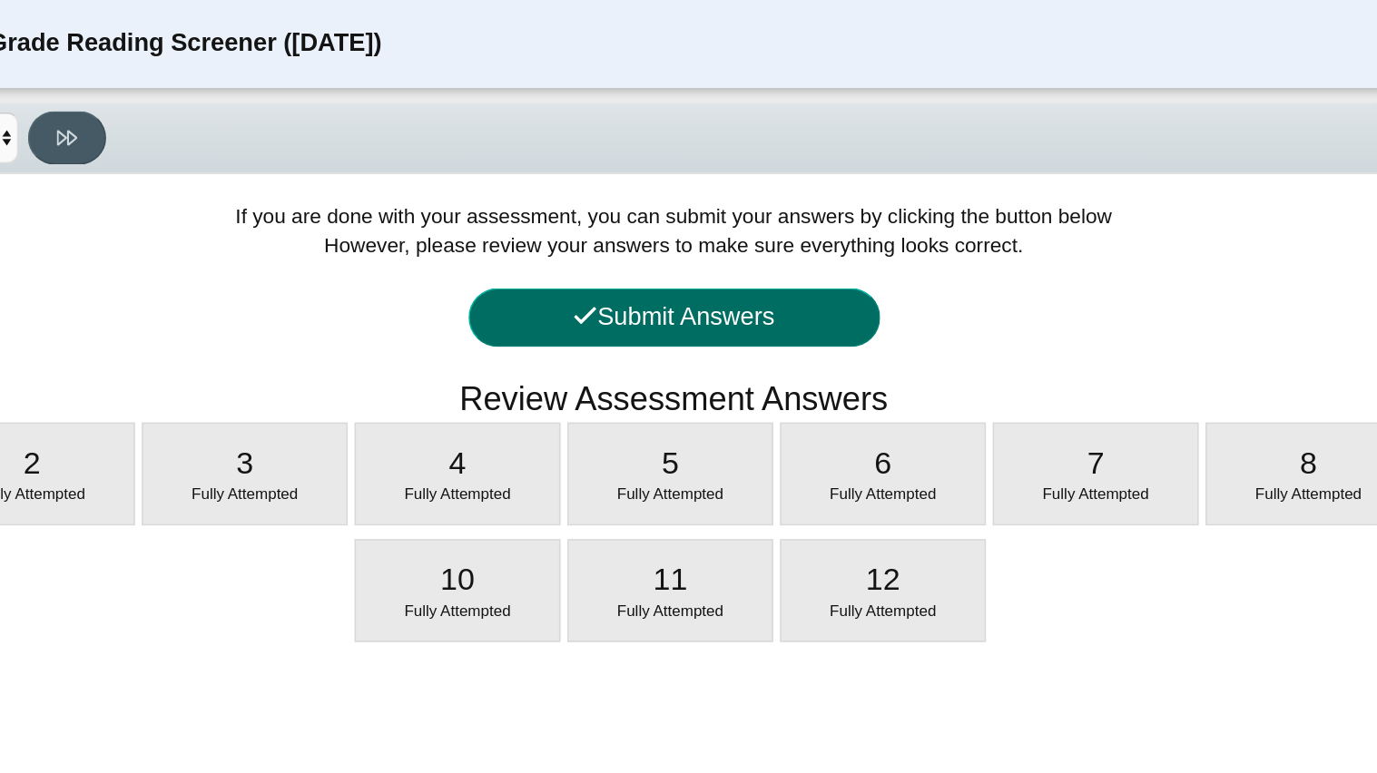
click at [707, 216] on button "Submit Answers" at bounding box center [689, 210] width 272 height 39
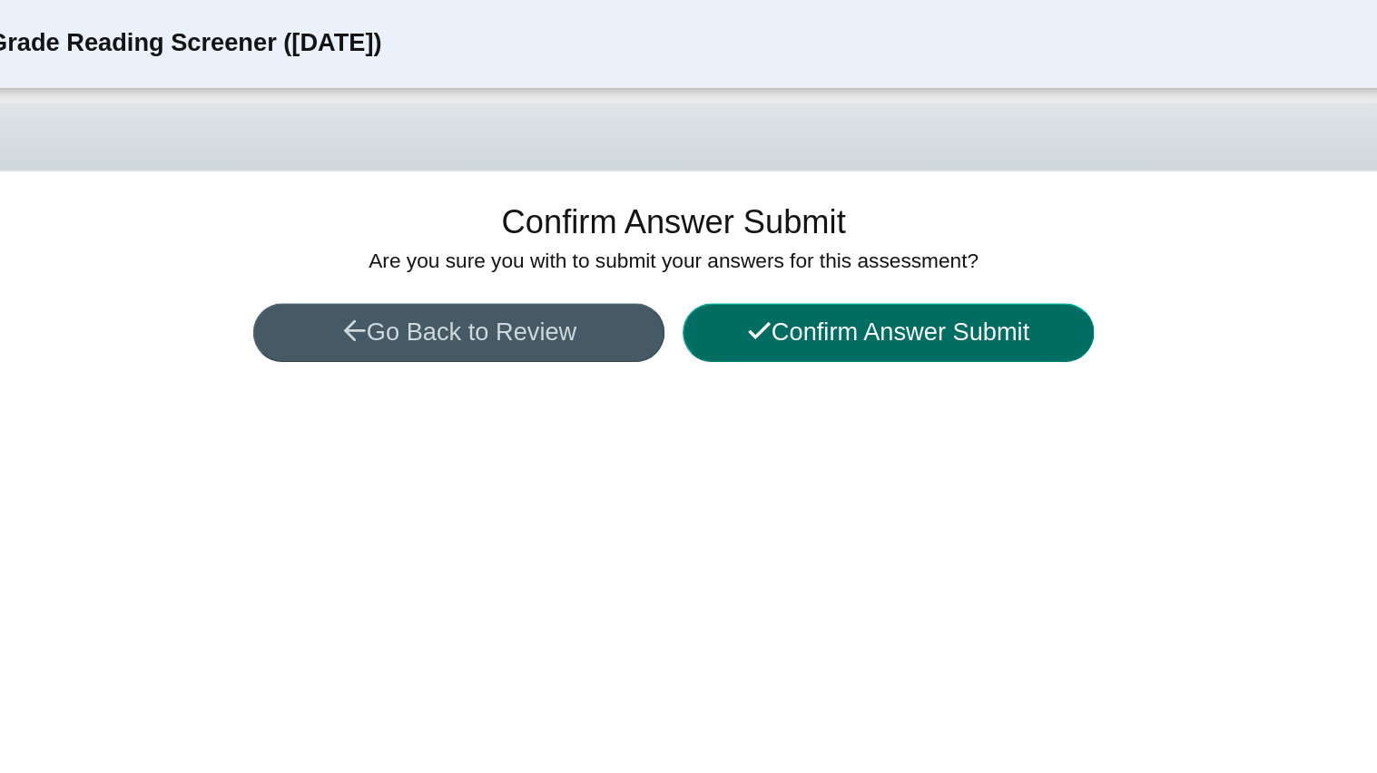
click at [757, 212] on button "Confirm Answer Submit" at bounding box center [830, 220] width 272 height 39
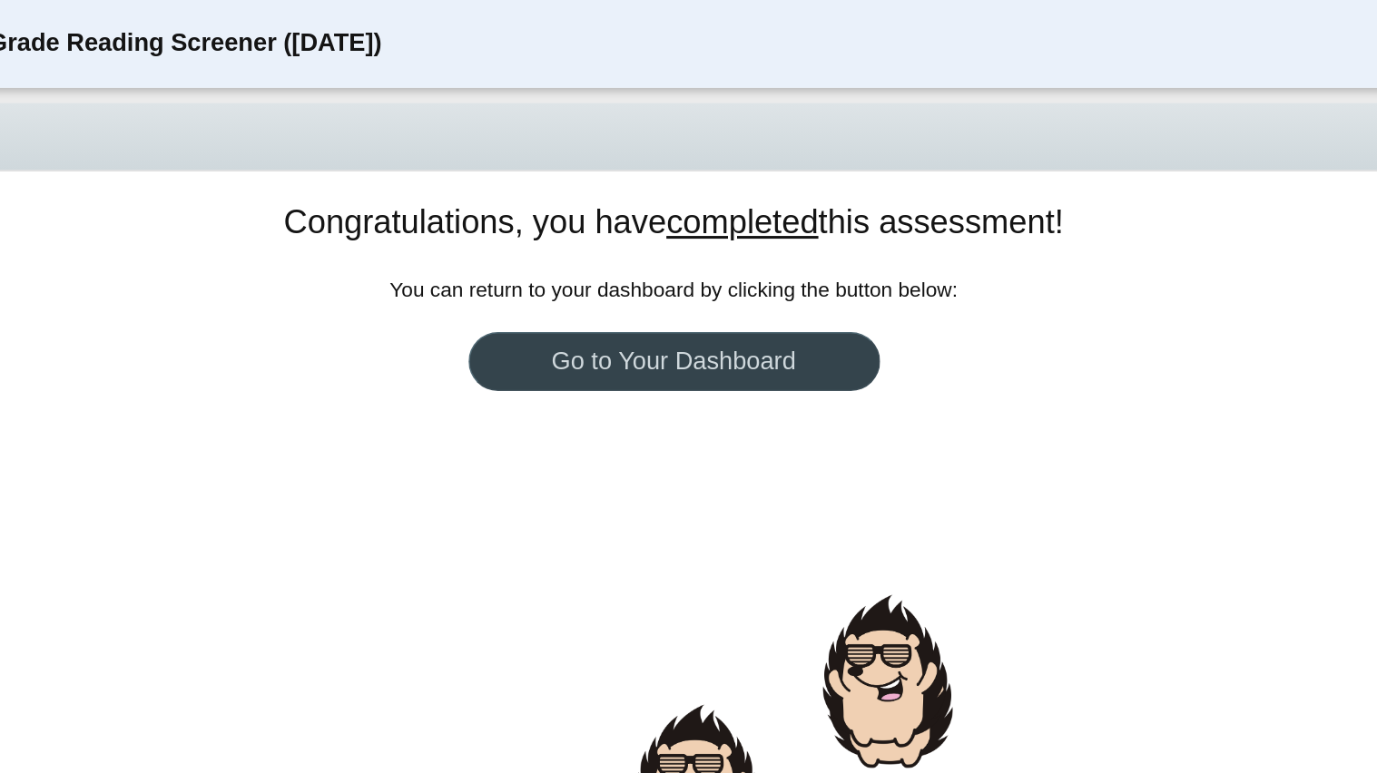
click at [732, 237] on link "Go to Your Dashboard" at bounding box center [689, 239] width 272 height 39
